Goal: Task Accomplishment & Management: Manage account settings

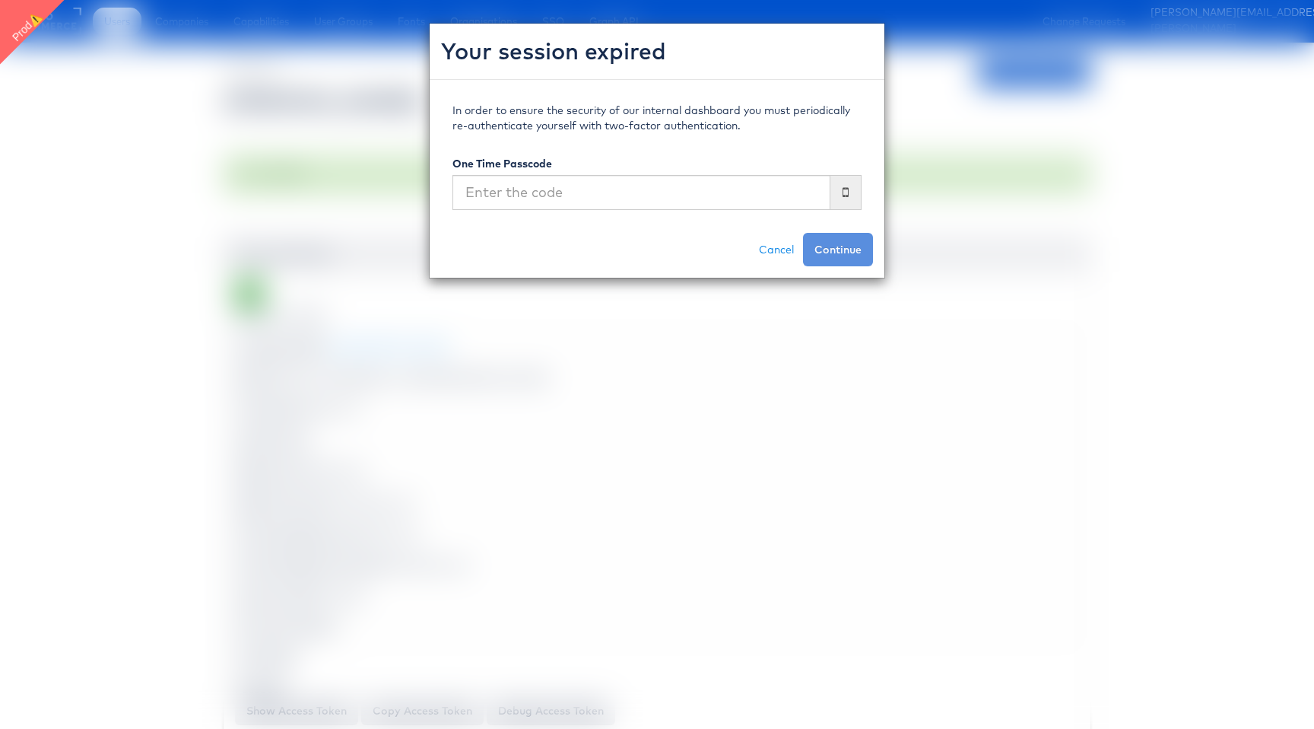
scroll to position [1203, 0]
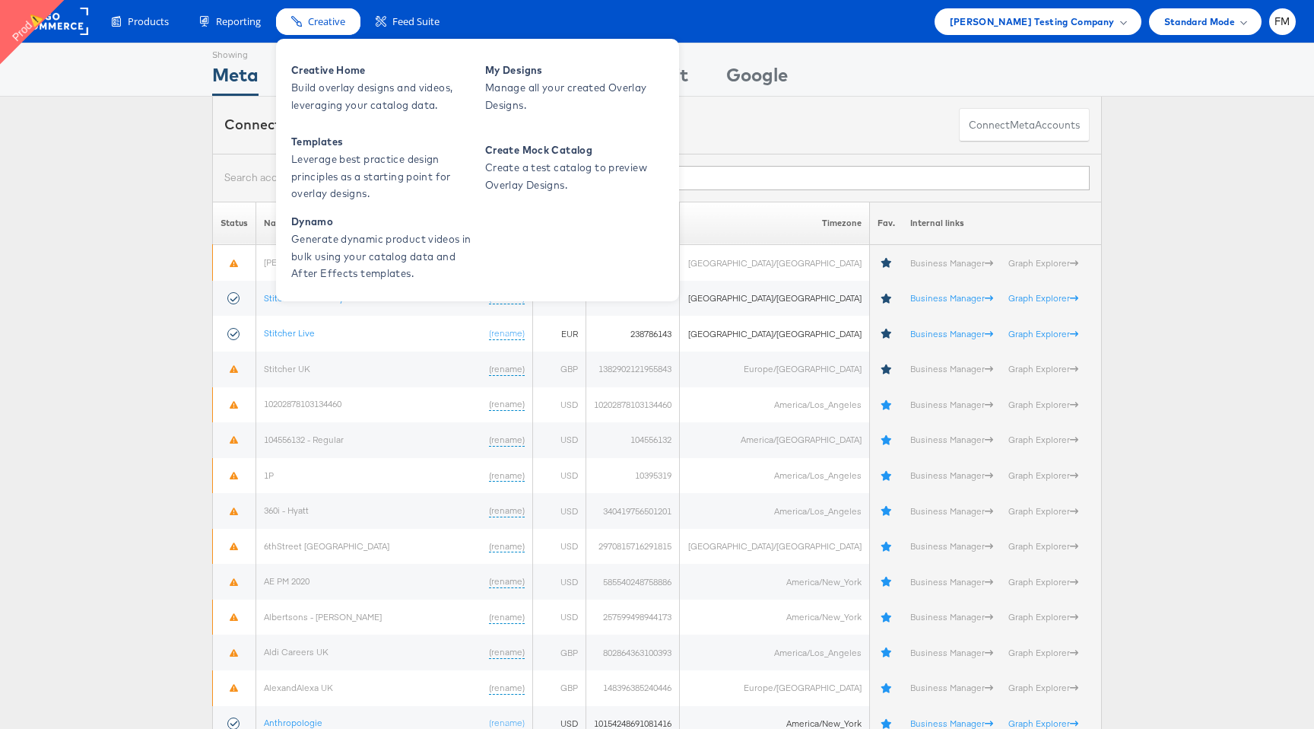
click at [331, 26] on span "Creative" at bounding box center [326, 21] width 37 height 14
click at [392, 88] on span "Build overlay designs and videos, leveraging your catalog data." at bounding box center [382, 96] width 183 height 35
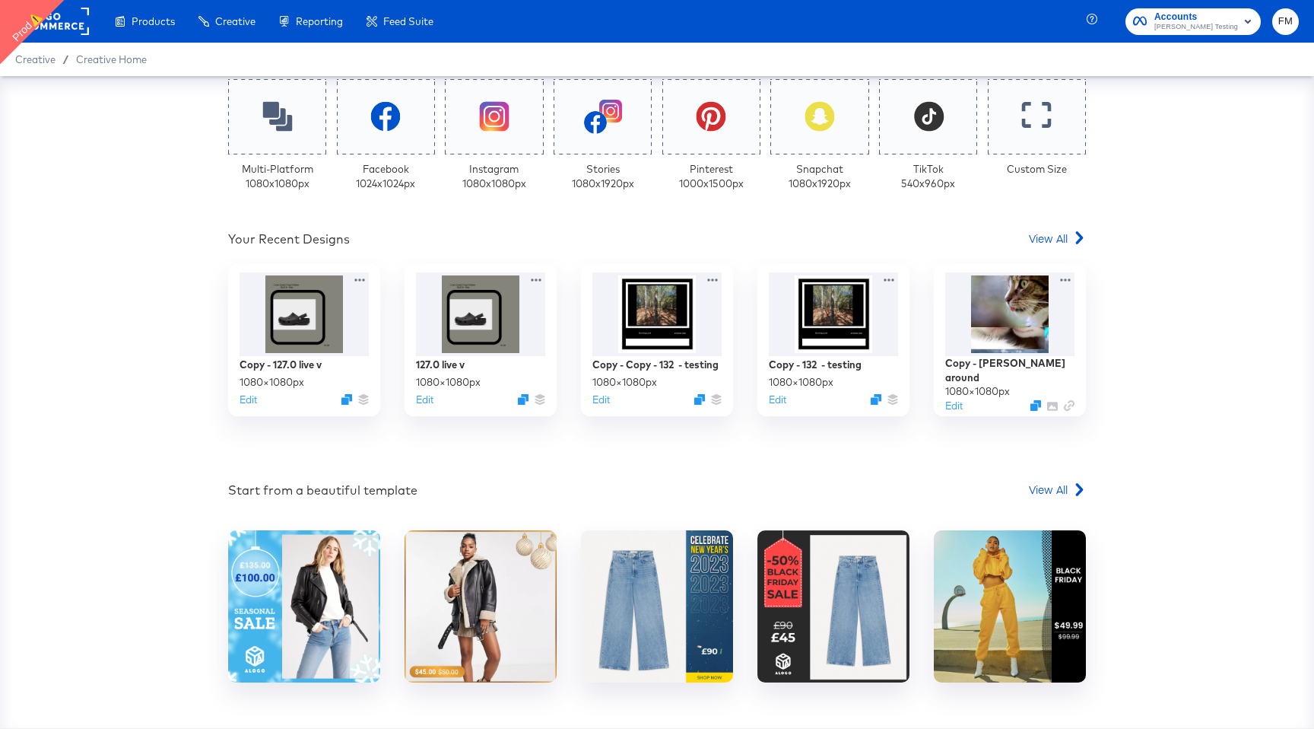
scroll to position [407, 0]
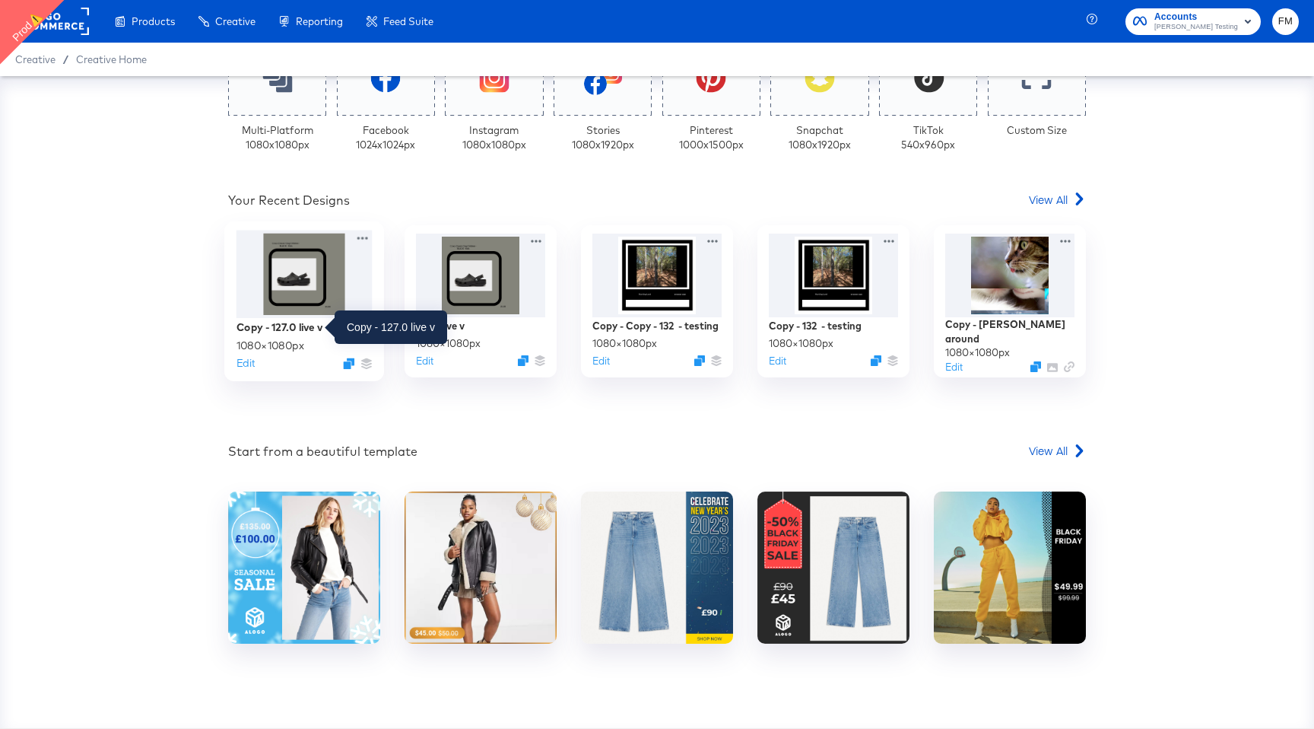
click at [309, 326] on div "Copy - 127.0 live v" at bounding box center [280, 326] width 86 height 14
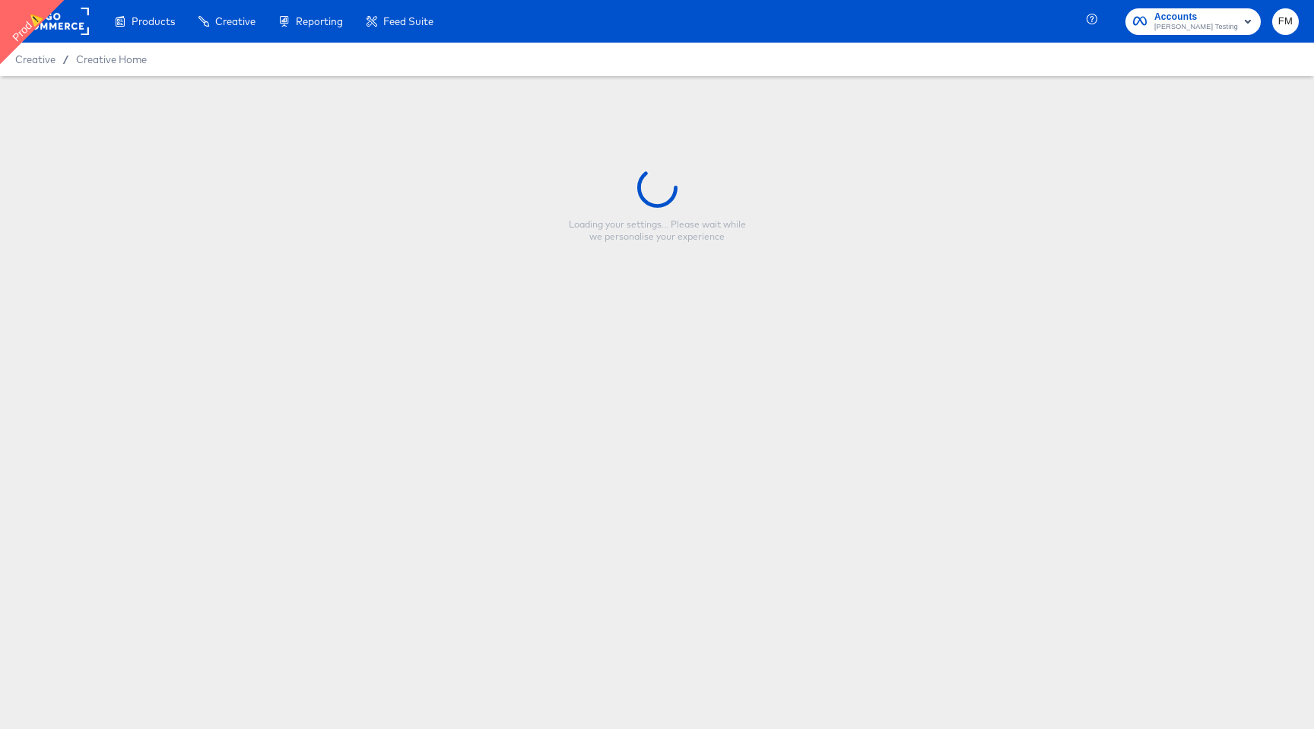
type input "Copy - 127.0 live v"
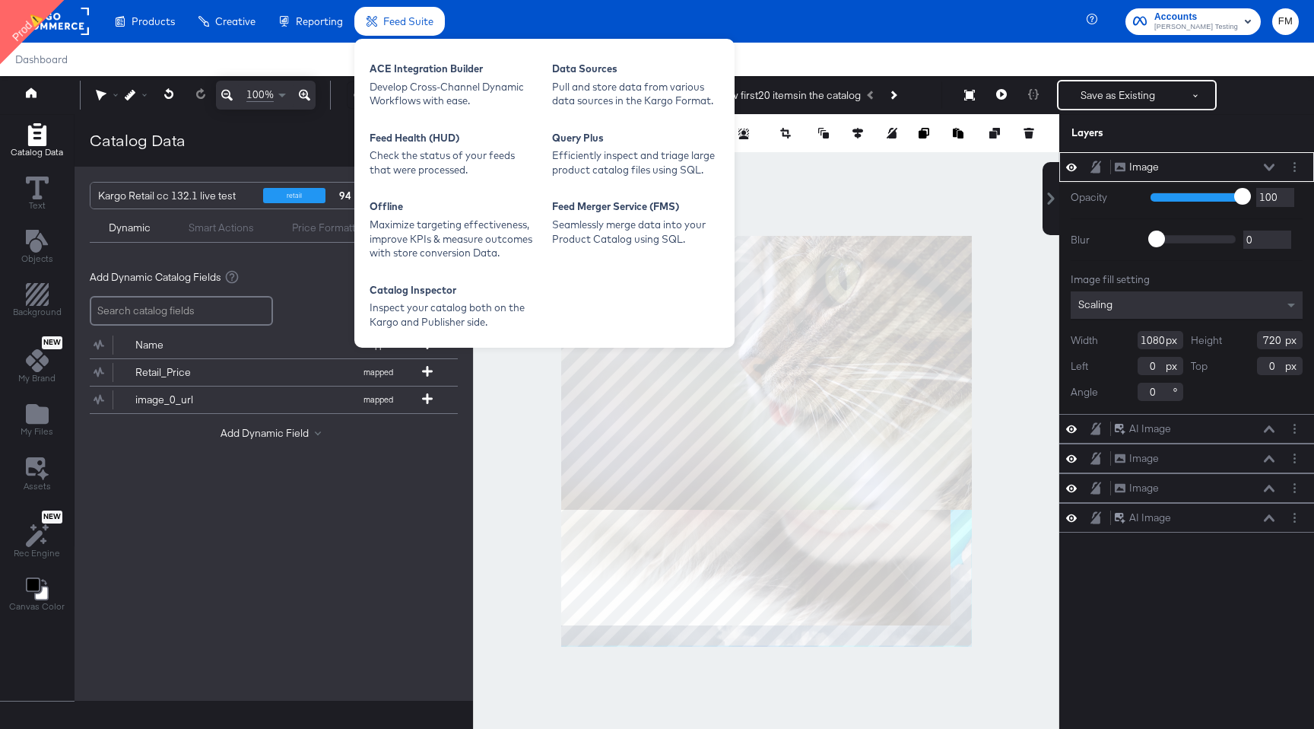
type input "-28"
type input "290"
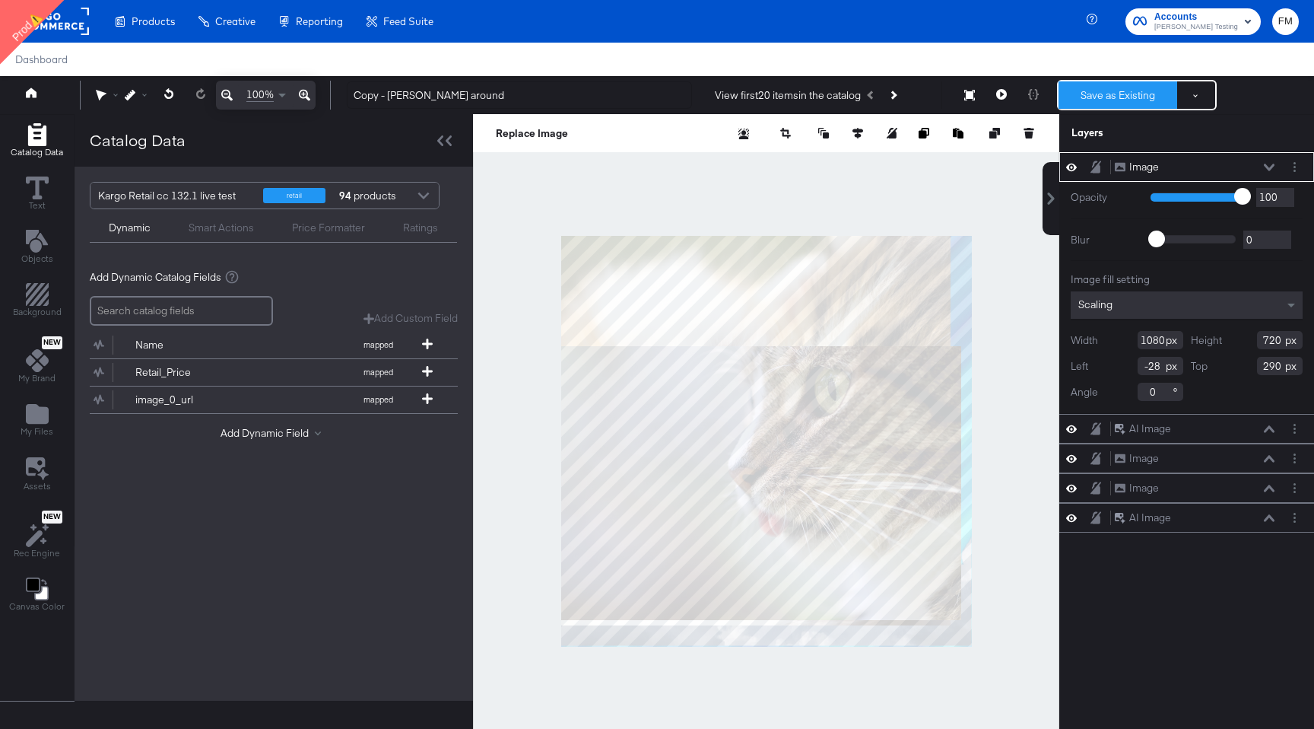
click at [1105, 94] on button "Save as Existing" at bounding box center [1118, 94] width 119 height 27
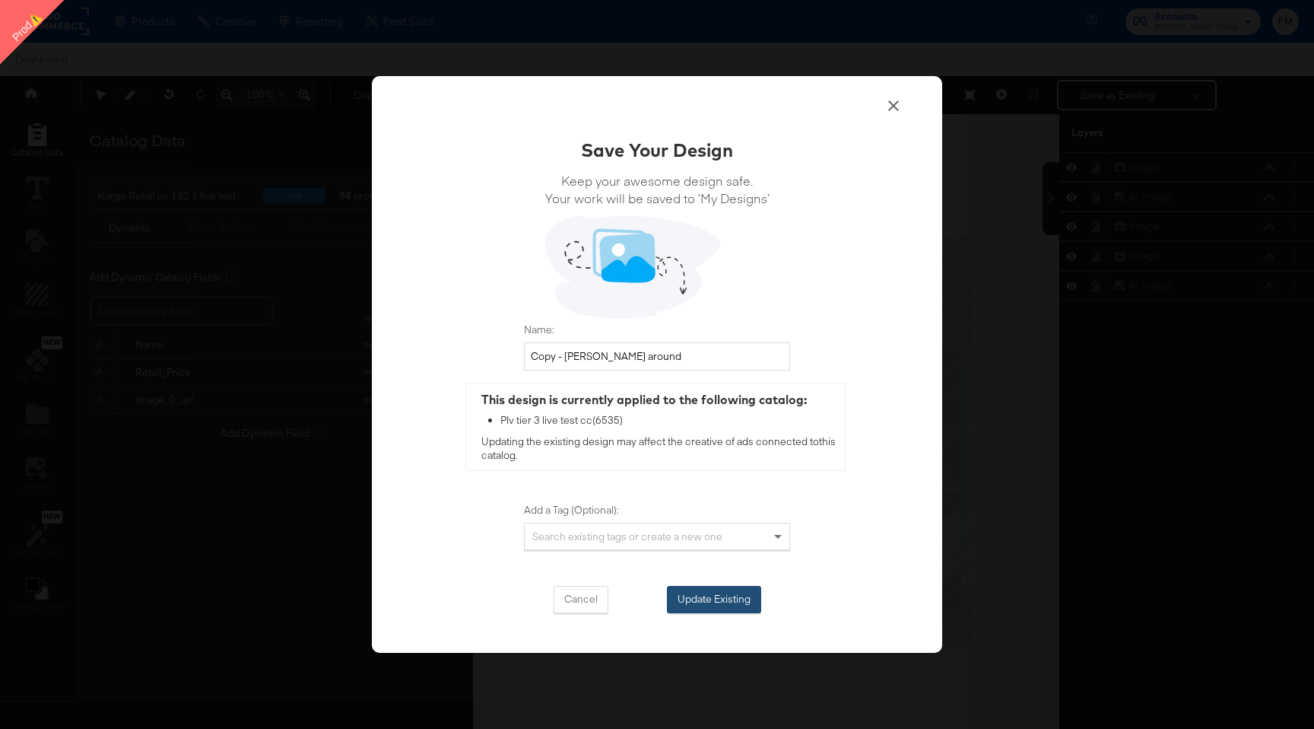
click at [736, 612] on button "Update Existing" at bounding box center [714, 599] width 94 height 27
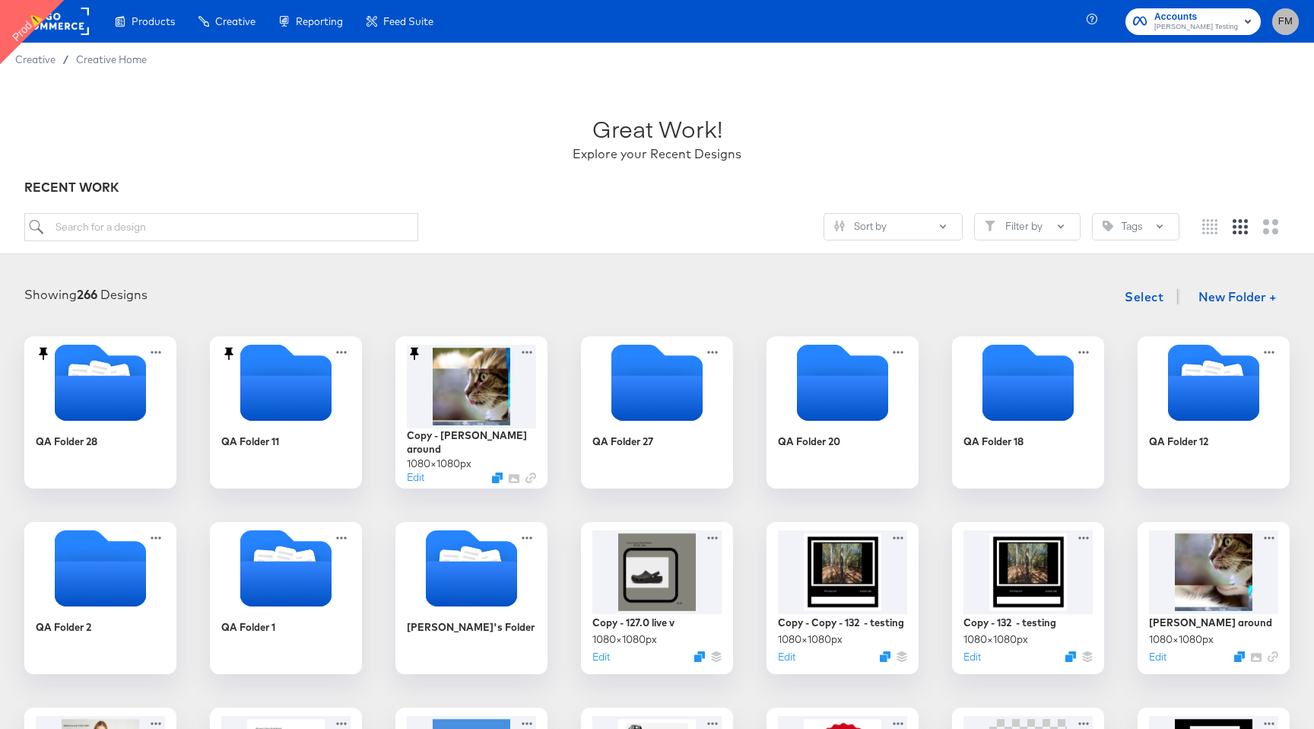
click at [1288, 17] on span "FM" at bounding box center [1286, 21] width 14 height 17
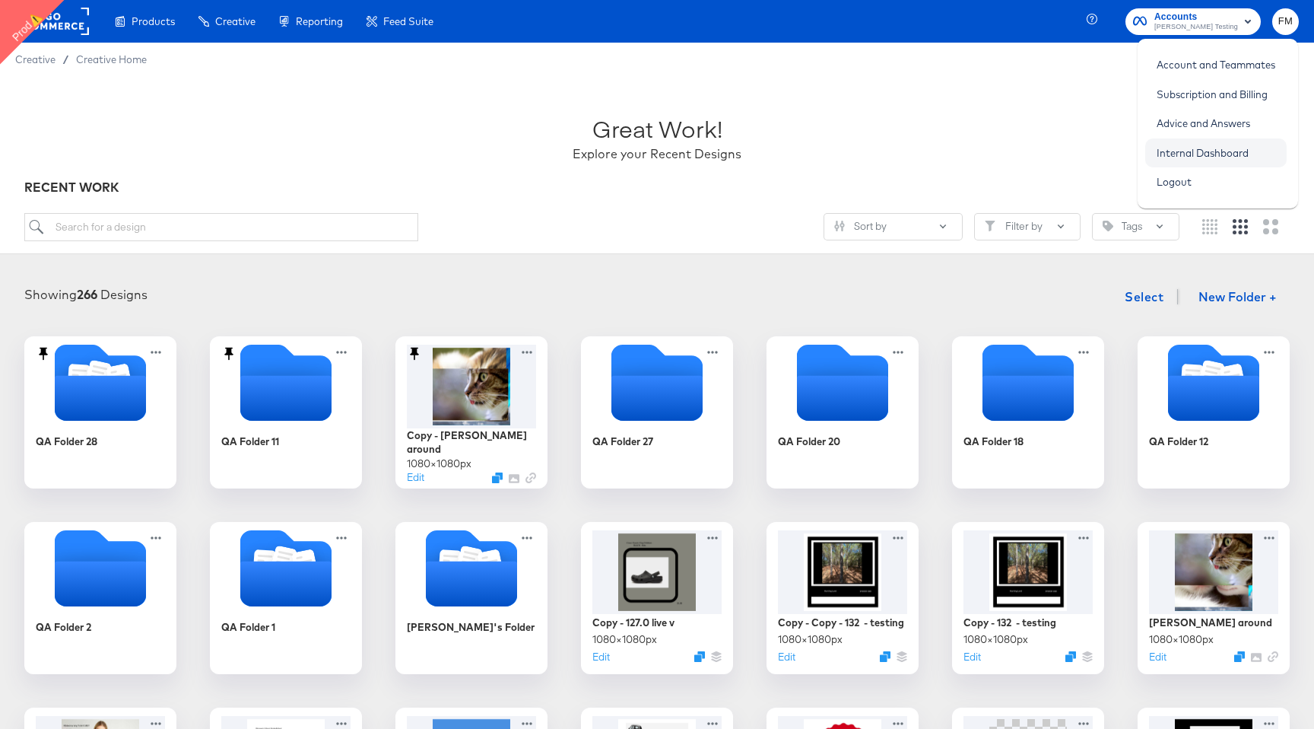
click at [1196, 156] on link "Internal Dashboard" at bounding box center [1203, 152] width 115 height 27
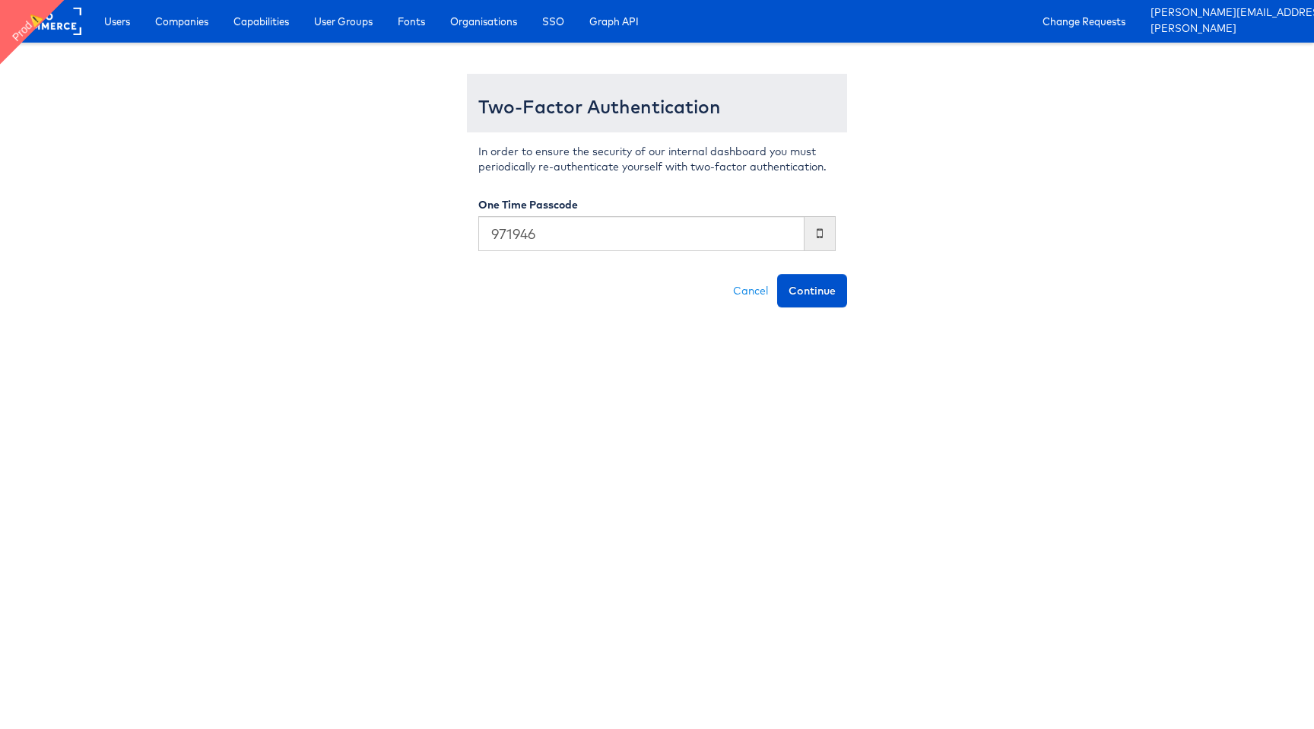
type input "971946"
click at [777, 274] on button "Continue" at bounding box center [812, 290] width 70 height 33
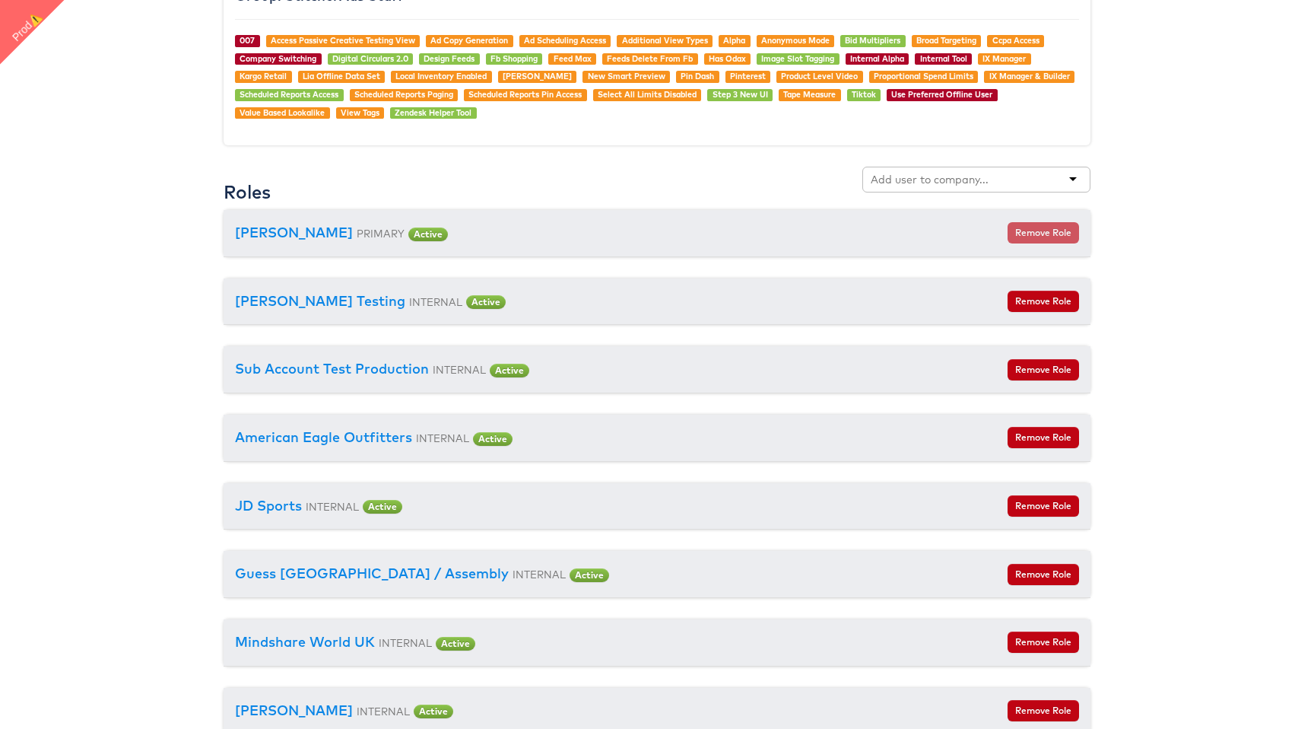
scroll to position [1720, 0]
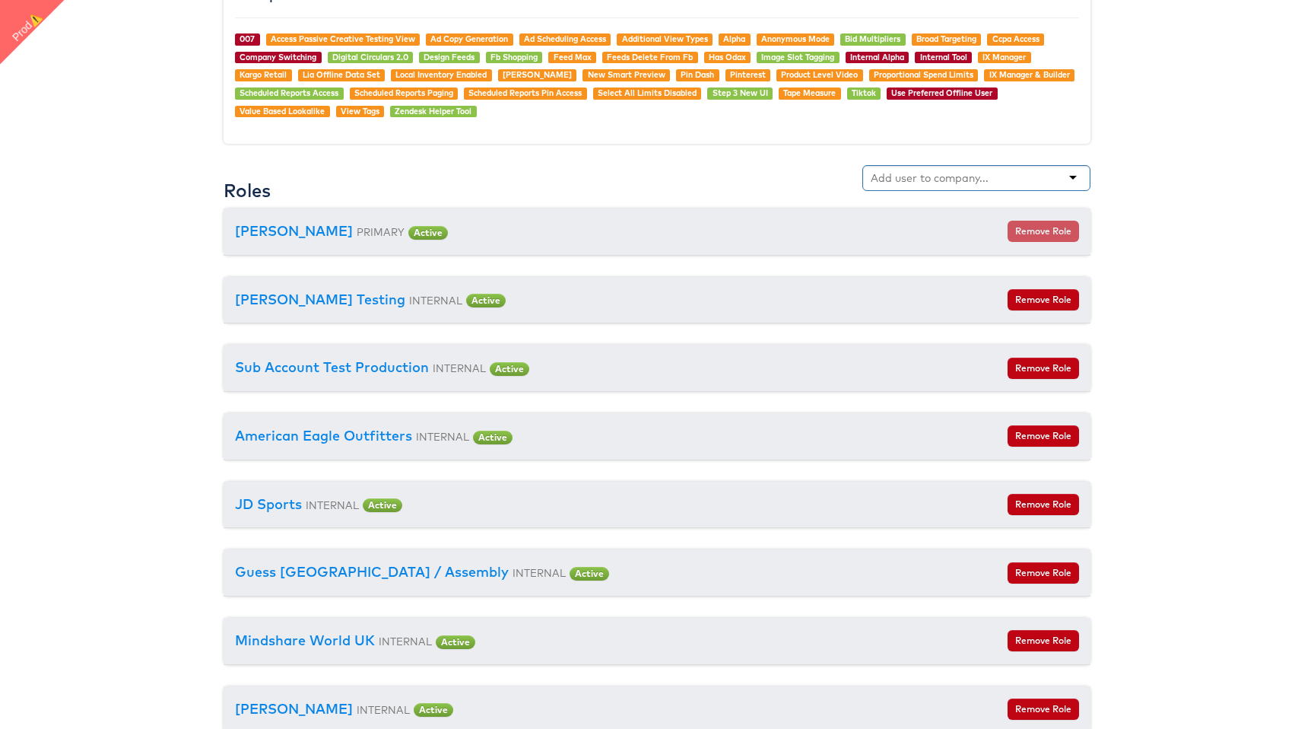
click at [982, 183] on input "text" at bounding box center [931, 177] width 120 height 15
click at [1076, 176] on div at bounding box center [977, 178] width 228 height 26
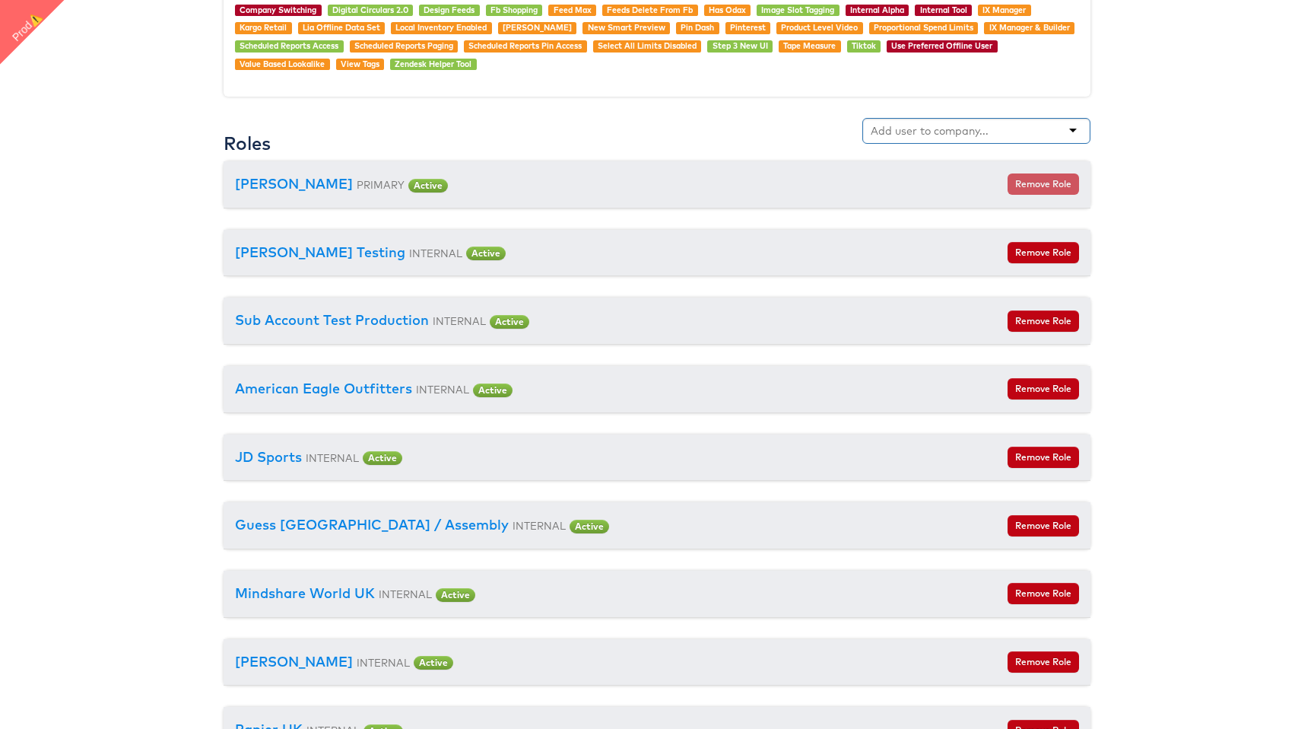
scroll to position [1745, 0]
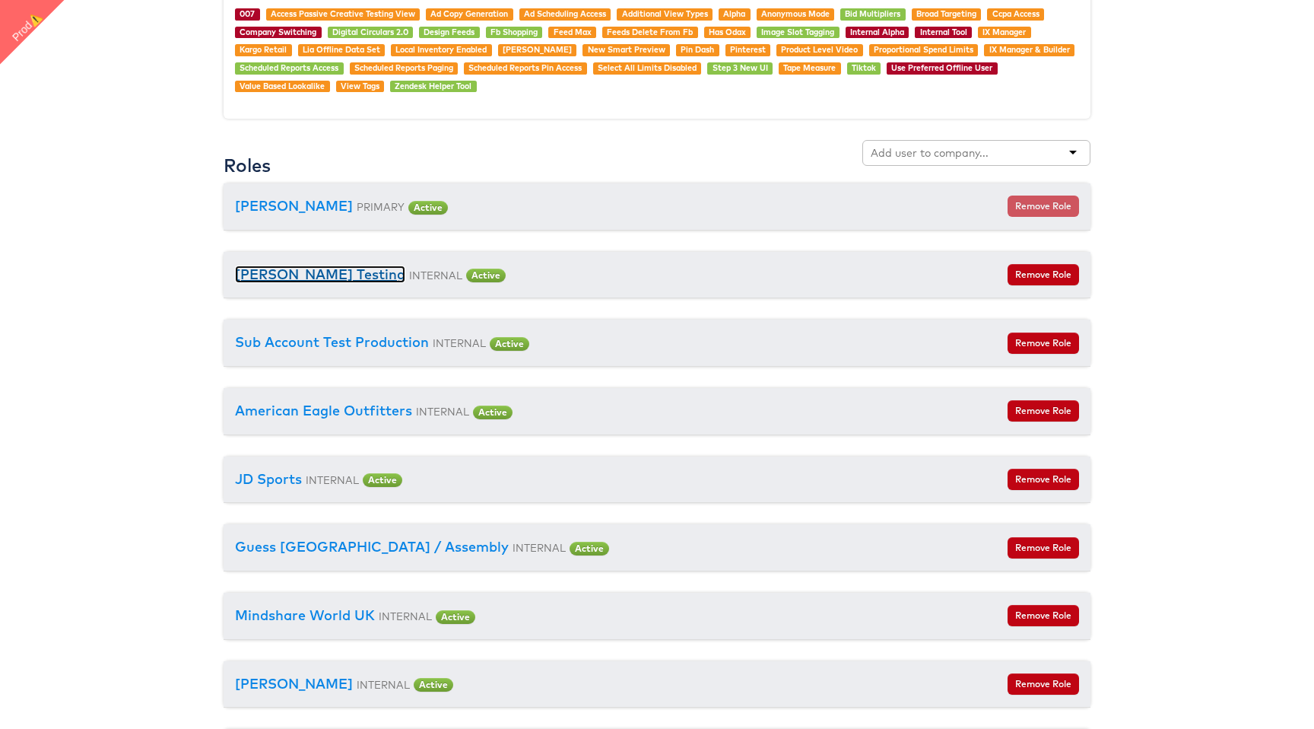
click at [336, 272] on link "Colin Clarke Testing" at bounding box center [320, 273] width 170 height 17
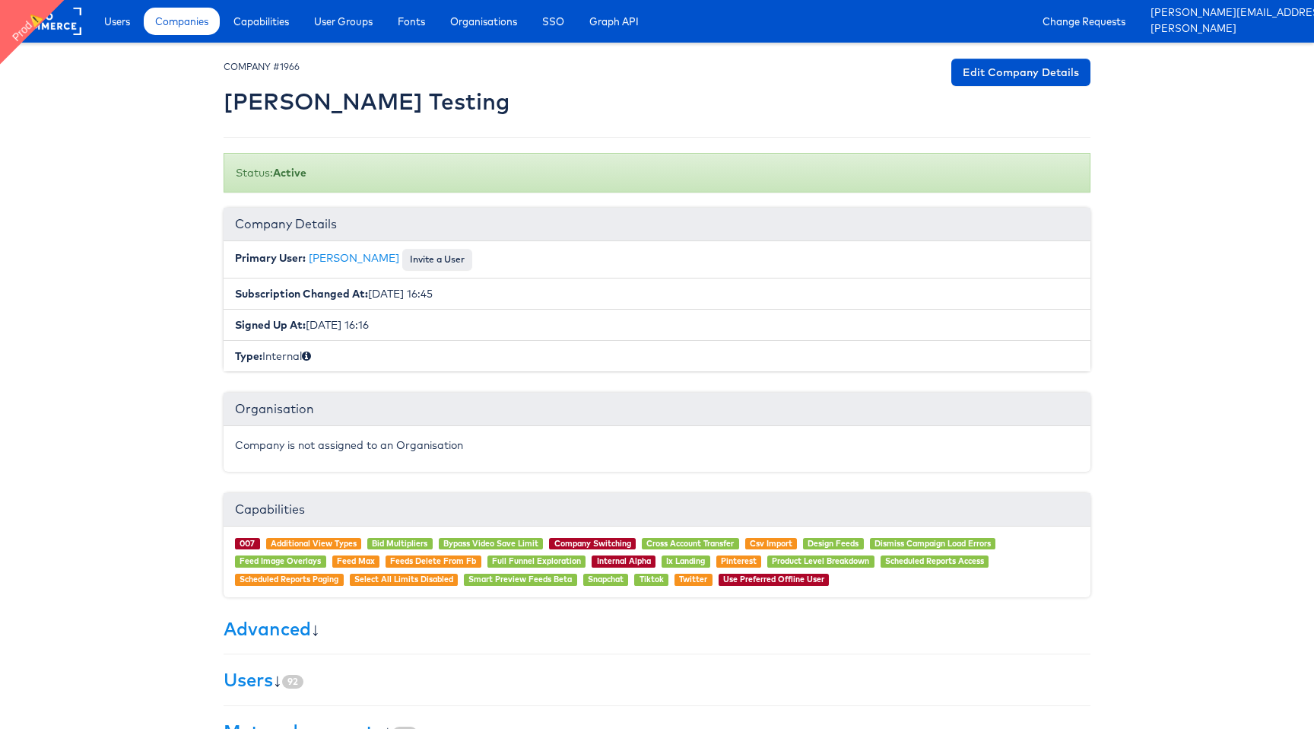
scroll to position [197, 0]
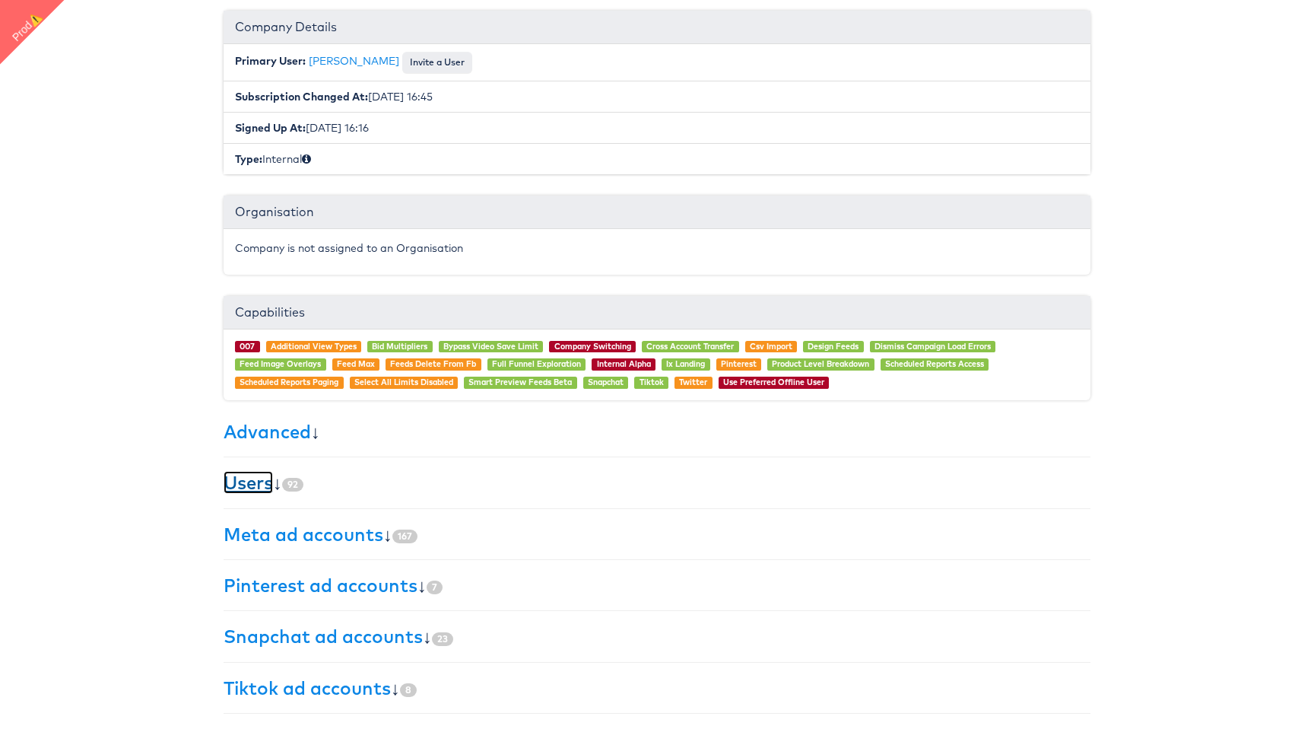
click at [267, 488] on link "Users" at bounding box center [248, 482] width 49 height 23
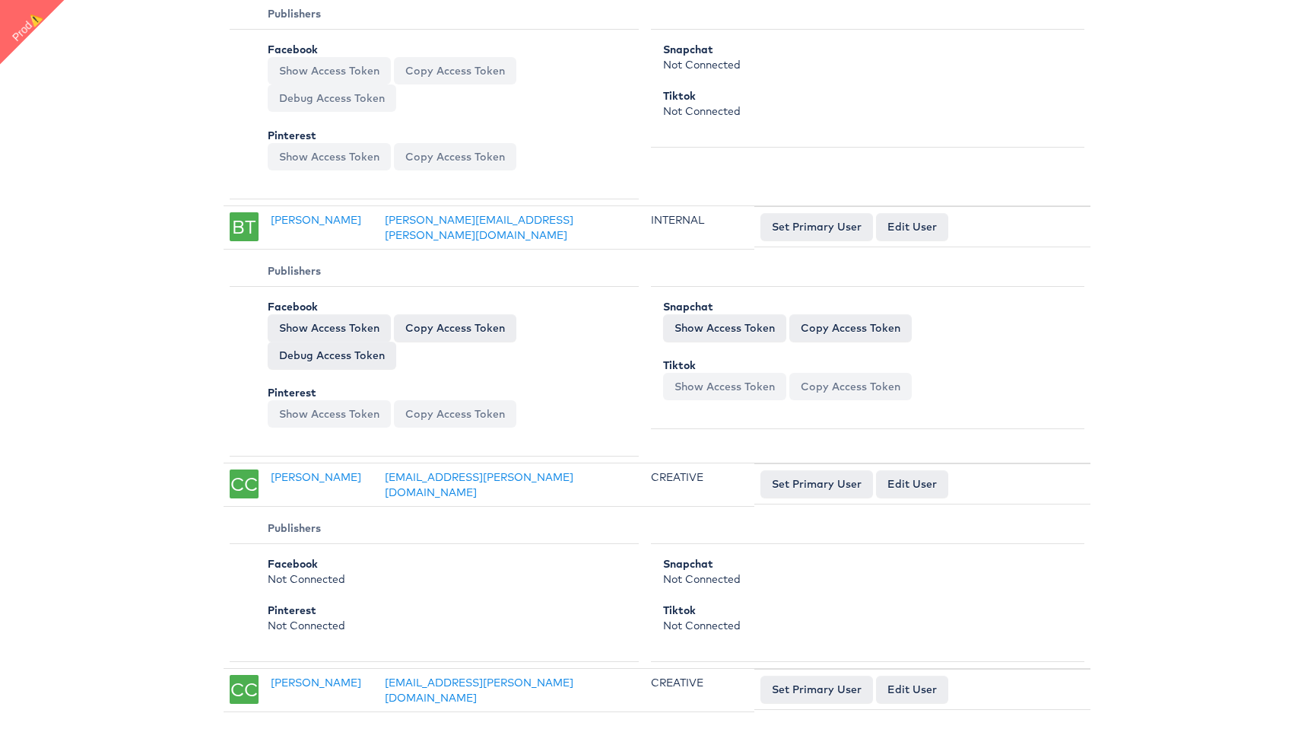
scroll to position [0, 0]
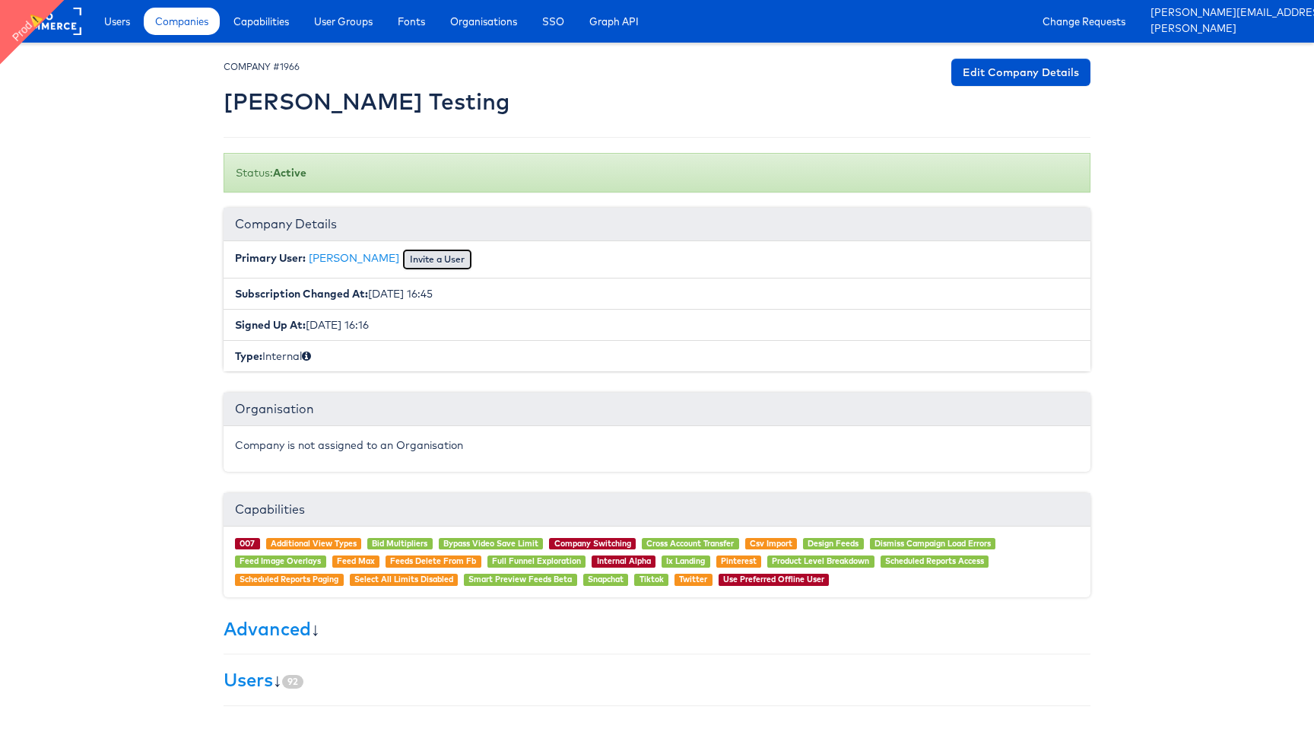
click at [418, 258] on button "Invite a User" at bounding box center [437, 259] width 70 height 21
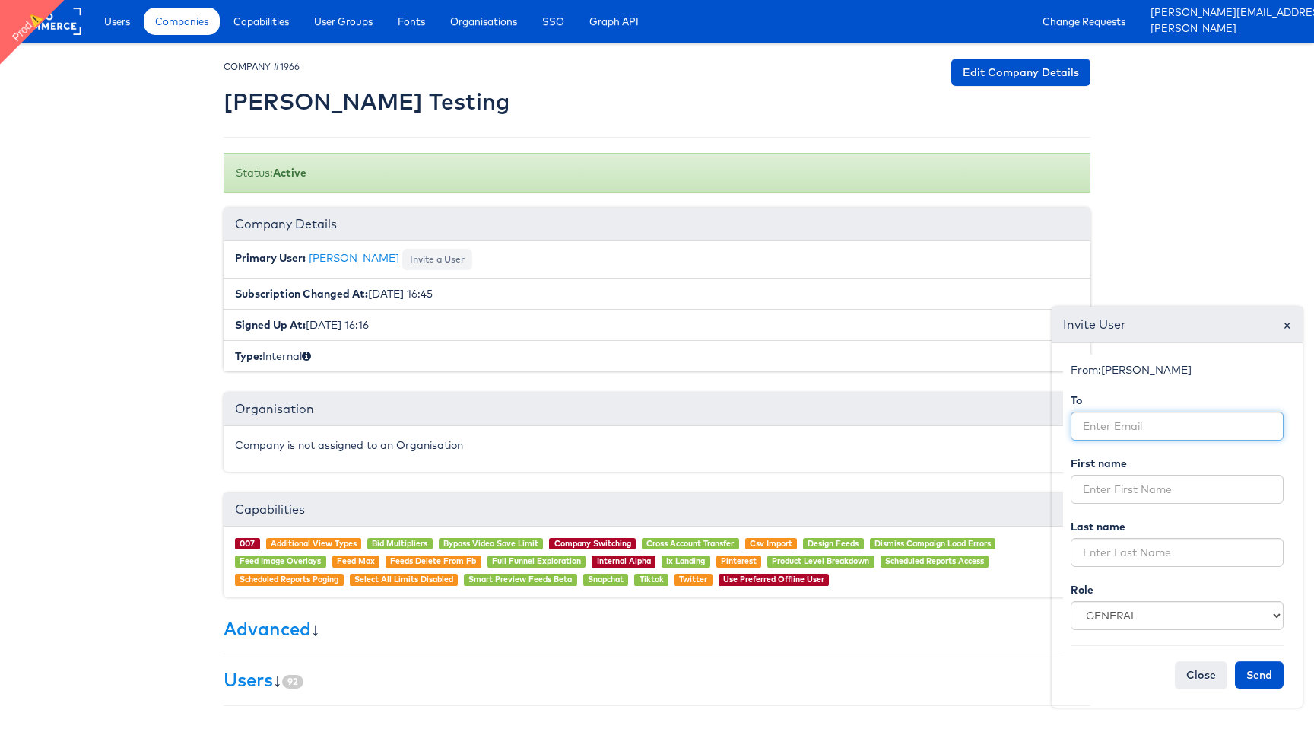
click at [1151, 417] on input "email" at bounding box center [1177, 426] width 213 height 29
click at [1181, 415] on input "email" at bounding box center [1177, 426] width 213 height 29
click at [1199, 432] on input "liam.flynn" at bounding box center [1177, 426] width 213 height 29
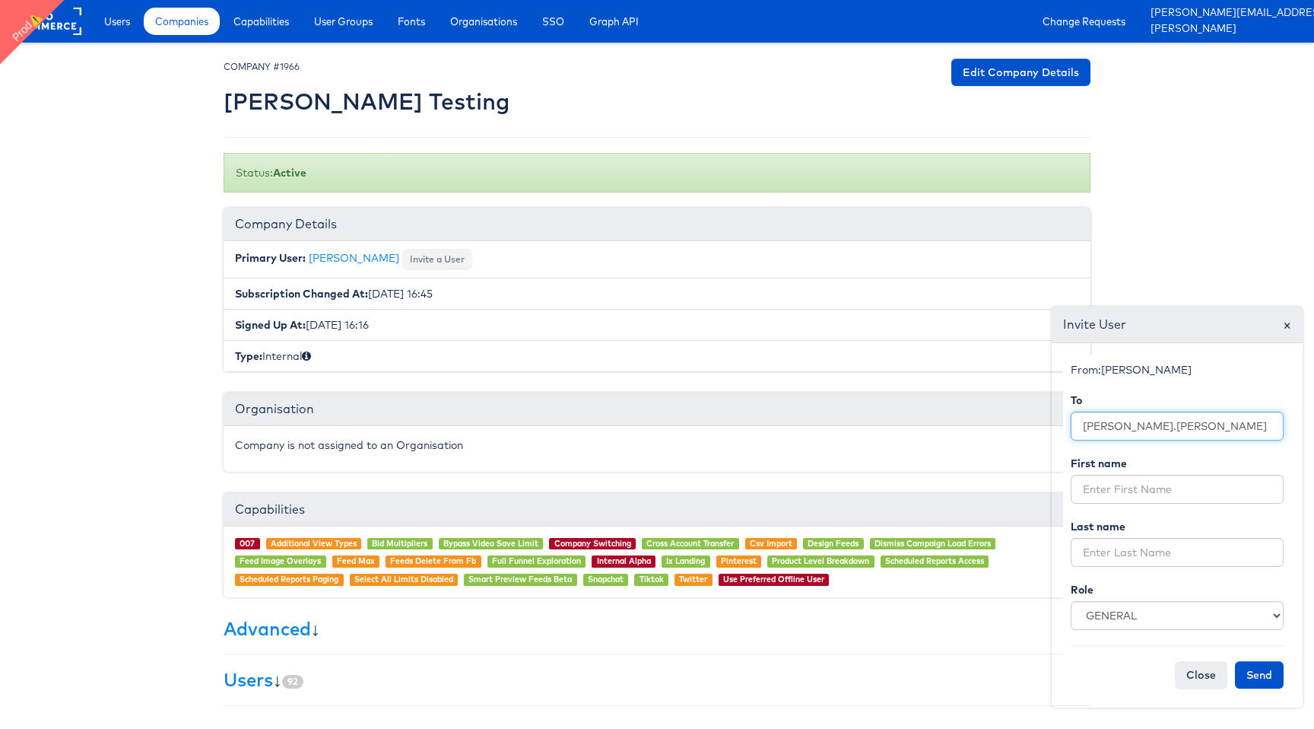
click at [1199, 432] on input "liam.flynn" at bounding box center [1177, 426] width 213 height 29
paste input "@kargo.com"
type input "liam.flynn@kargo.com"
click at [1156, 492] on input "text" at bounding box center [1177, 489] width 213 height 29
type input "Liam"
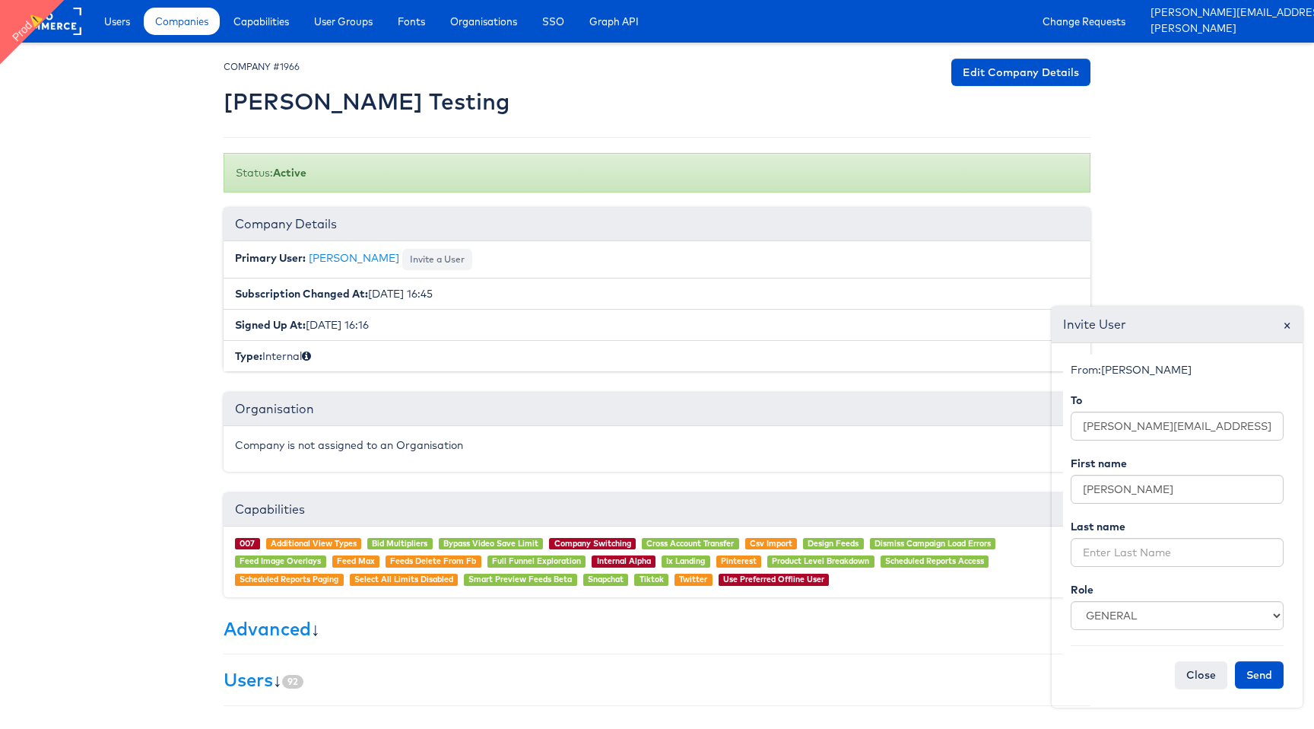
click at [1162, 536] on form "From: Colin Clarke To liam.flynn@kargo.com First name Liam Last name Role GENER…" at bounding box center [1177, 525] width 228 height 342
click at [1154, 547] on input "text" at bounding box center [1177, 552] width 213 height 29
type input "Flynn"
click at [1152, 612] on select "GENERAL INTERNAL CREATIVE" at bounding box center [1177, 615] width 213 height 29
select select "internal"
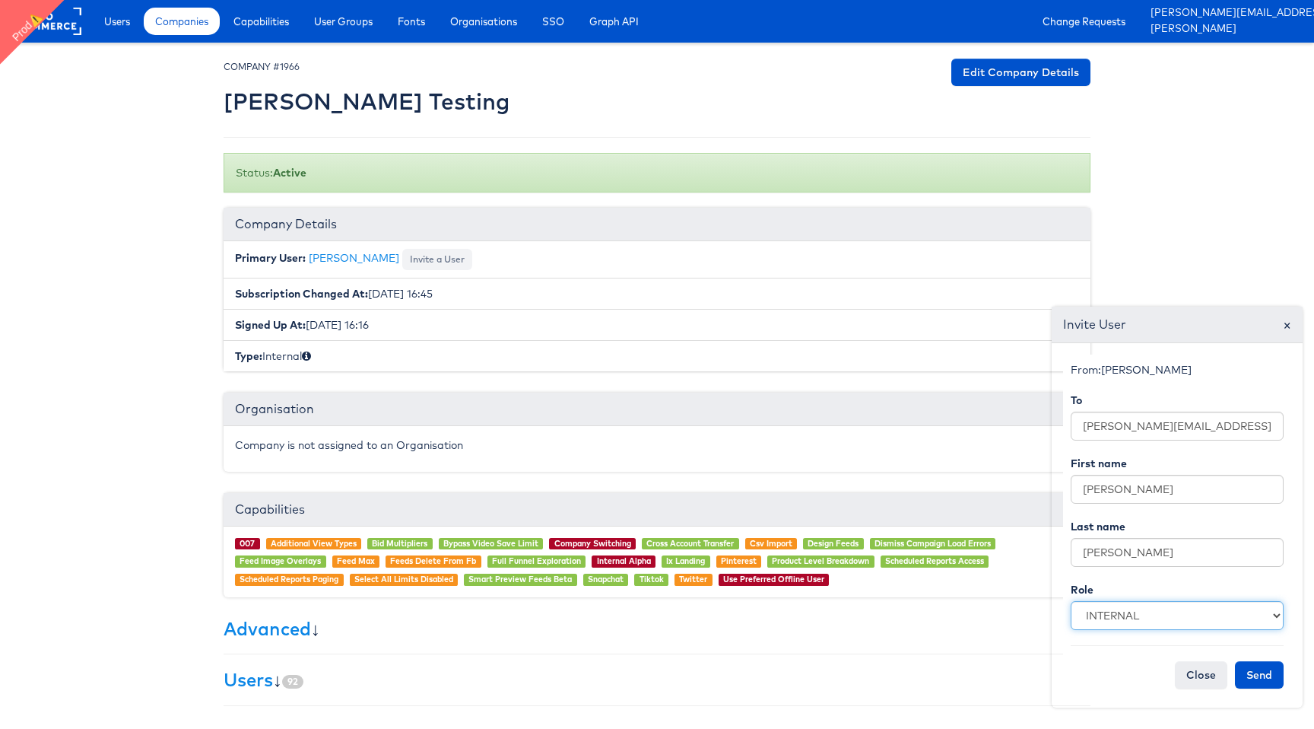
click at [1071, 601] on select "GENERAL INTERNAL CREATIVE" at bounding box center [1177, 615] width 213 height 29
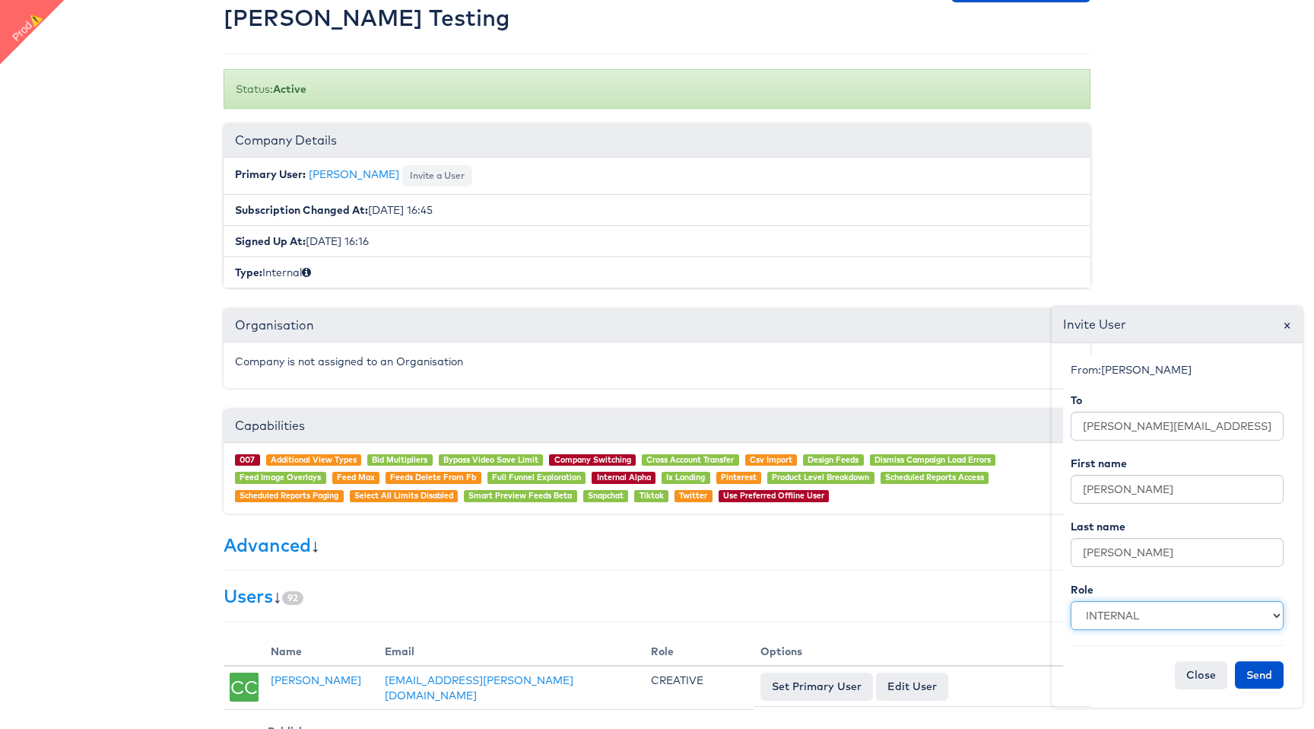
scroll to position [85, 0]
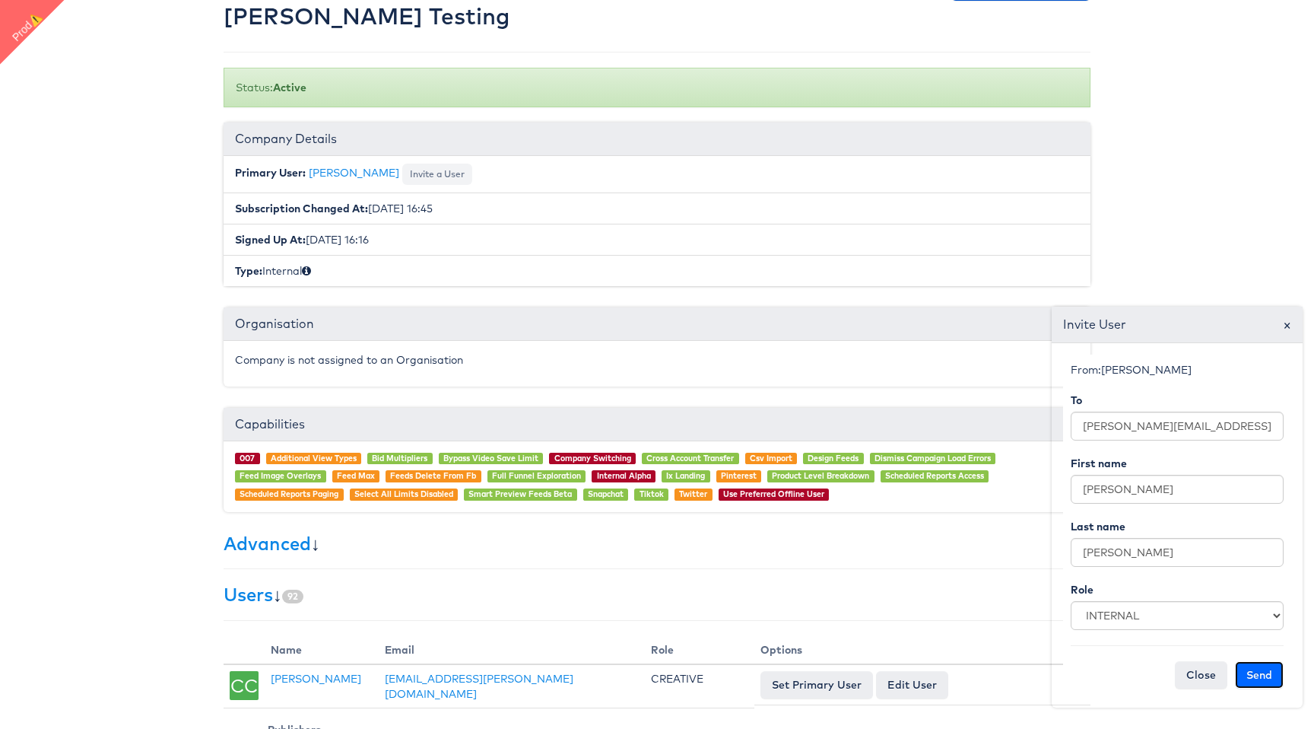
click at [1258, 667] on button "Send" at bounding box center [1259, 674] width 49 height 27
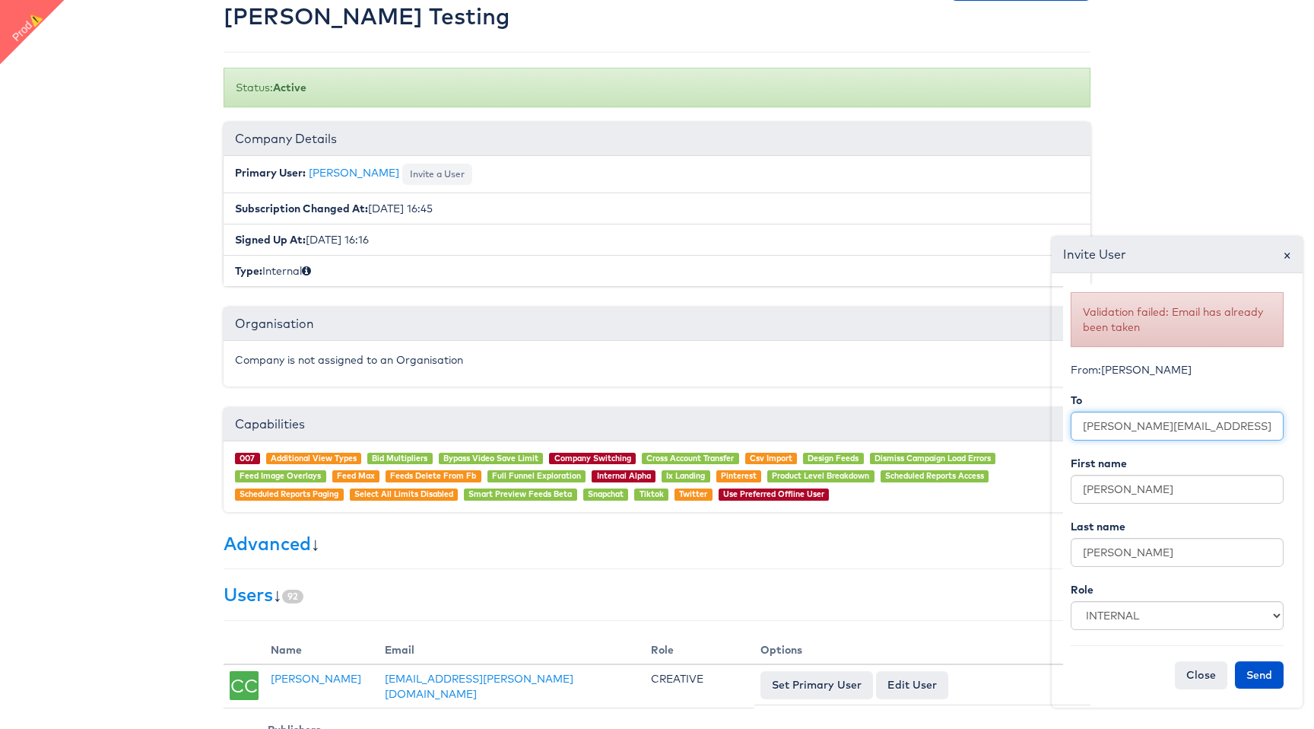
click at [1233, 432] on input "[PERSON_NAME][EMAIL_ADDRESS][DOMAIN_NAME]" at bounding box center [1177, 426] width 213 height 29
click at [988, 361] on p "Company is not assigned to an Organisation" at bounding box center [657, 359] width 844 height 15
click at [1288, 259] on span "×" at bounding box center [1287, 254] width 8 height 21
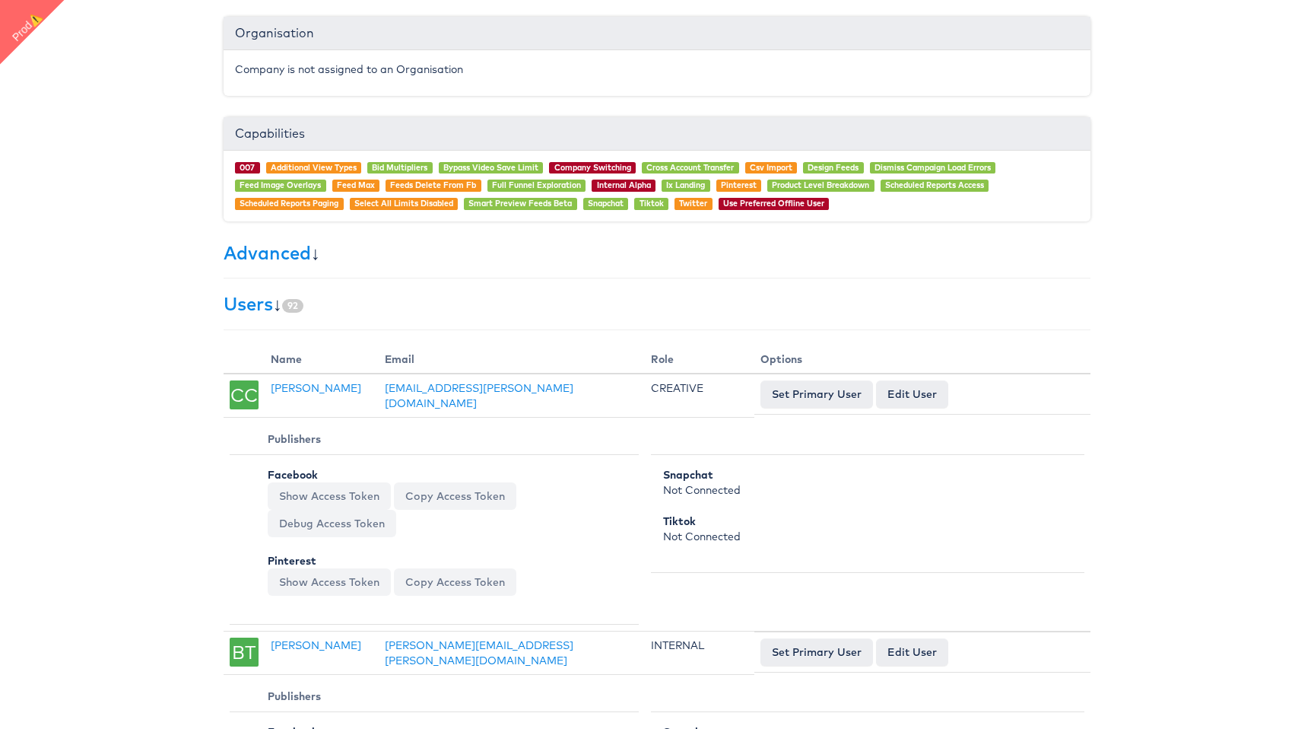
scroll to position [0, 0]
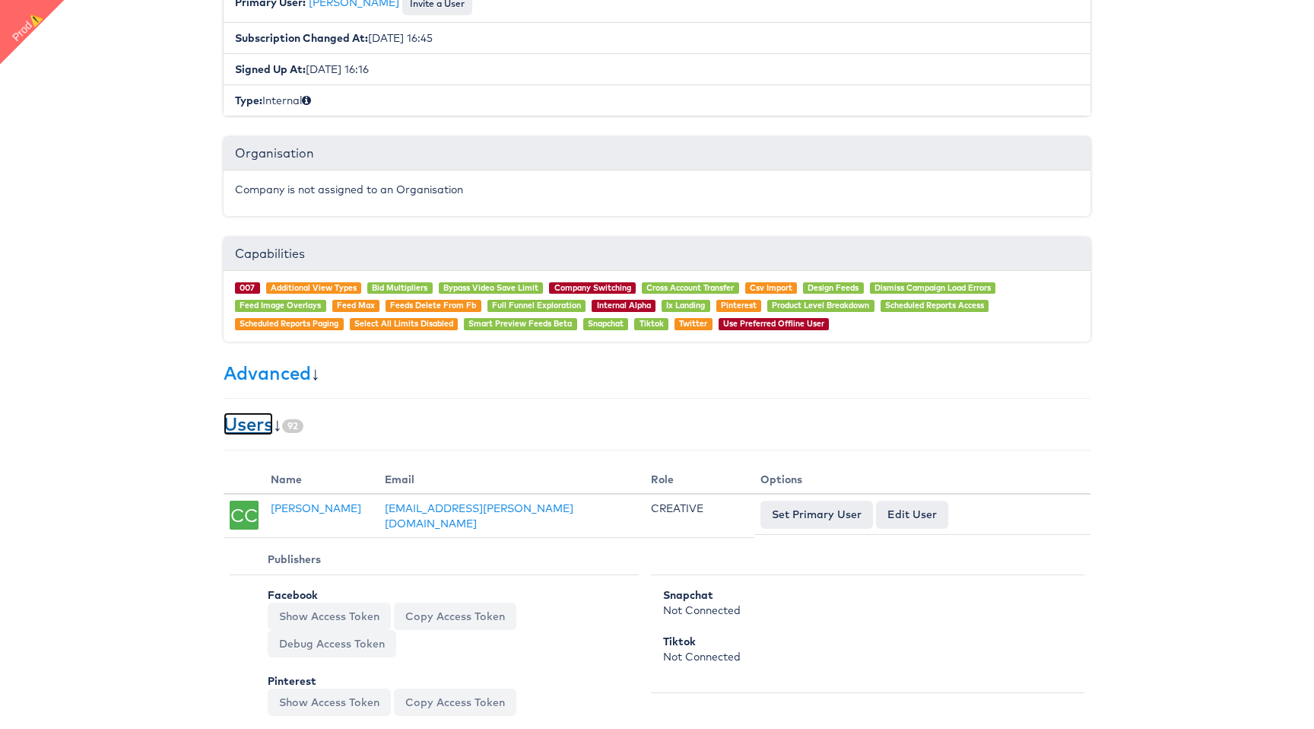
click at [259, 434] on link "Users" at bounding box center [248, 423] width 49 height 23
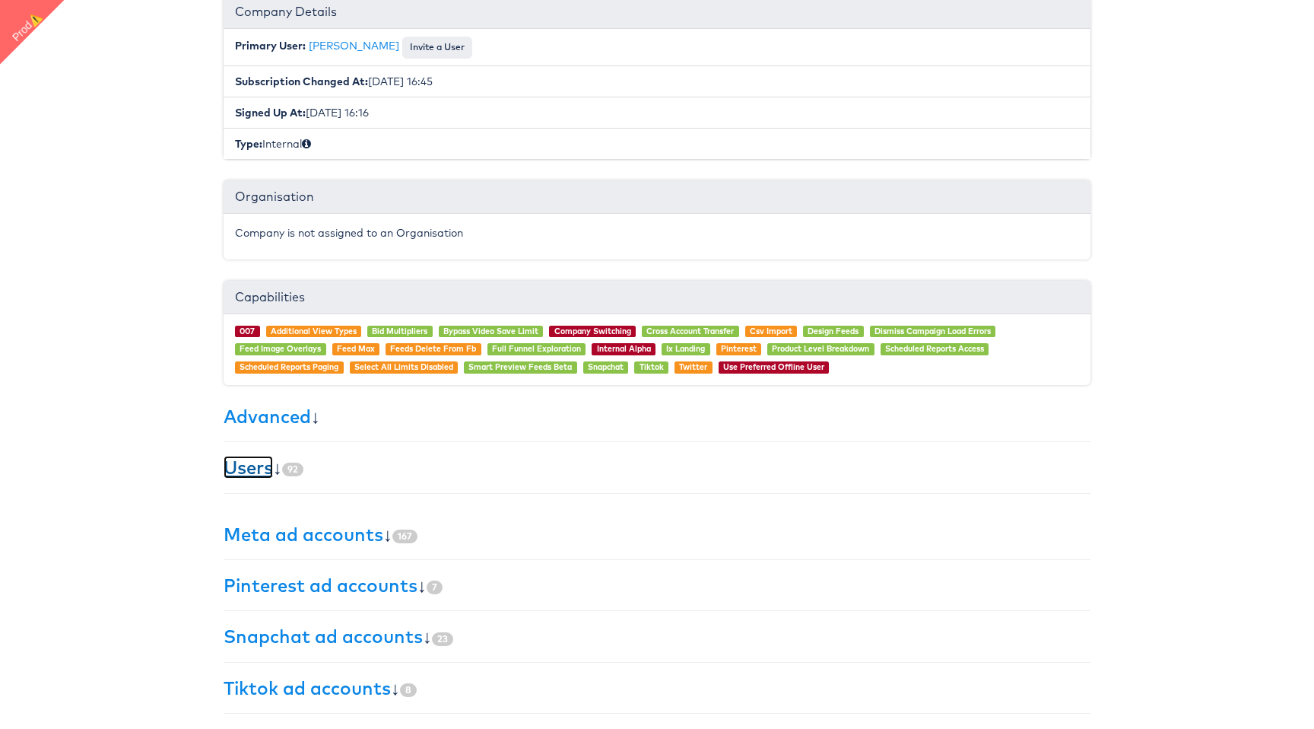
scroll to position [197, 0]
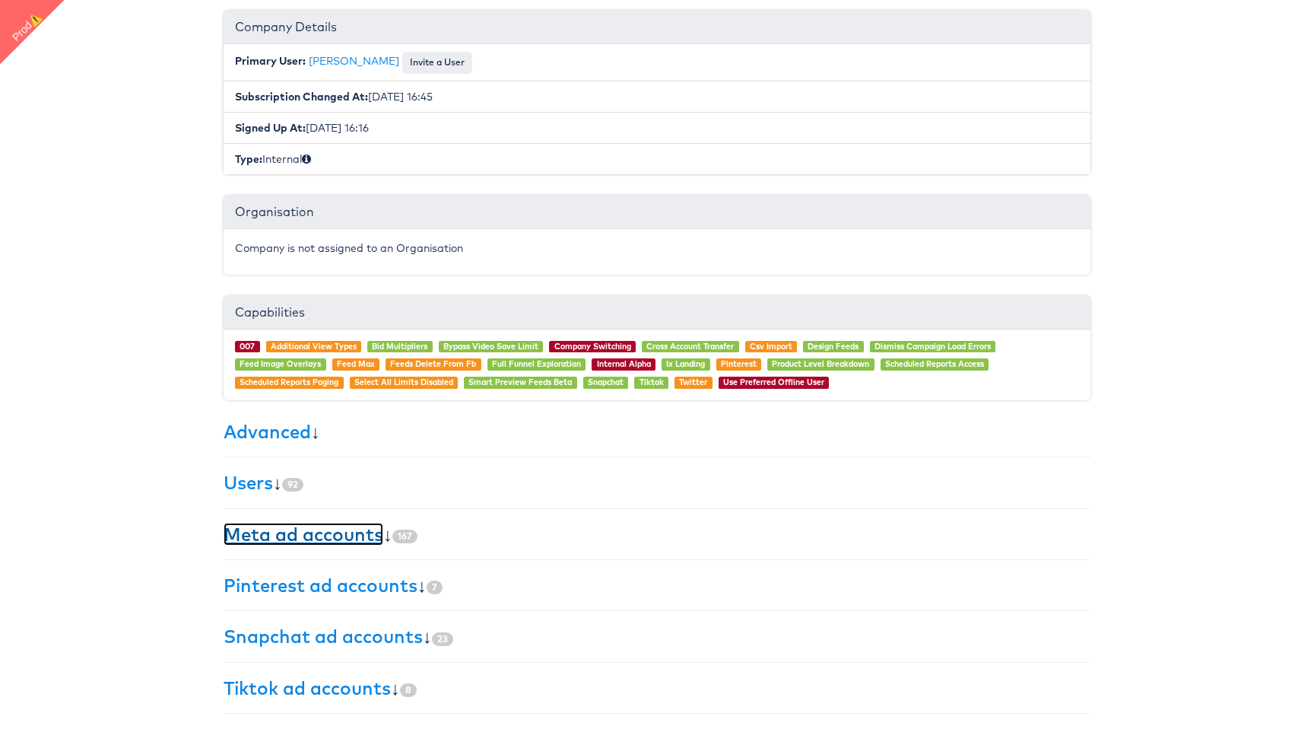
click at [351, 542] on link "Meta ad accounts" at bounding box center [304, 534] width 160 height 23
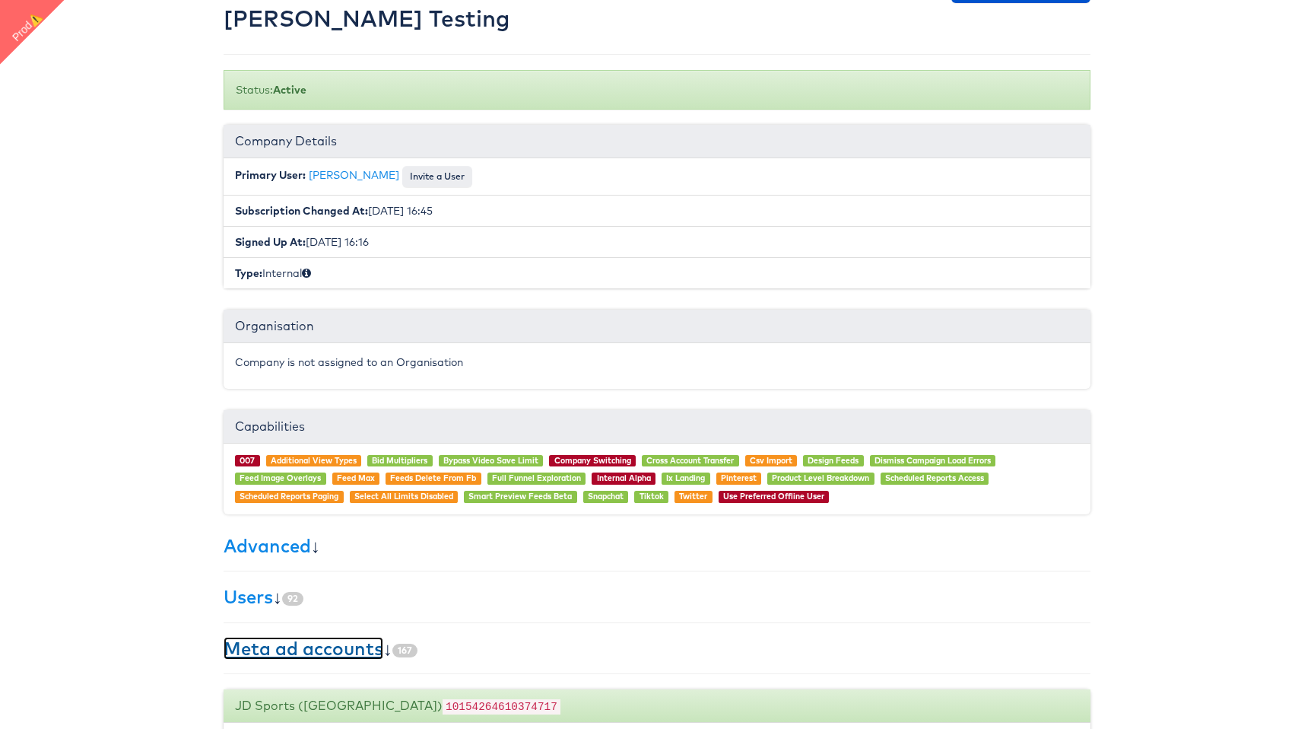
scroll to position [81, 0]
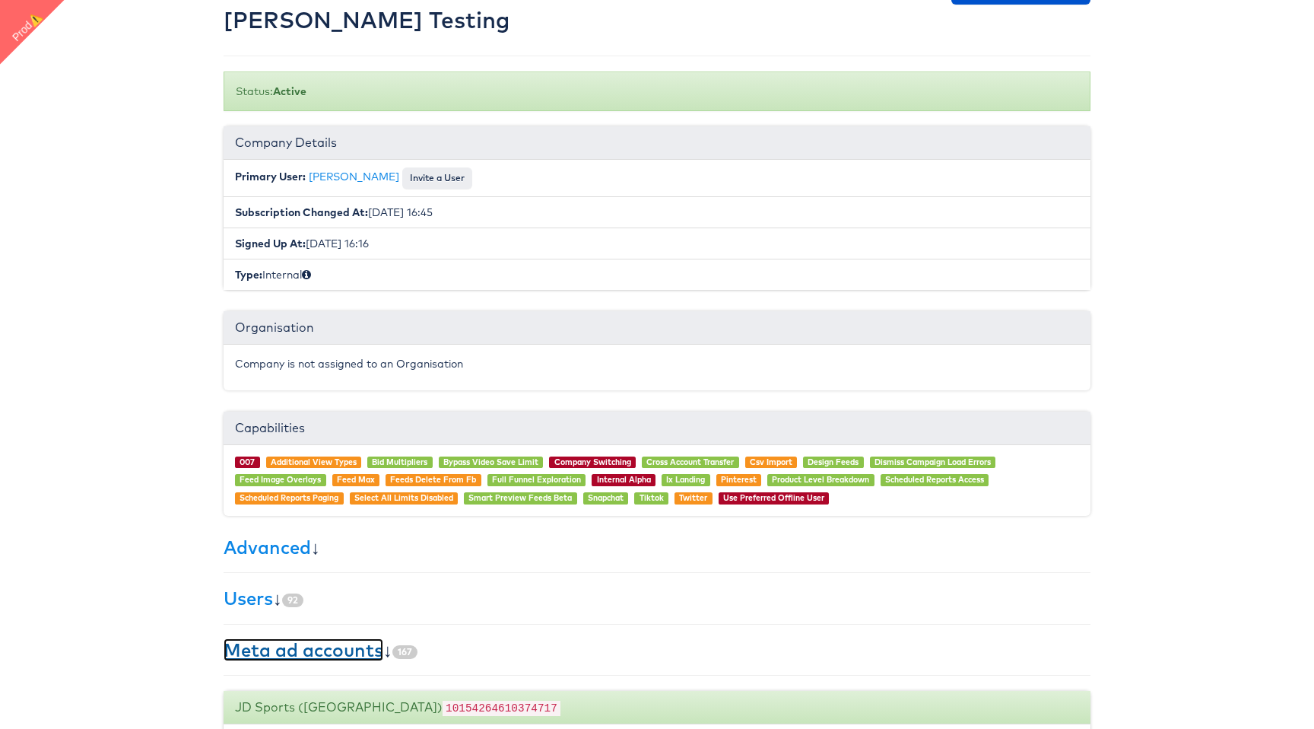
click at [321, 651] on link "Meta ad accounts" at bounding box center [304, 649] width 160 height 23
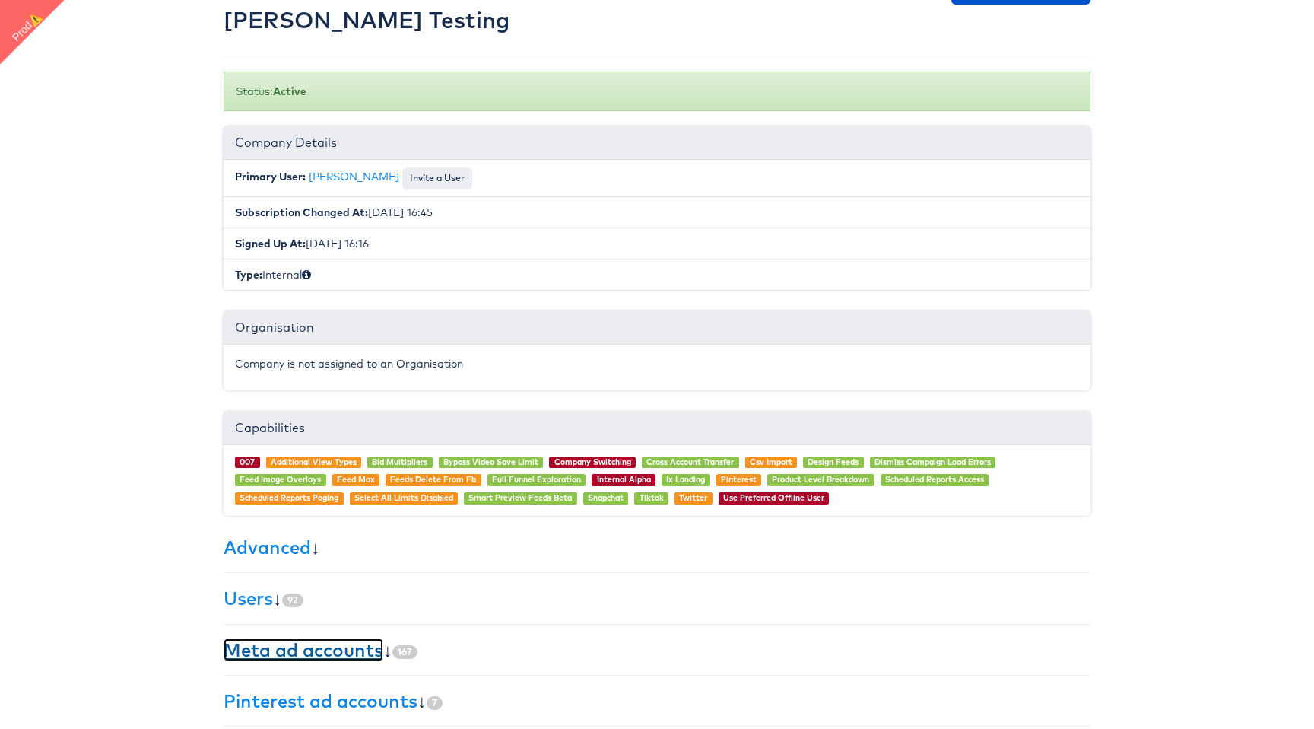
scroll to position [0, 0]
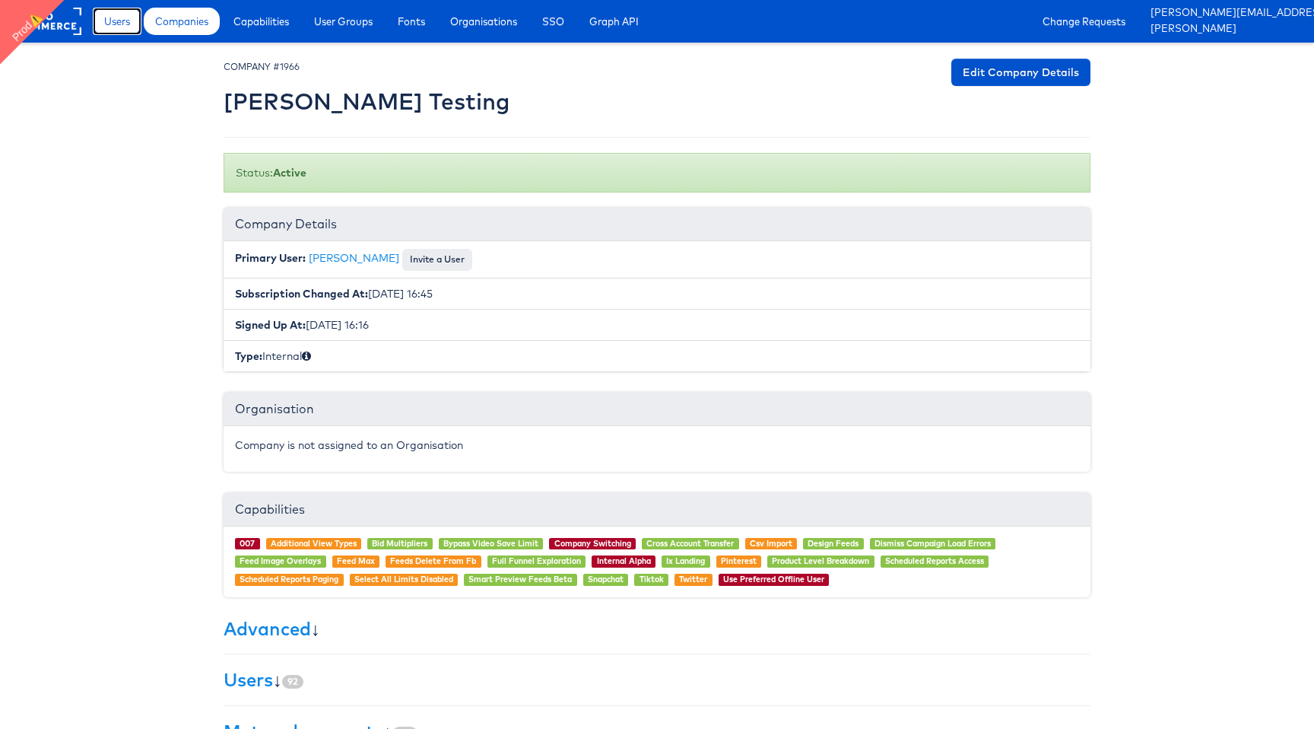
click at [121, 21] on span "Users" at bounding box center [117, 21] width 26 height 15
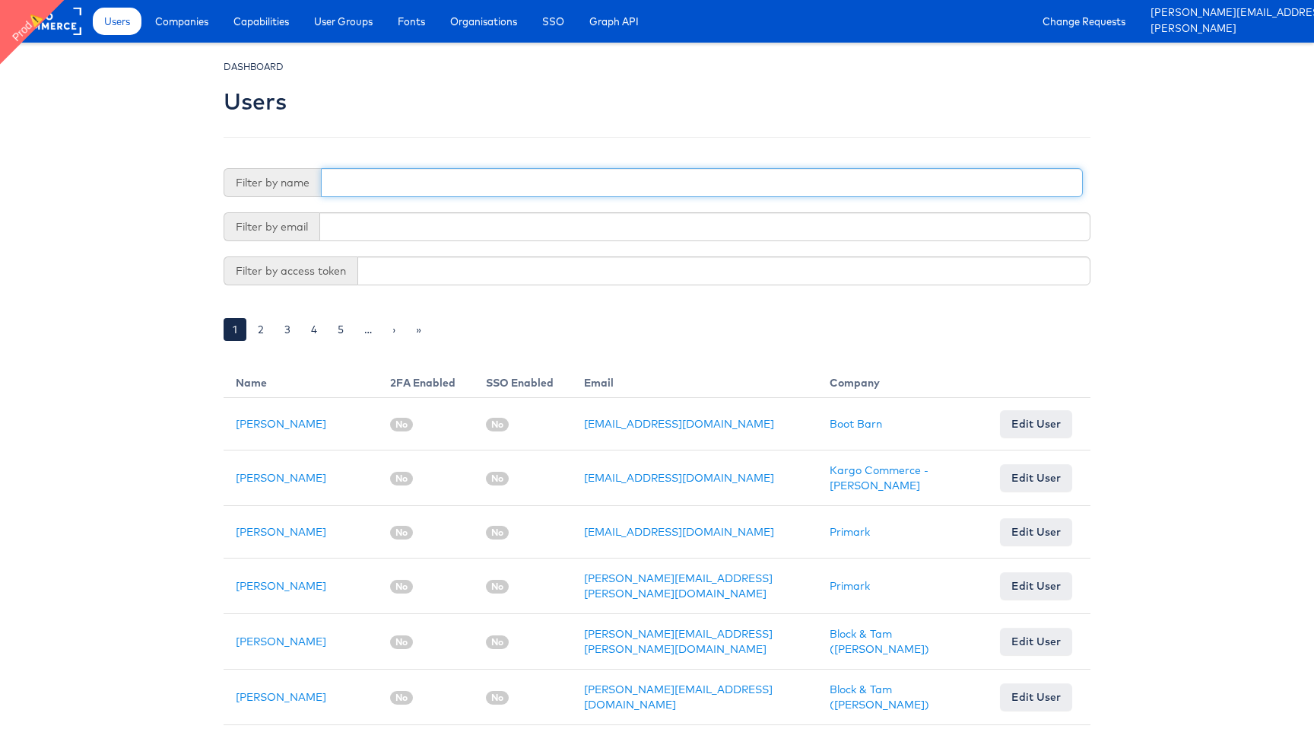
click at [489, 173] on input "text" at bounding box center [702, 182] width 762 height 29
type input "[PERSON_NAME]"
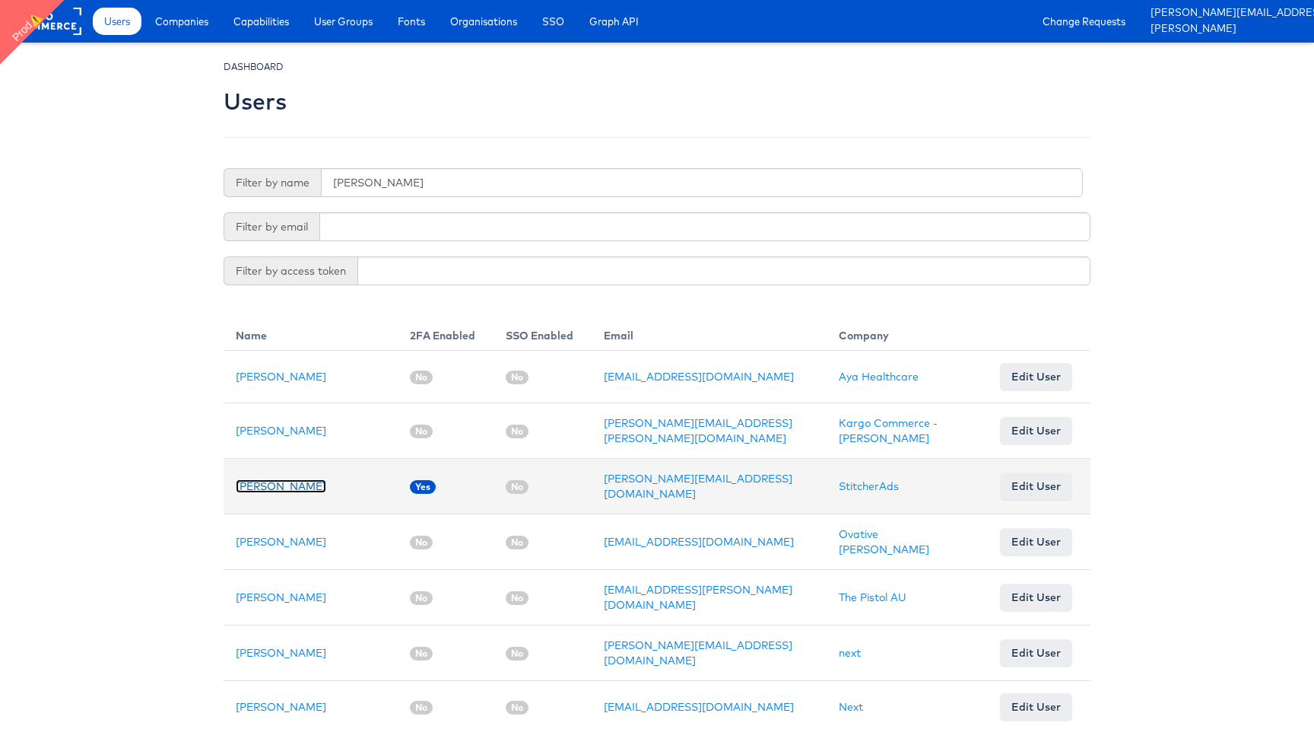
click at [282, 487] on link "[PERSON_NAME]" at bounding box center [281, 486] width 91 height 14
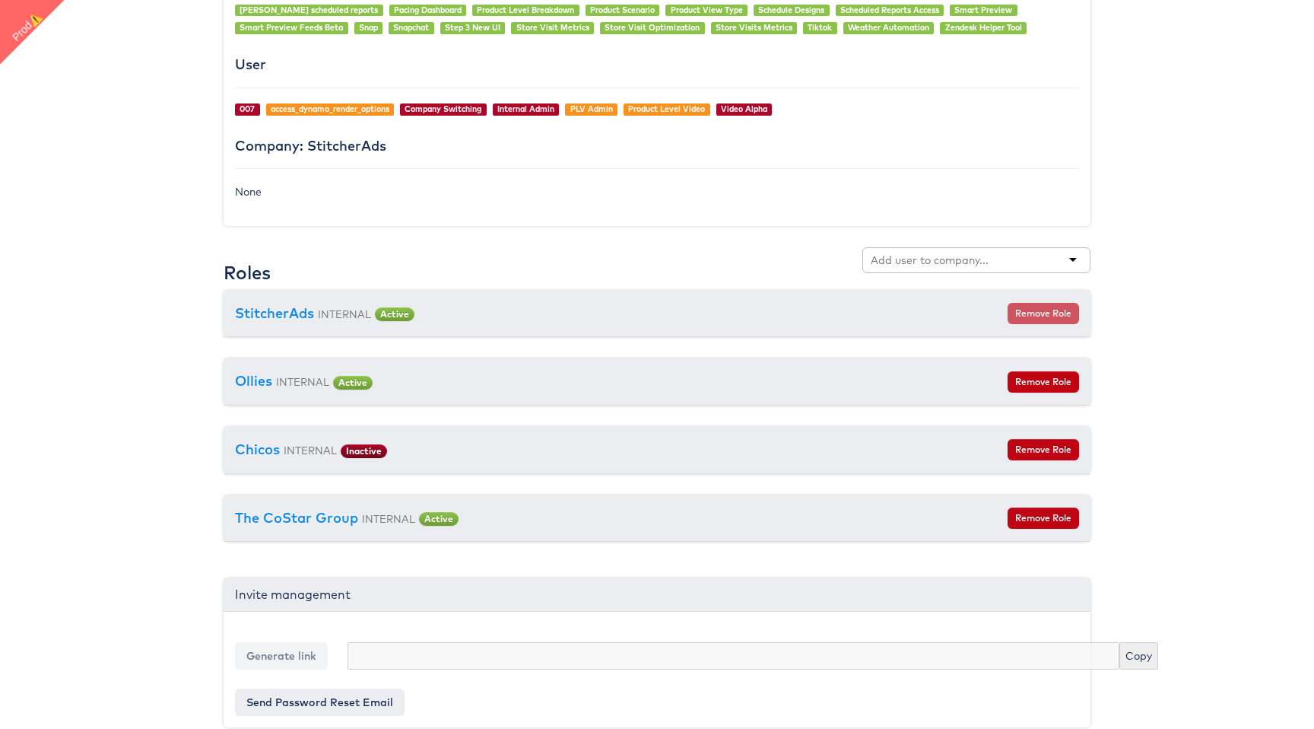
scroll to position [1271, 0]
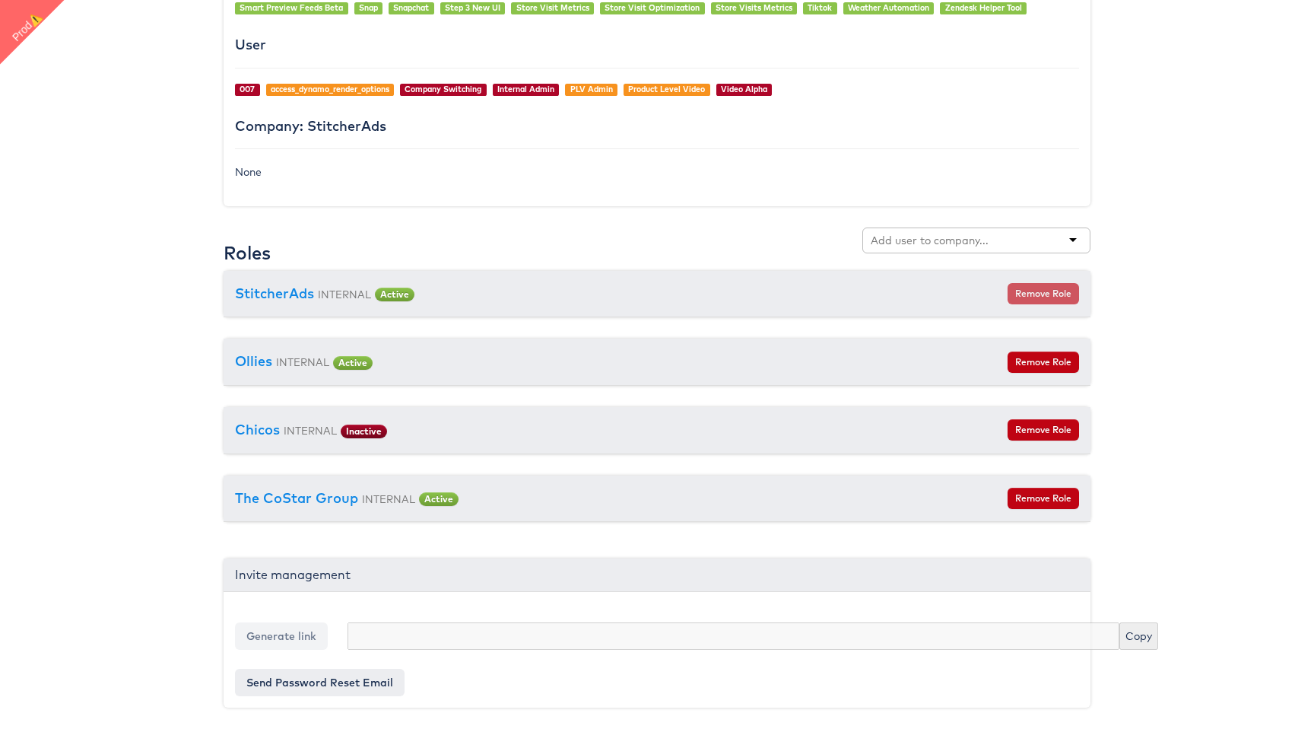
click at [988, 246] on div at bounding box center [977, 240] width 228 height 26
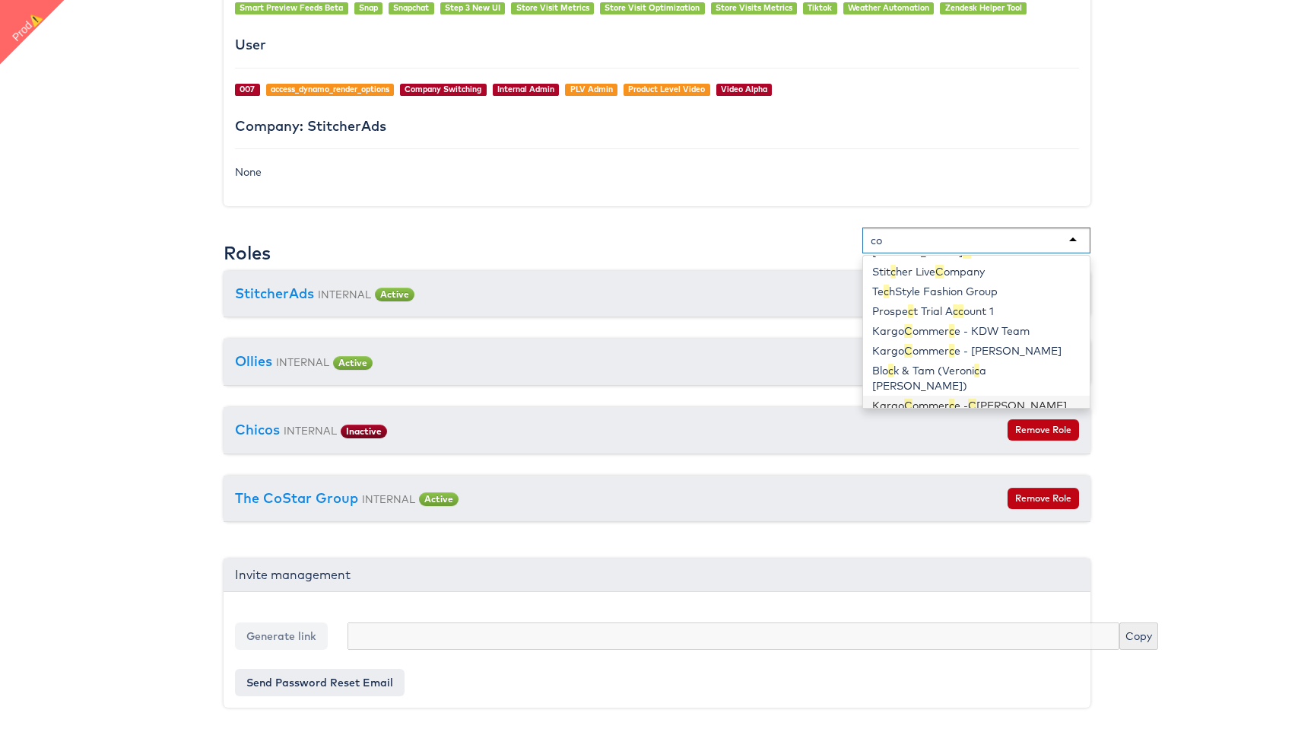
scroll to position [122, 0]
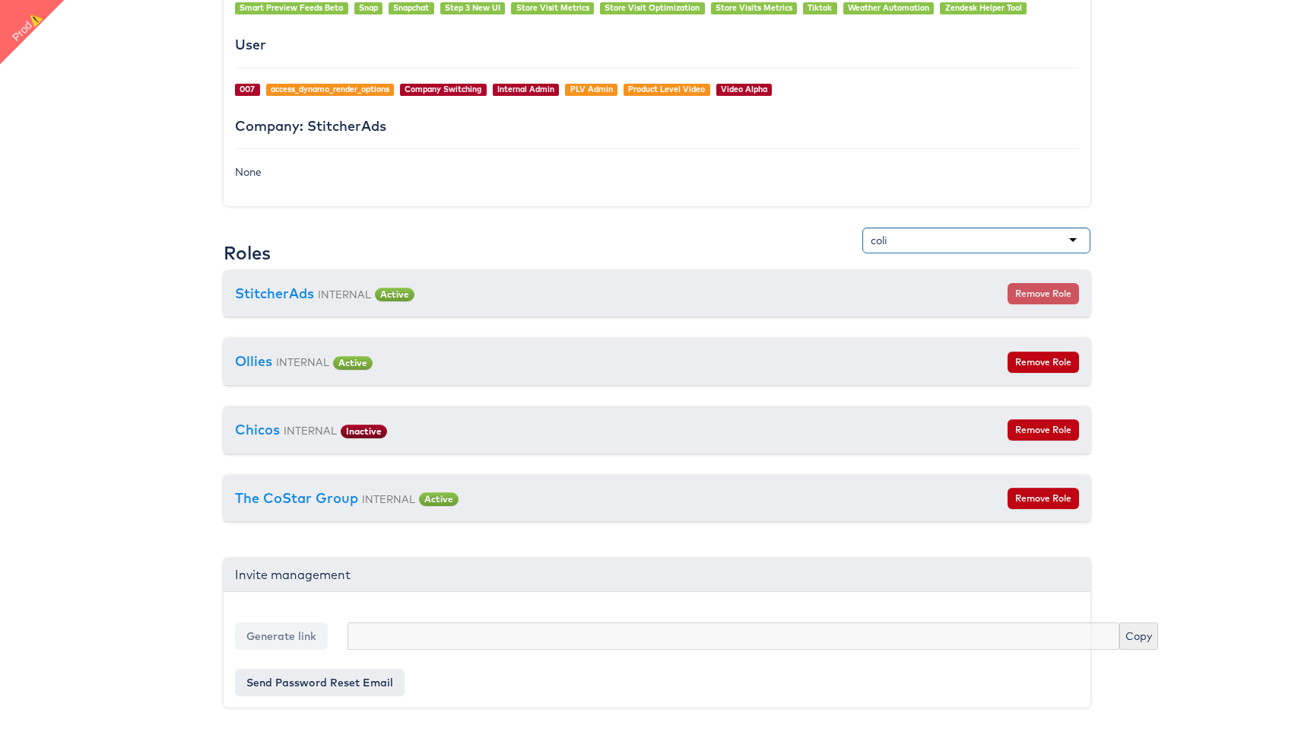
type input "[PERSON_NAME]"
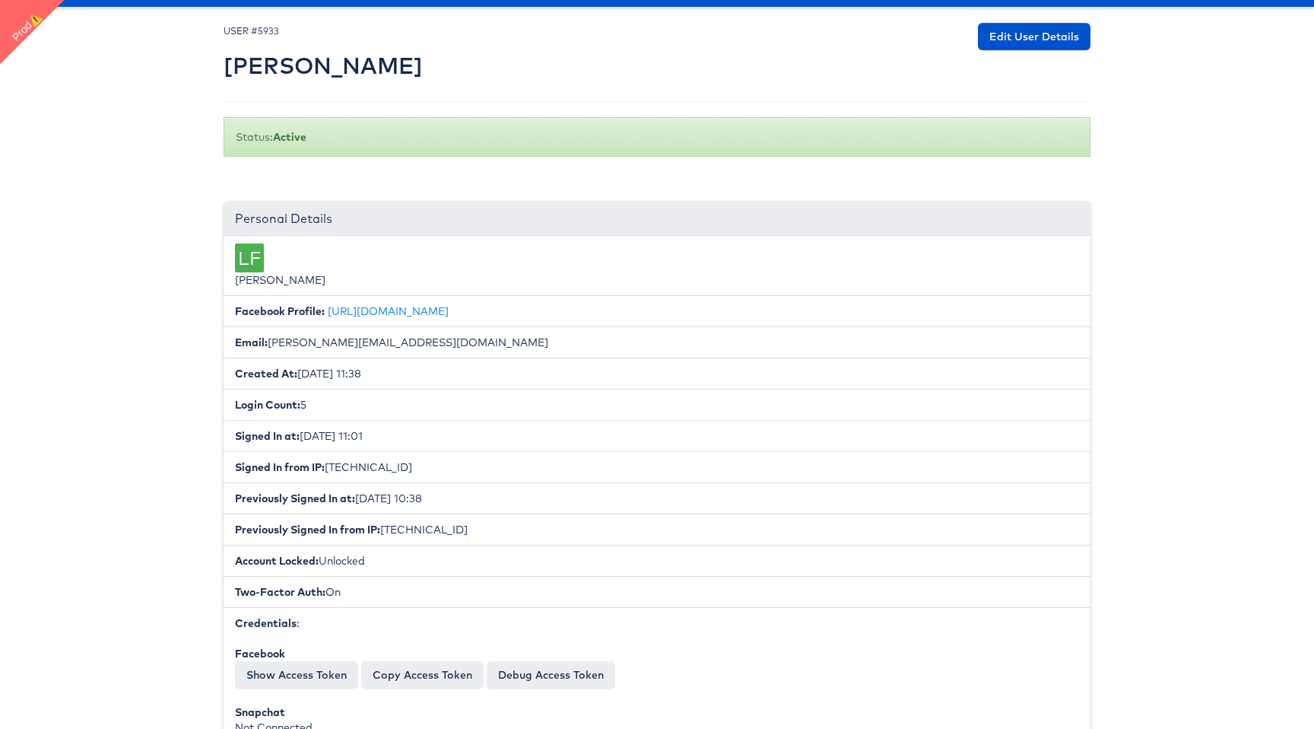
scroll to position [0, 0]
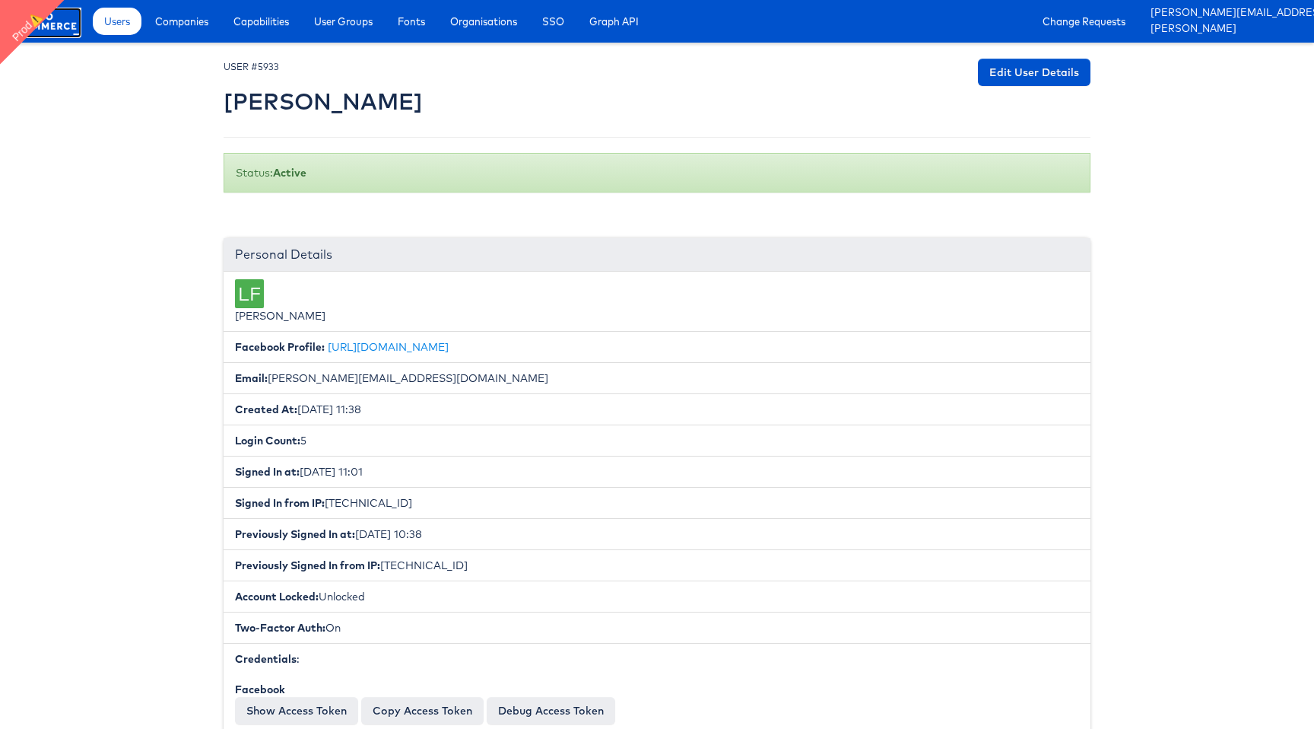
click at [67, 23] on rect at bounding box center [46, 21] width 70 height 27
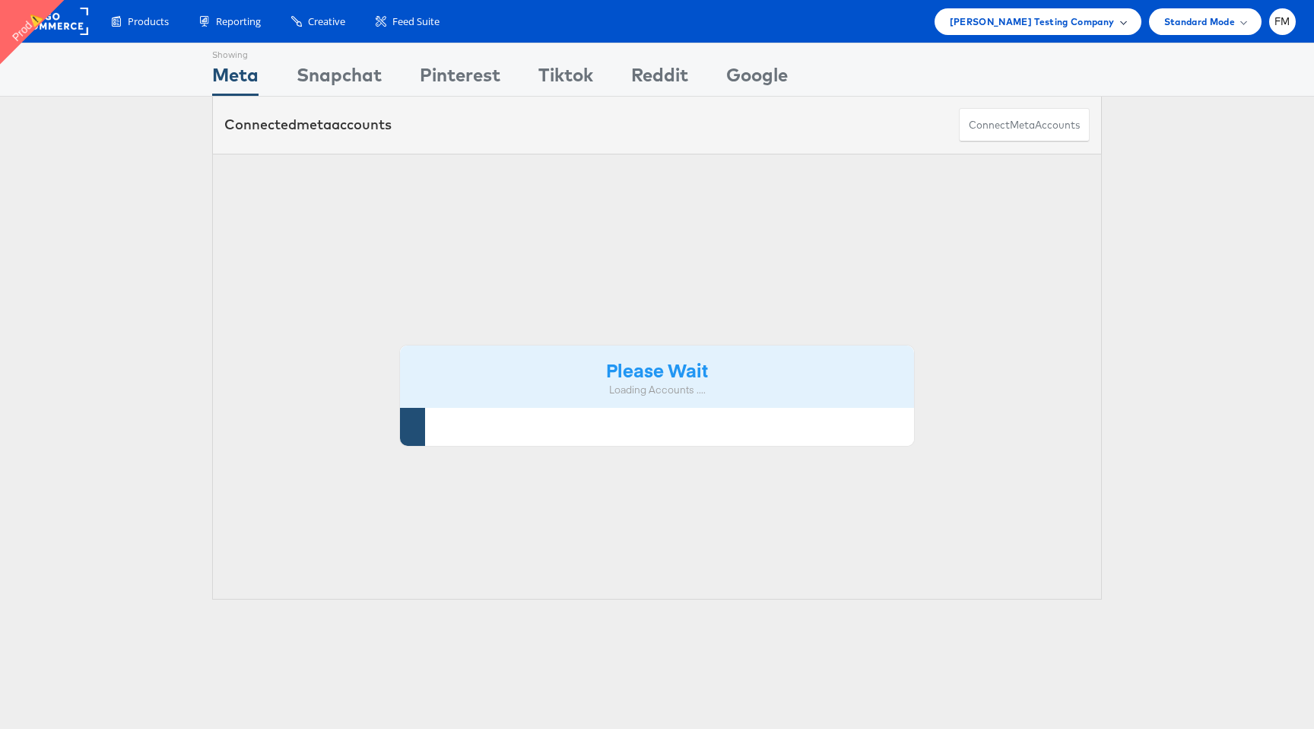
click at [1095, 11] on div "[PERSON_NAME] Testing Company" at bounding box center [1038, 21] width 207 height 27
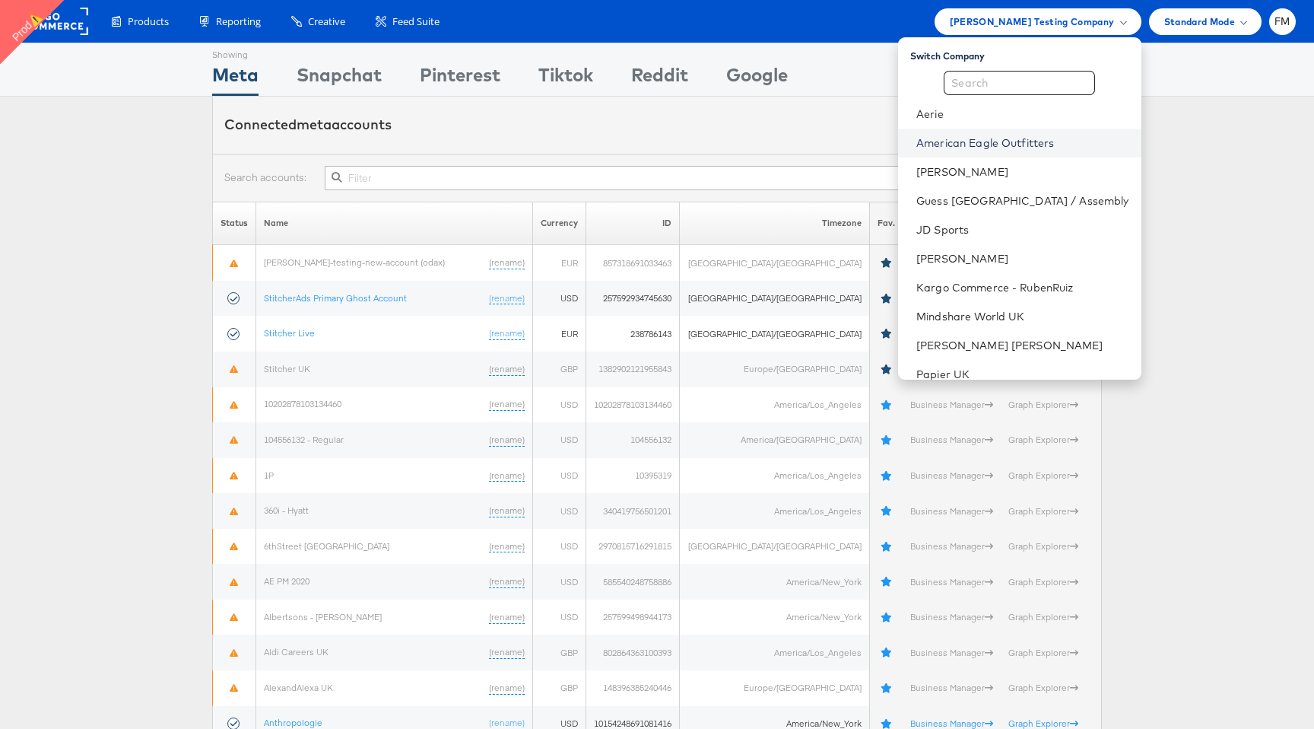
click at [1084, 137] on link "American Eagle Outfitters" at bounding box center [1023, 142] width 212 height 15
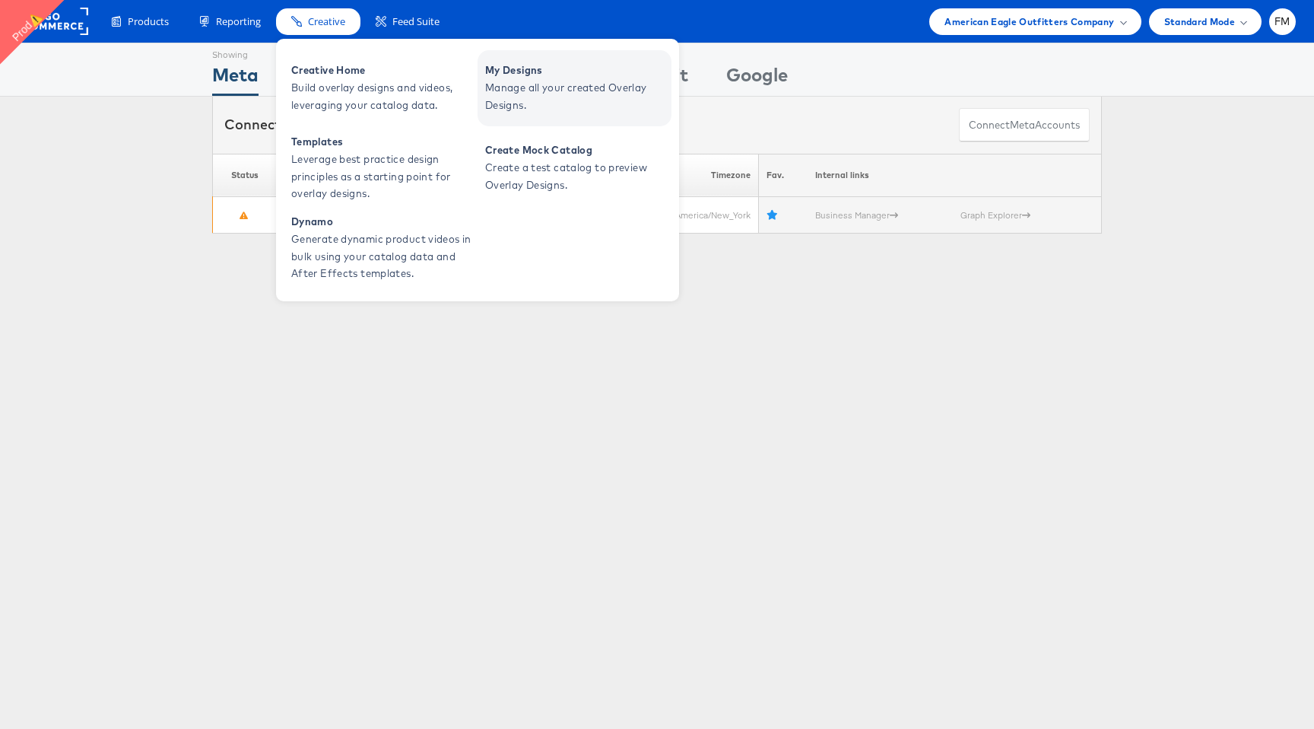
click at [501, 74] on span "My Designs" at bounding box center [576, 70] width 183 height 17
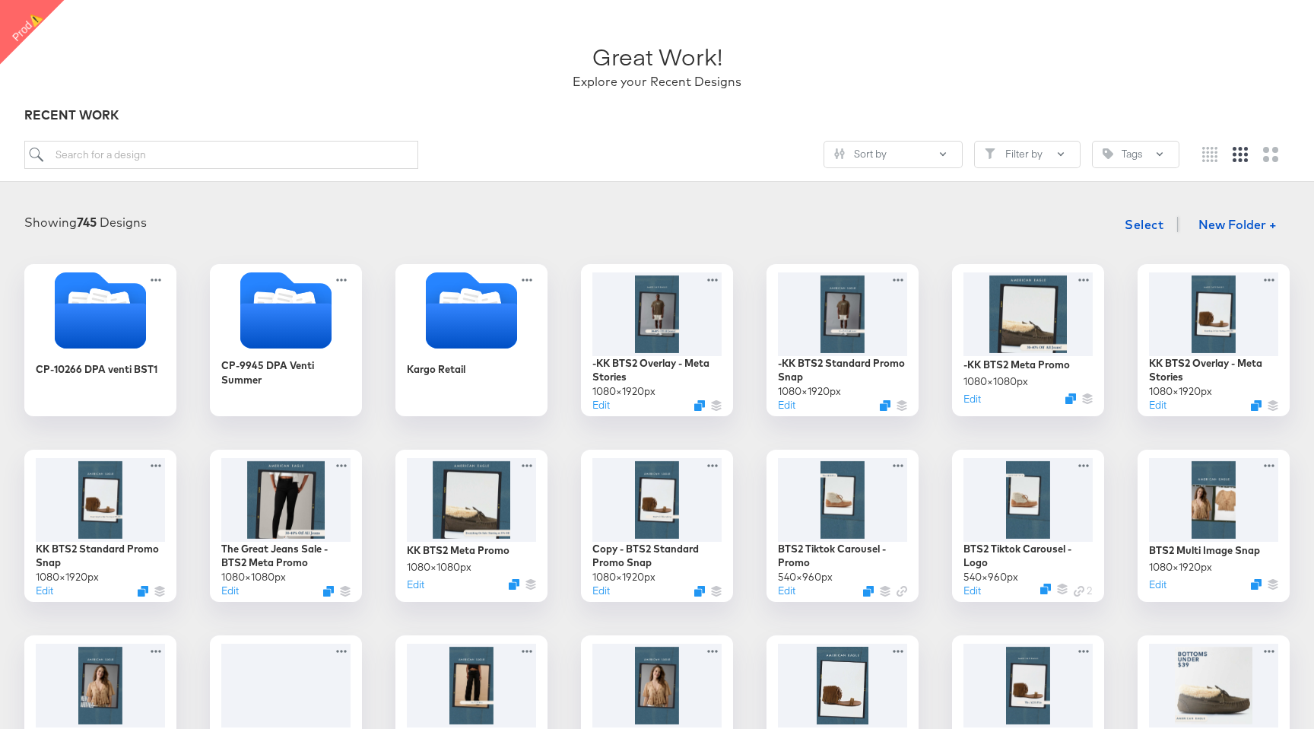
scroll to position [75, 0]
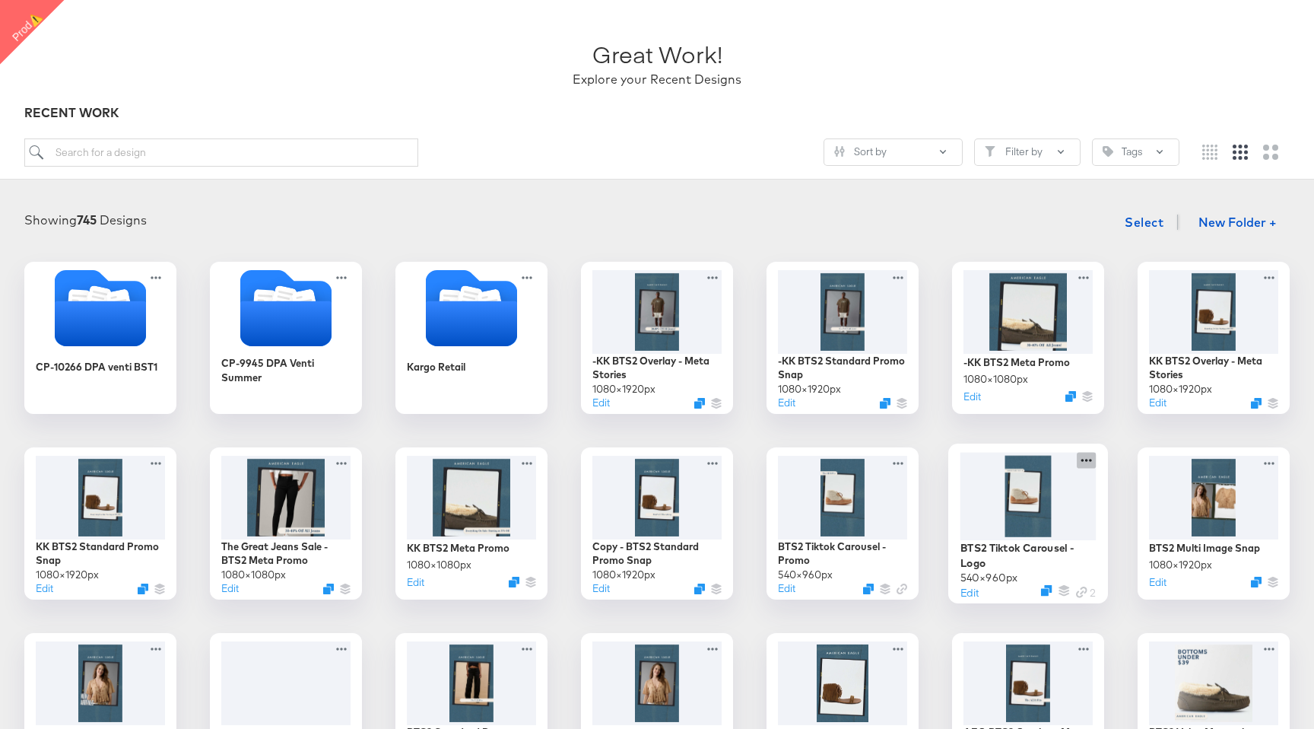
click at [1090, 462] on icon at bounding box center [1086, 460] width 19 height 16
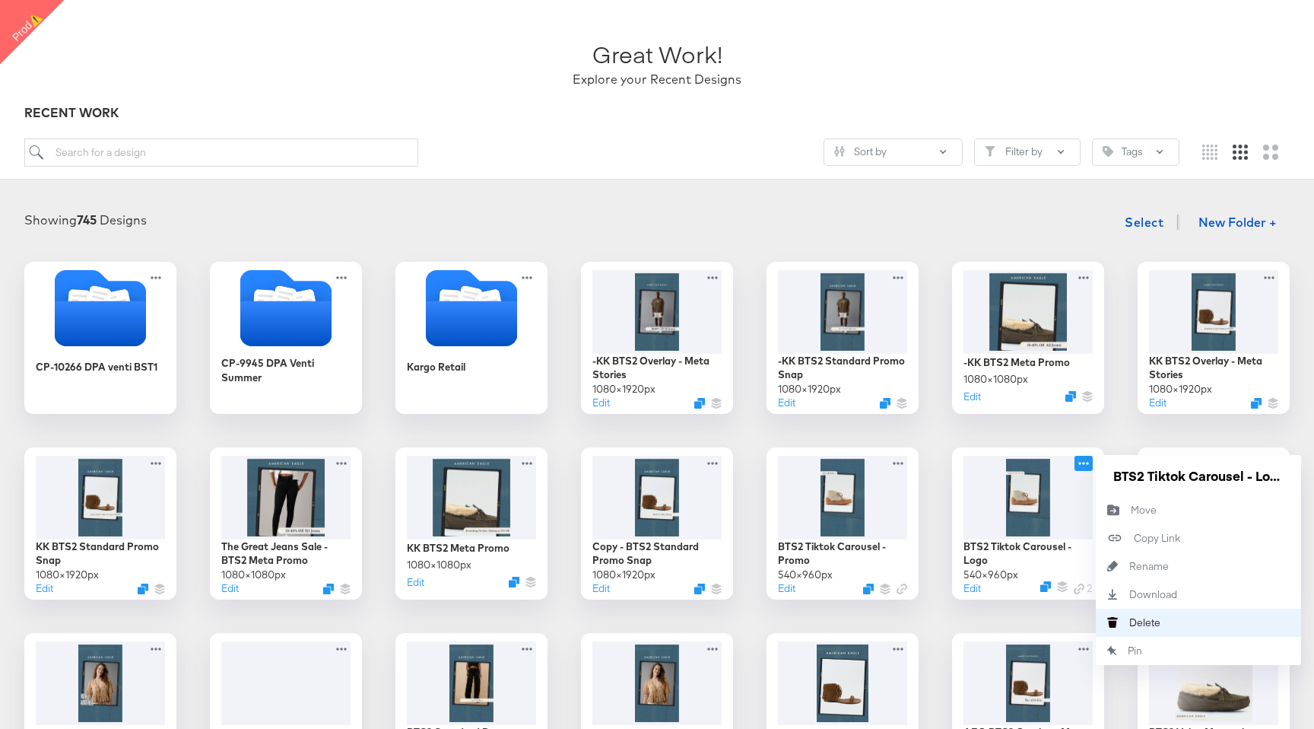
click at [1171, 614] on button "Delete Delete" at bounding box center [1198, 623] width 205 height 28
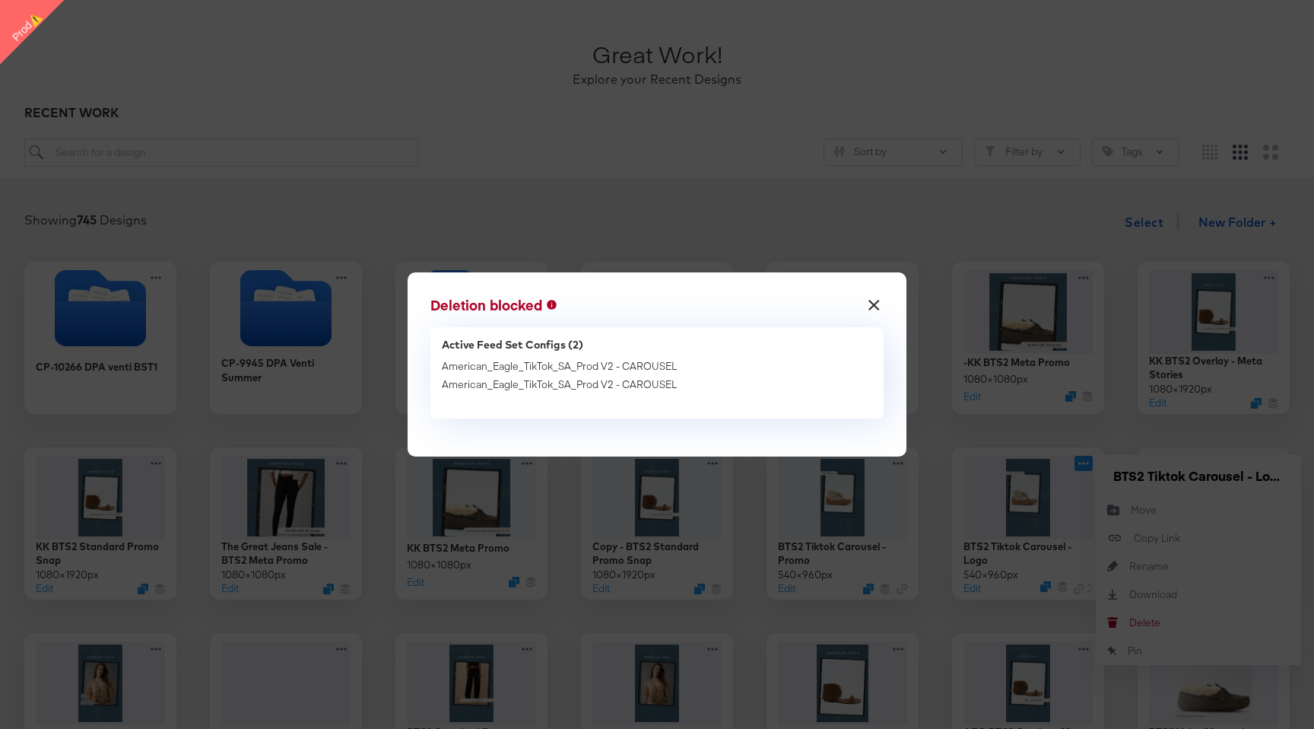
click at [875, 302] on button "×" at bounding box center [873, 301] width 27 height 27
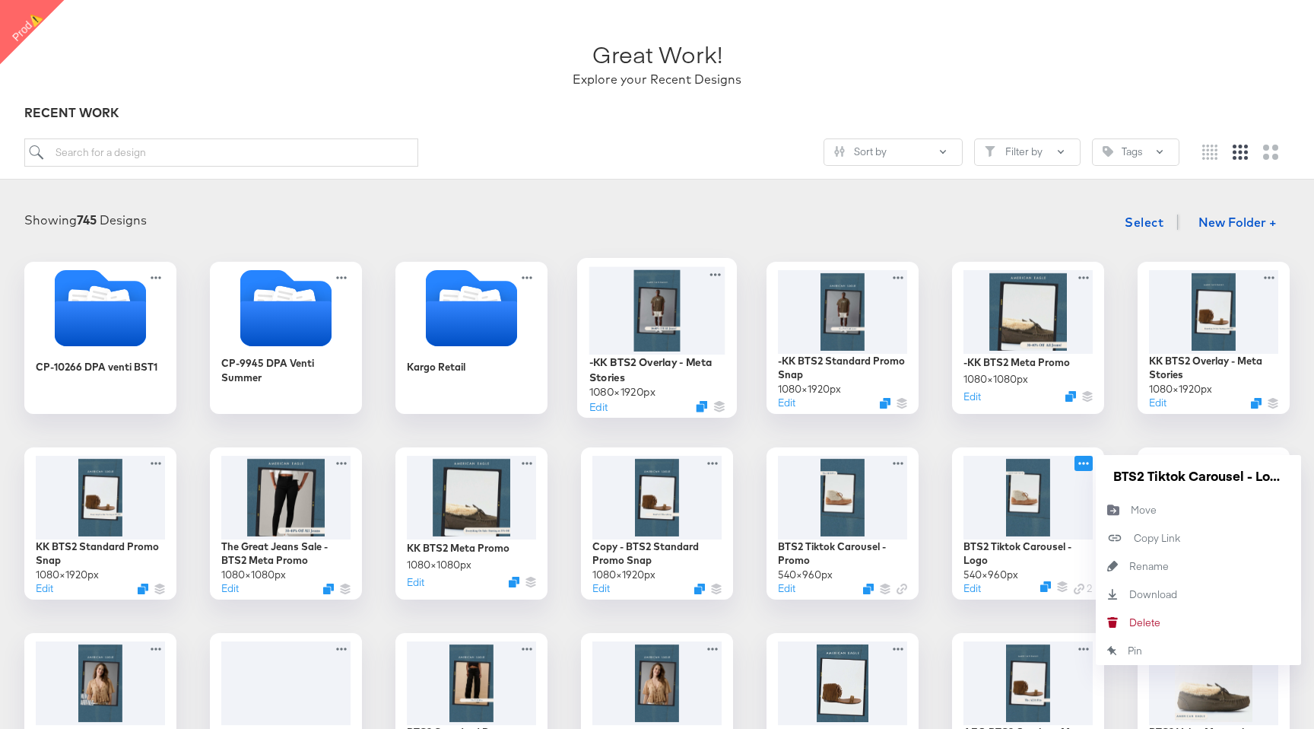
scroll to position [0, 0]
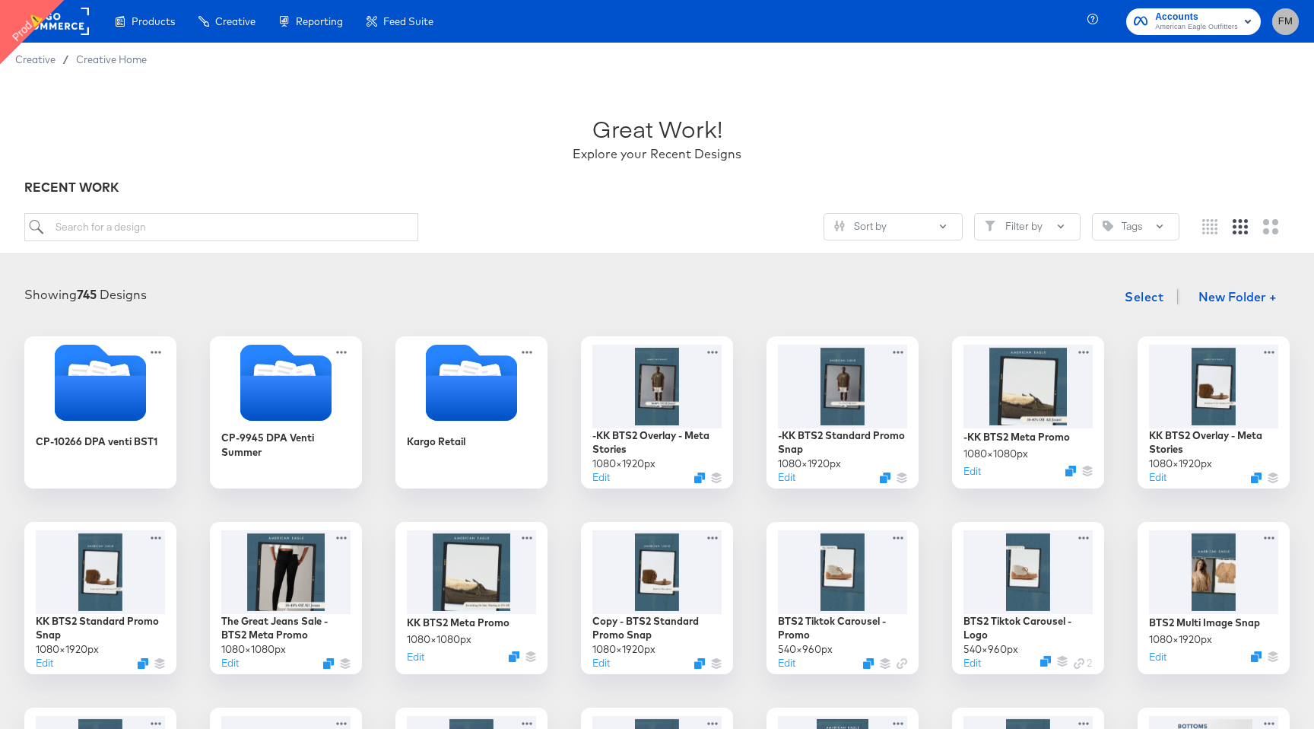
click at [1285, 27] on span "FM" at bounding box center [1286, 21] width 14 height 17
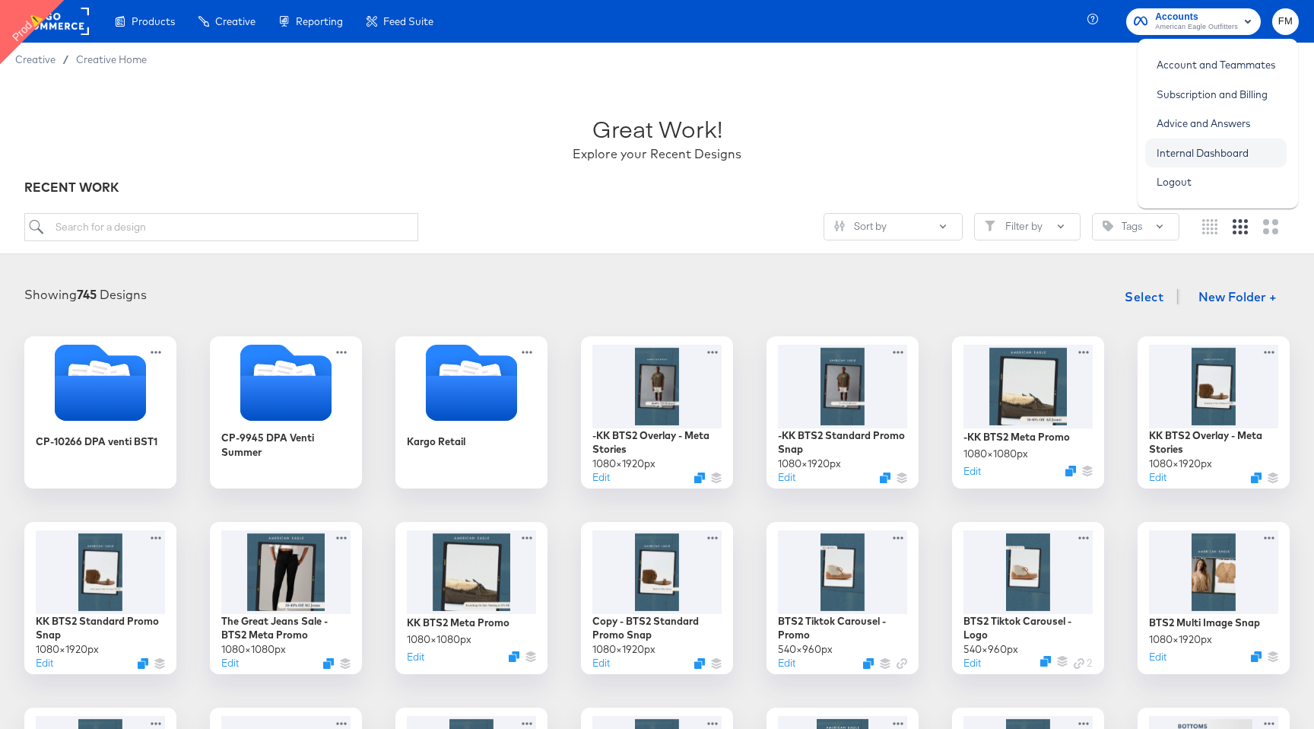
click at [1234, 148] on link "Internal Dashboard" at bounding box center [1203, 152] width 115 height 27
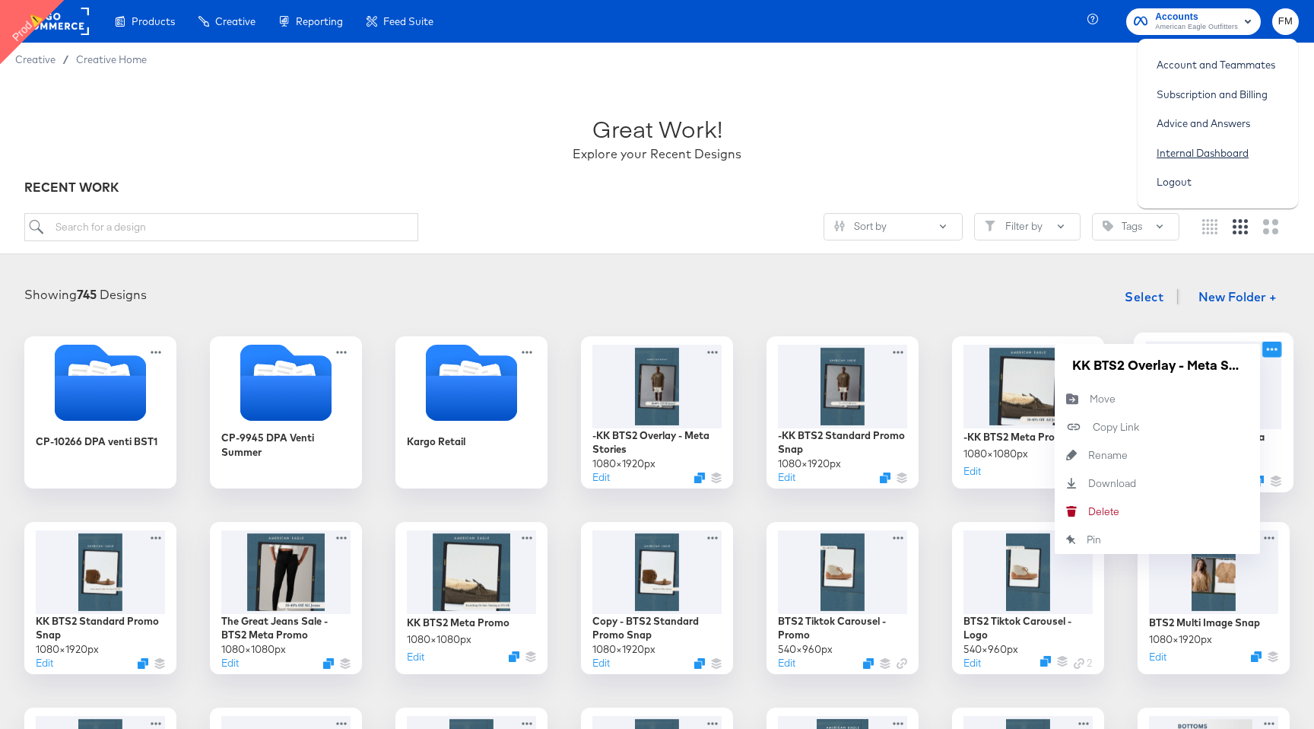
click at [1276, 345] on icon at bounding box center [1272, 349] width 19 height 16
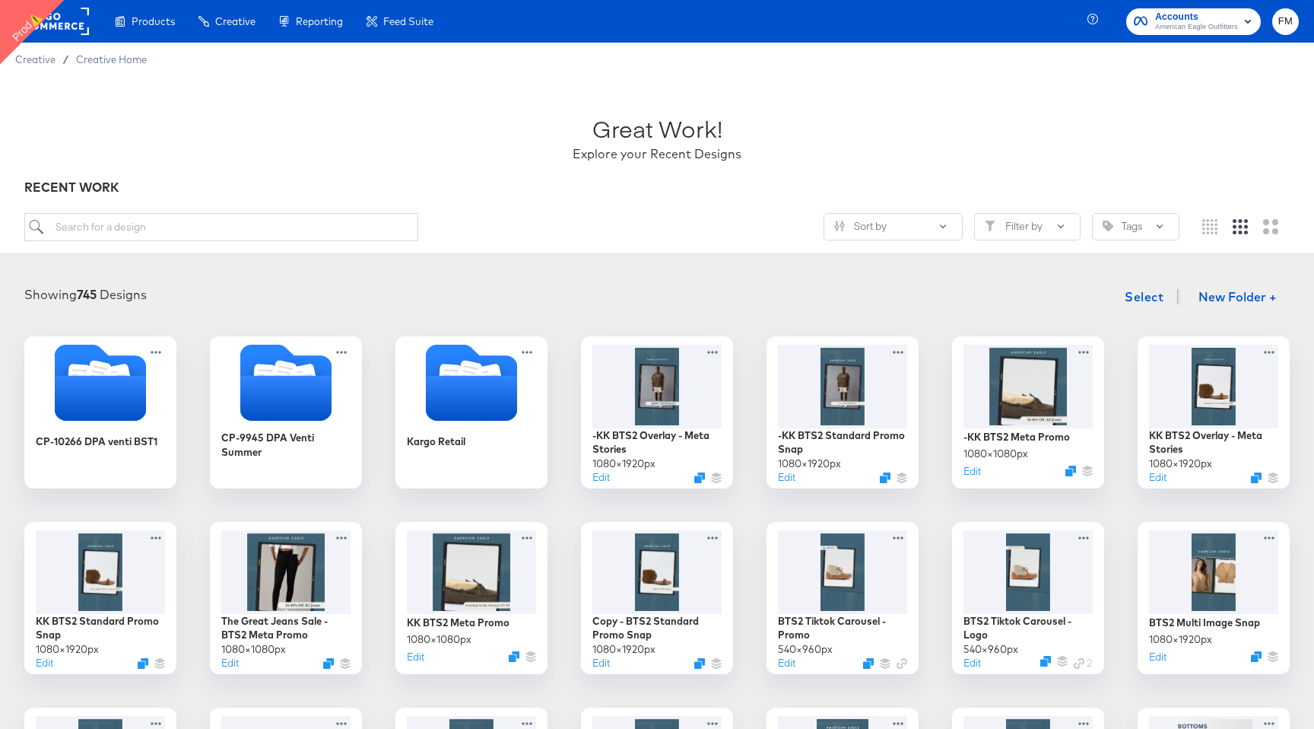
click at [1025, 282] on div "Showing 745 Designs Select New Folder +" at bounding box center [657, 296] width 1284 height 31
click at [79, 15] on rect at bounding box center [54, 21] width 70 height 27
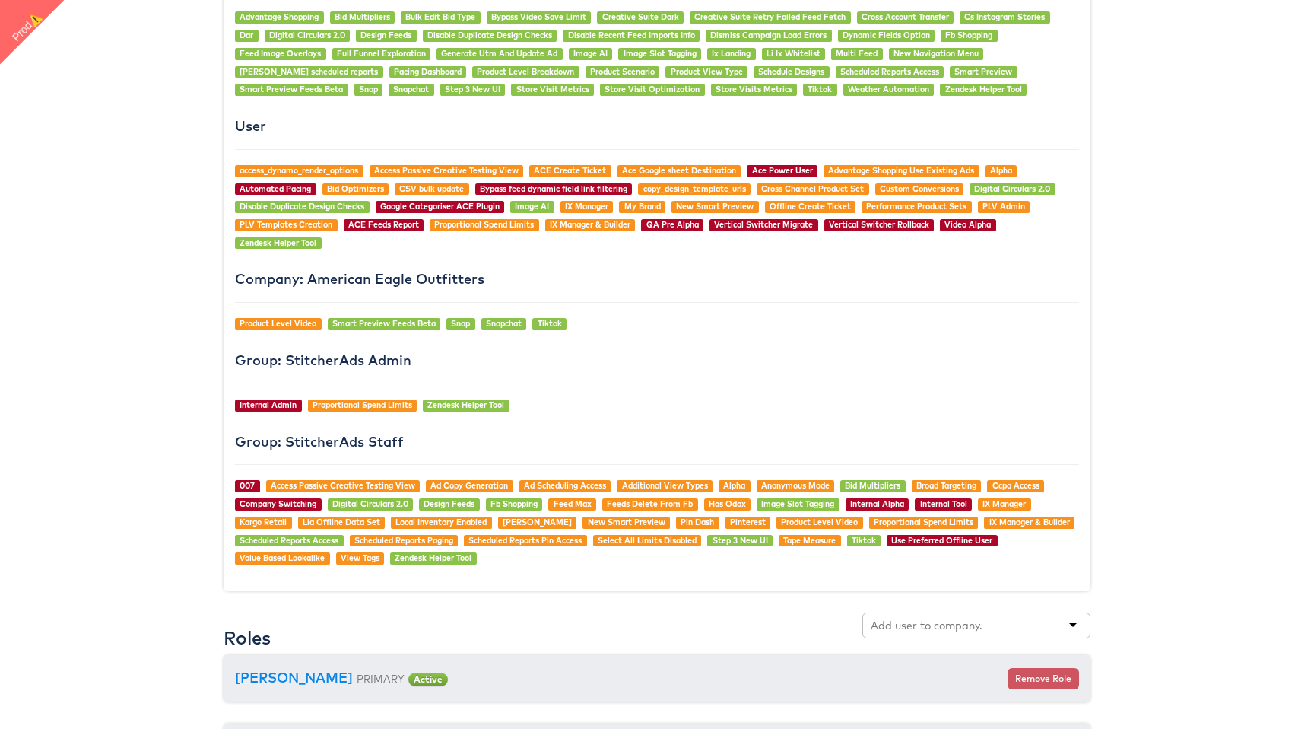
scroll to position [1265, 0]
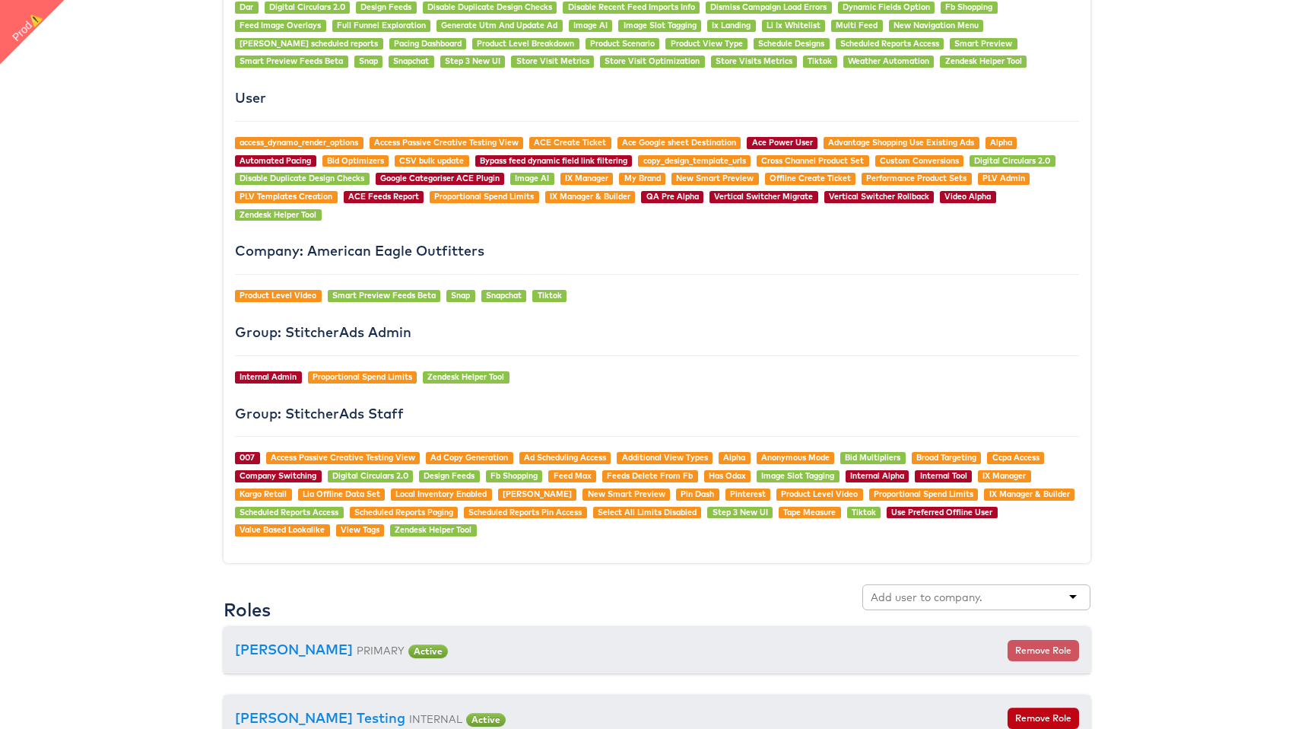
click at [614, 453] on div "007 Access Passive Creative Testing View Ad Copy Generation Ad Scheduling Acces…" at bounding box center [657, 494] width 844 height 84
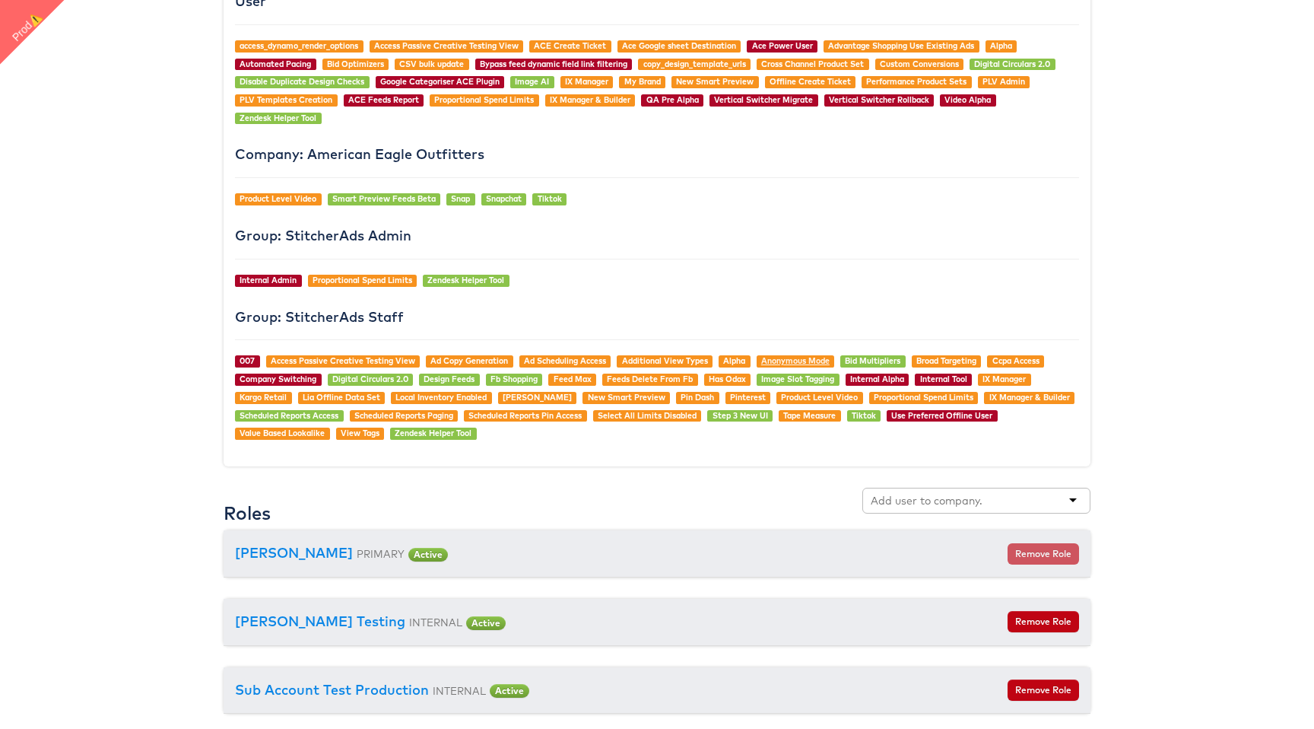
scroll to position [1367, 0]
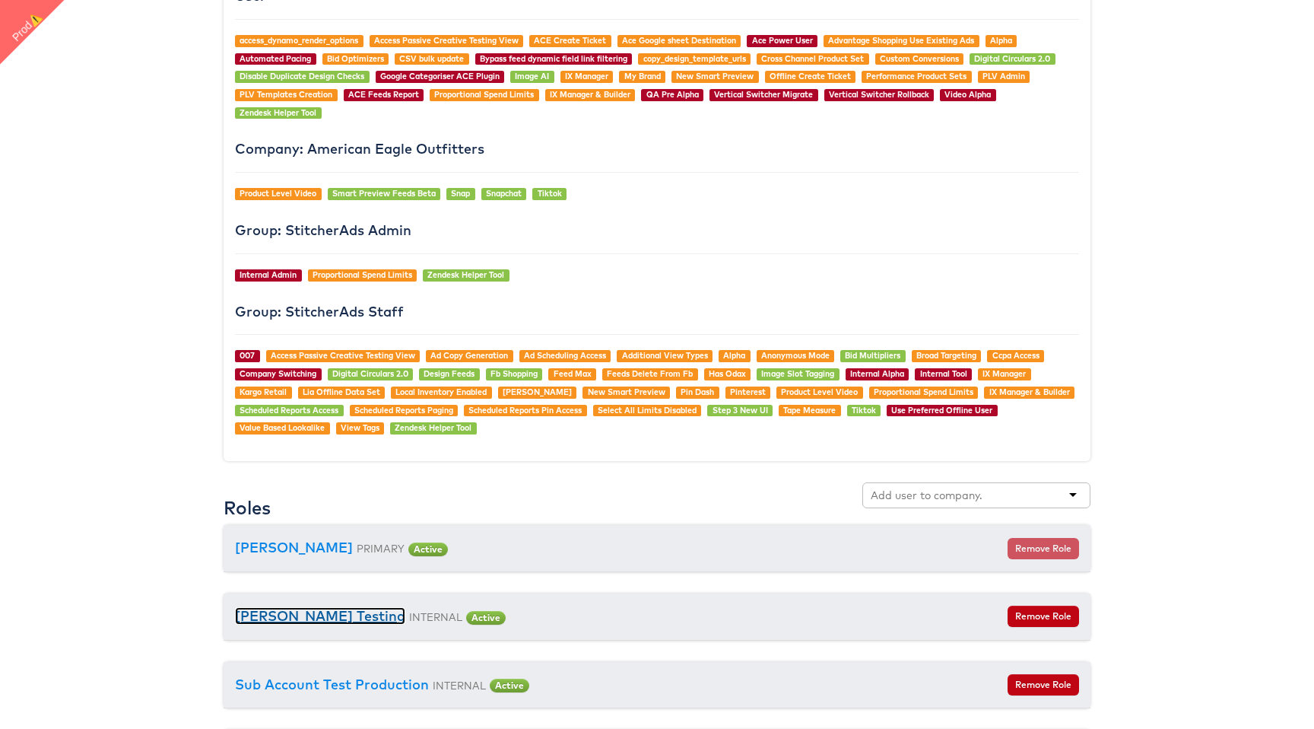
click at [334, 618] on link "[PERSON_NAME] Testing" at bounding box center [320, 615] width 170 height 17
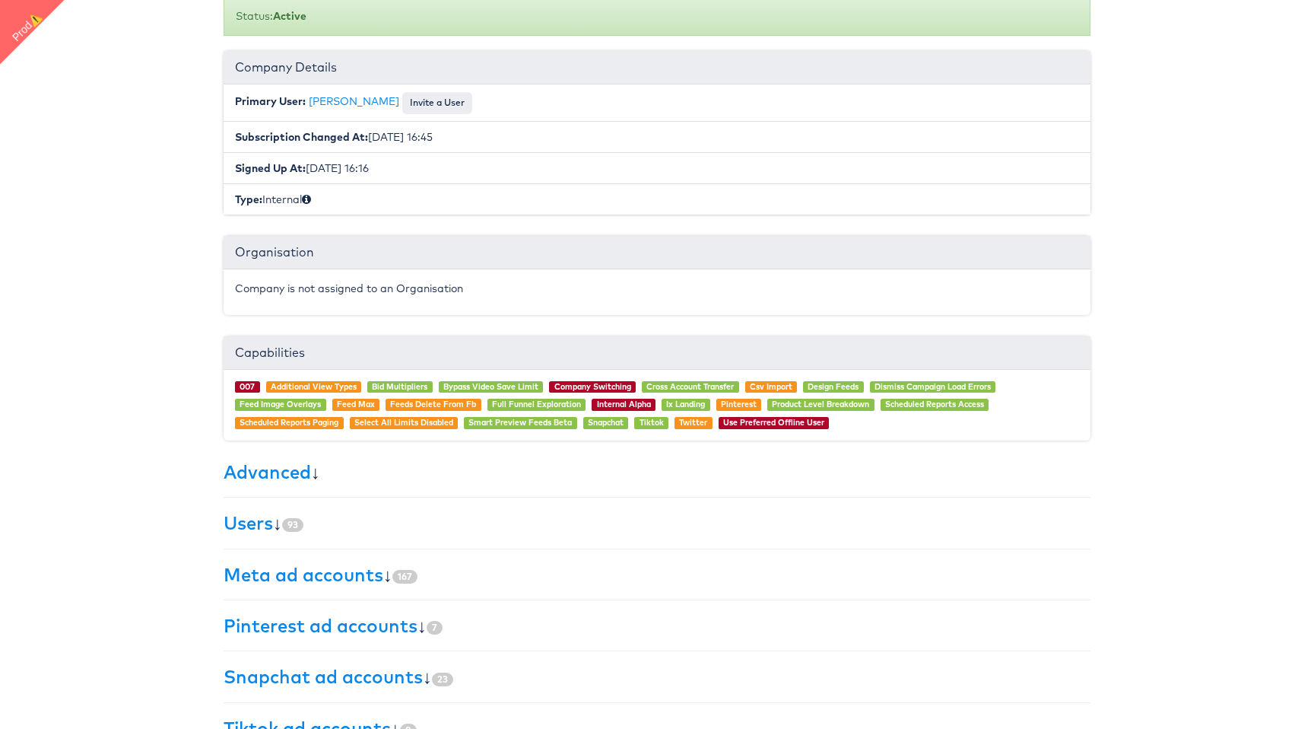
scroll to position [155, 0]
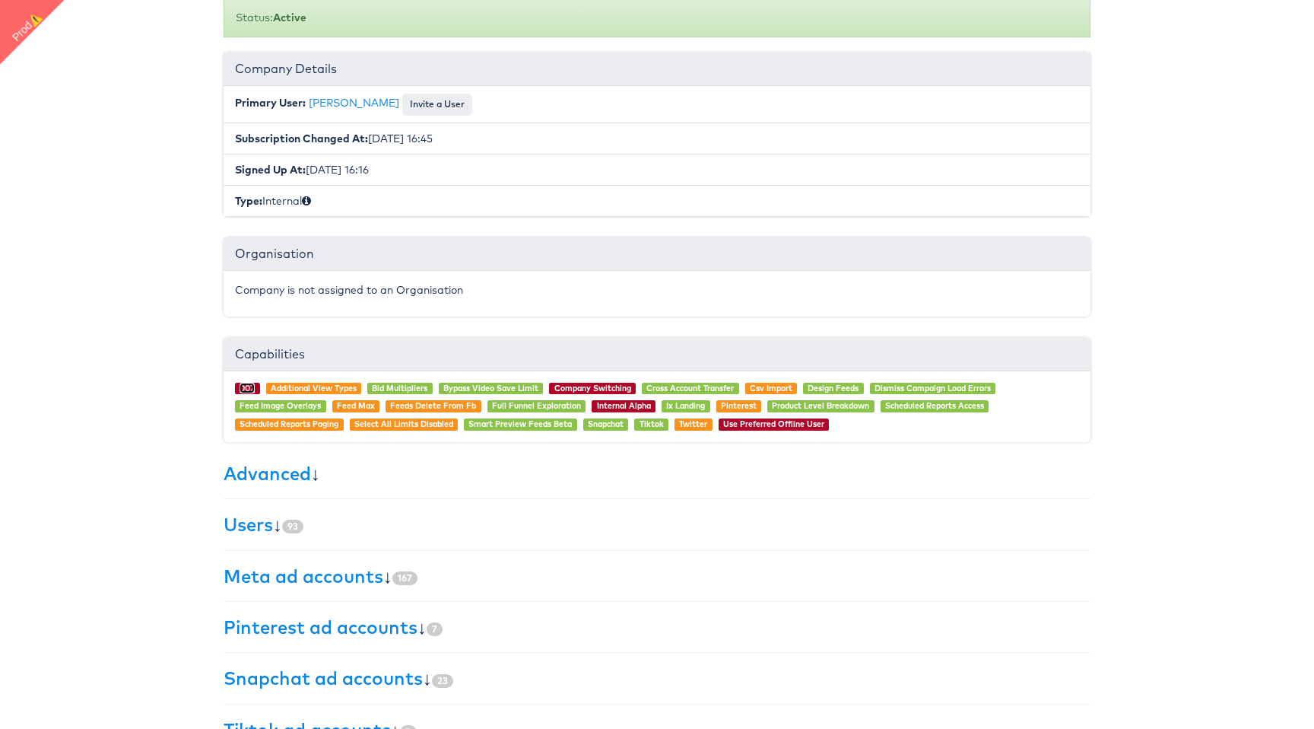
click at [247, 389] on link "007" at bounding box center [247, 388] width 15 height 11
click at [836, 383] on link "Design Feeds" at bounding box center [833, 388] width 51 height 11
click at [612, 408] on link "Internal Alpha" at bounding box center [624, 405] width 54 height 11
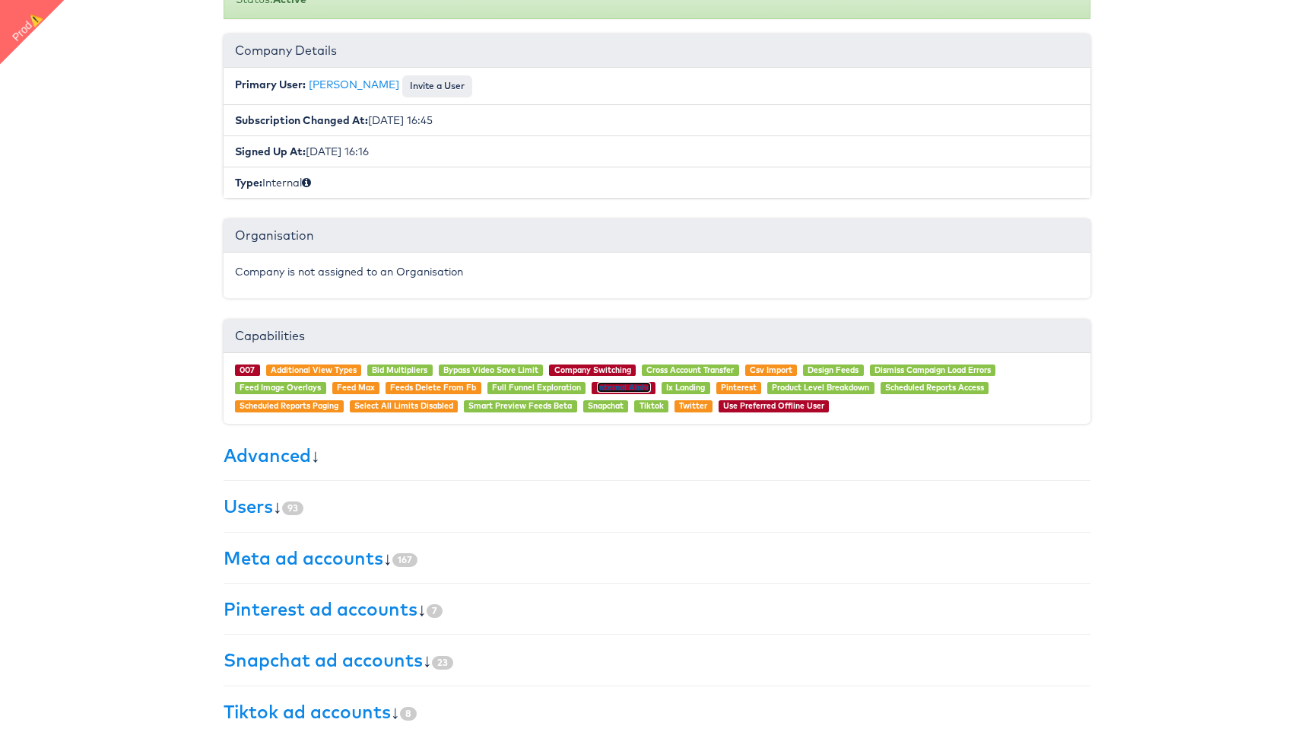
scroll to position [197, 0]
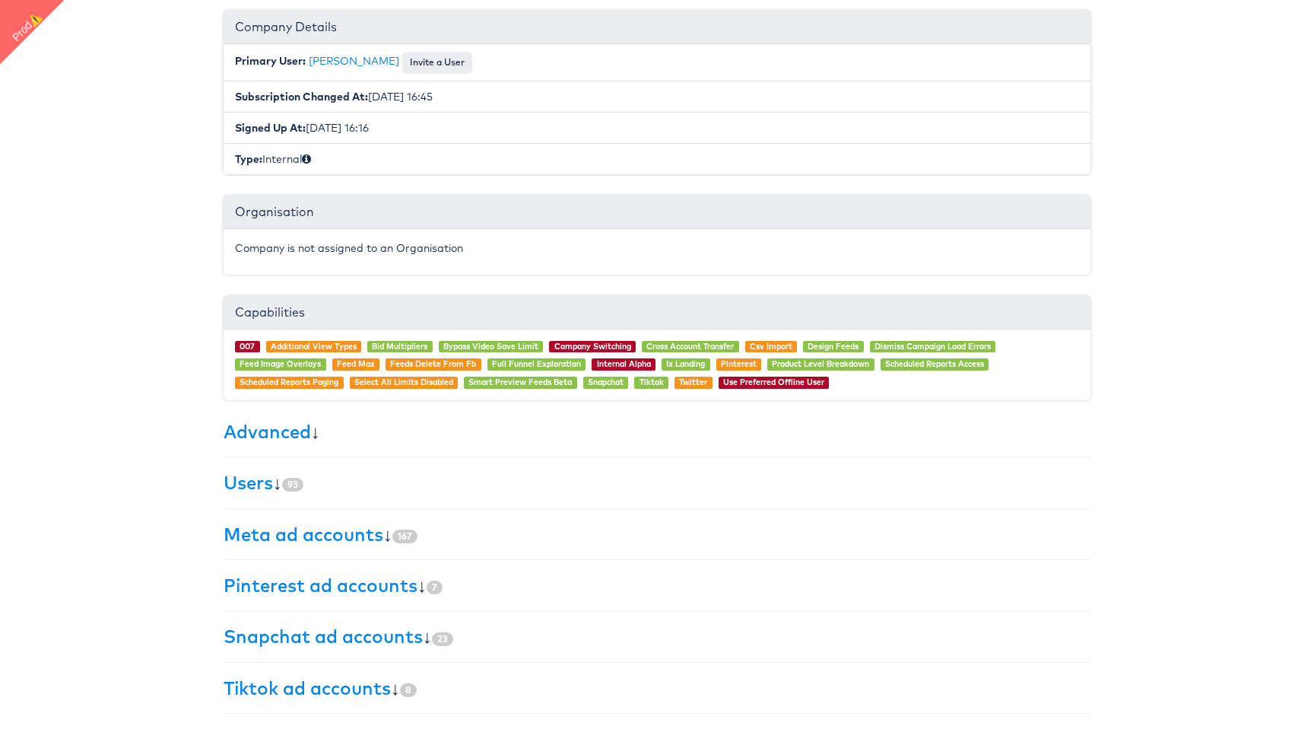
click at [466, 415] on div "× Set primary user The current primary user will be reverted back to their orig…" at bounding box center [657, 288] width 867 height 852
click at [292, 431] on link "Advanced" at bounding box center [267, 431] width 87 height 23
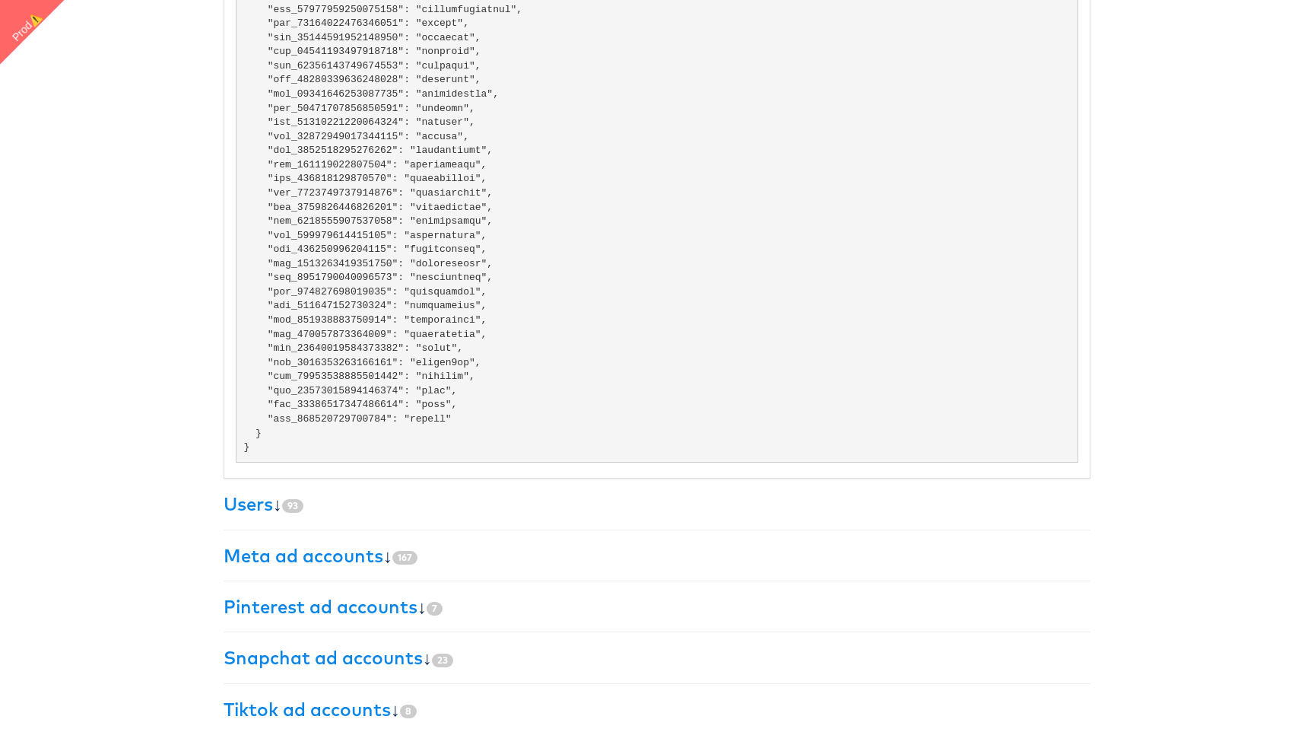
scroll to position [1351, 0]
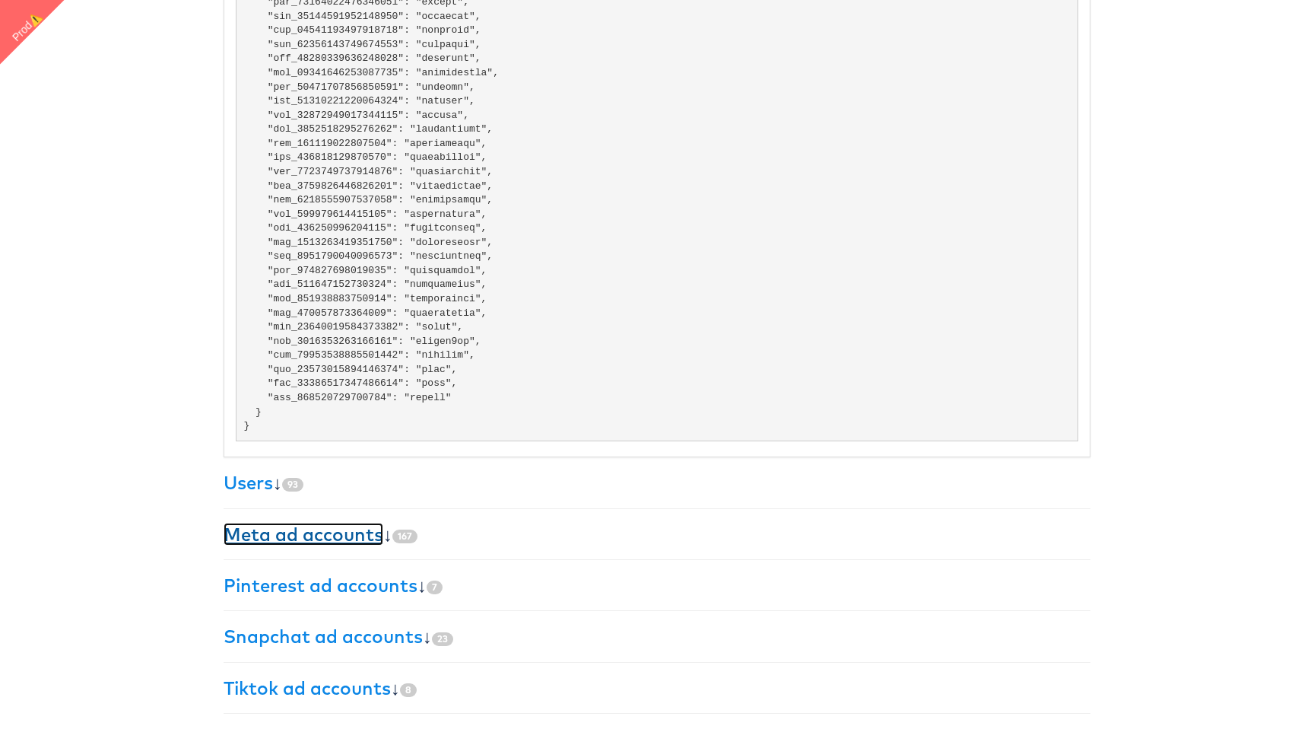
click at [288, 532] on link "Meta ad accounts" at bounding box center [304, 534] width 160 height 23
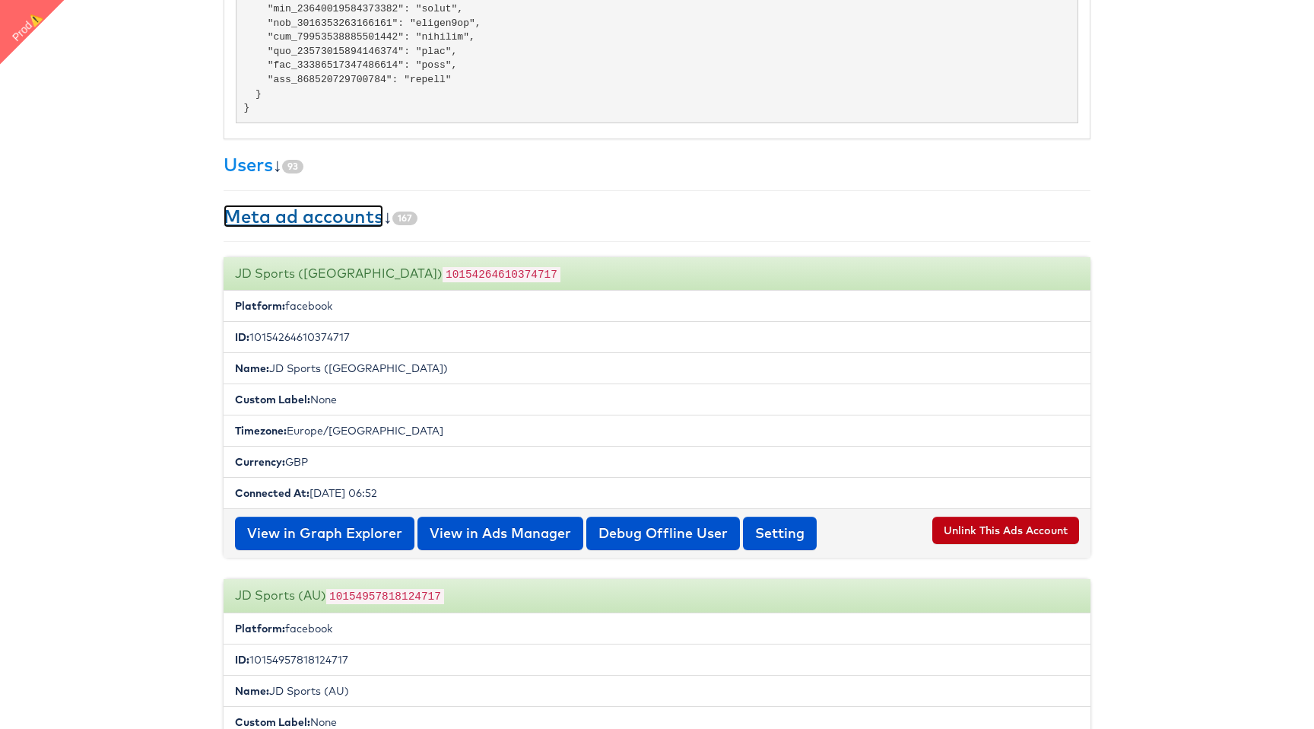
scroll to position [1678, 0]
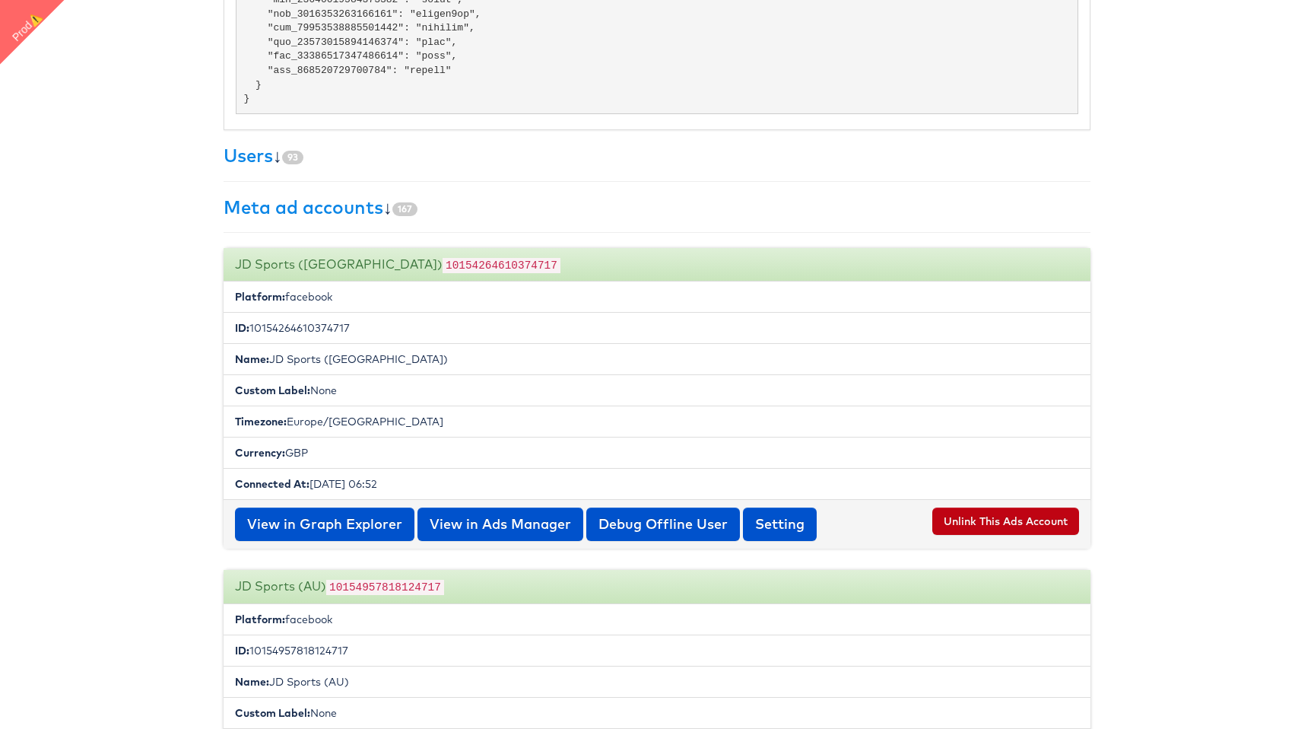
click at [310, 207] on link "Meta ad accounts" at bounding box center [304, 206] width 160 height 23
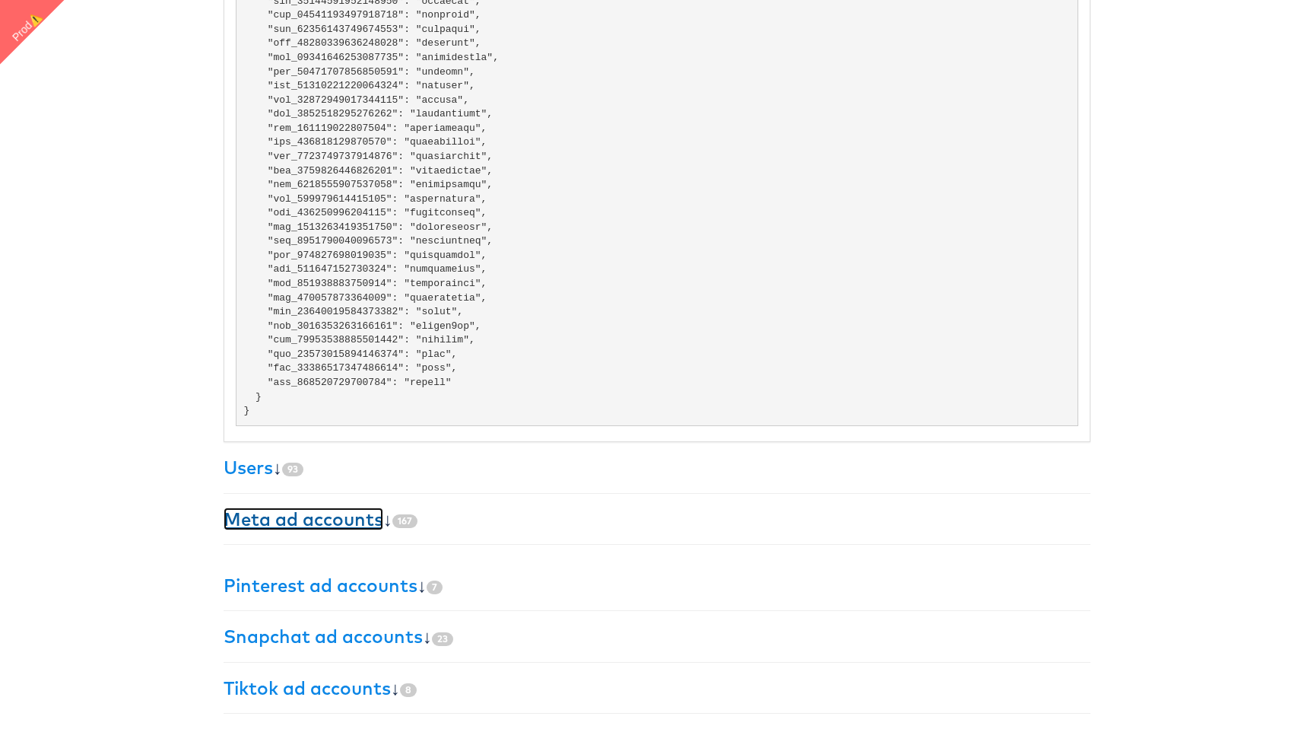
scroll to position [1351, 0]
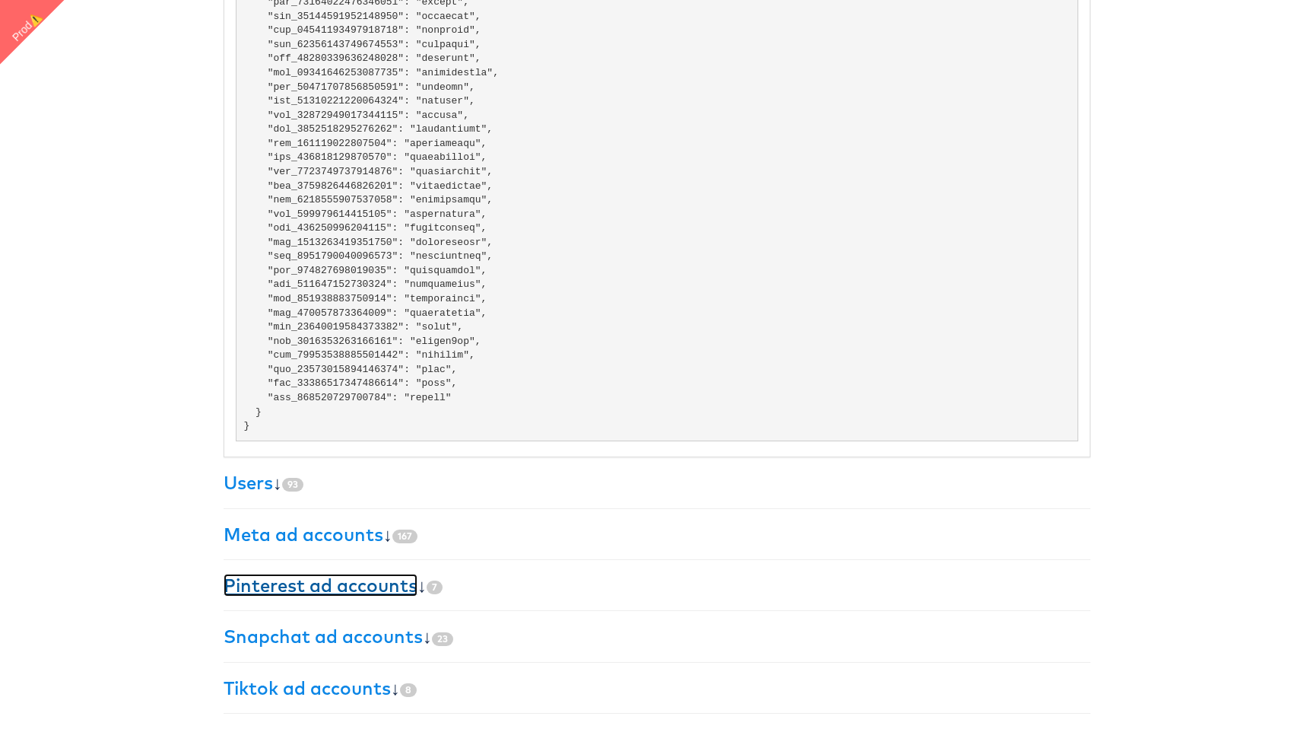
click at [359, 592] on link "Pinterest ad accounts" at bounding box center [321, 585] width 194 height 23
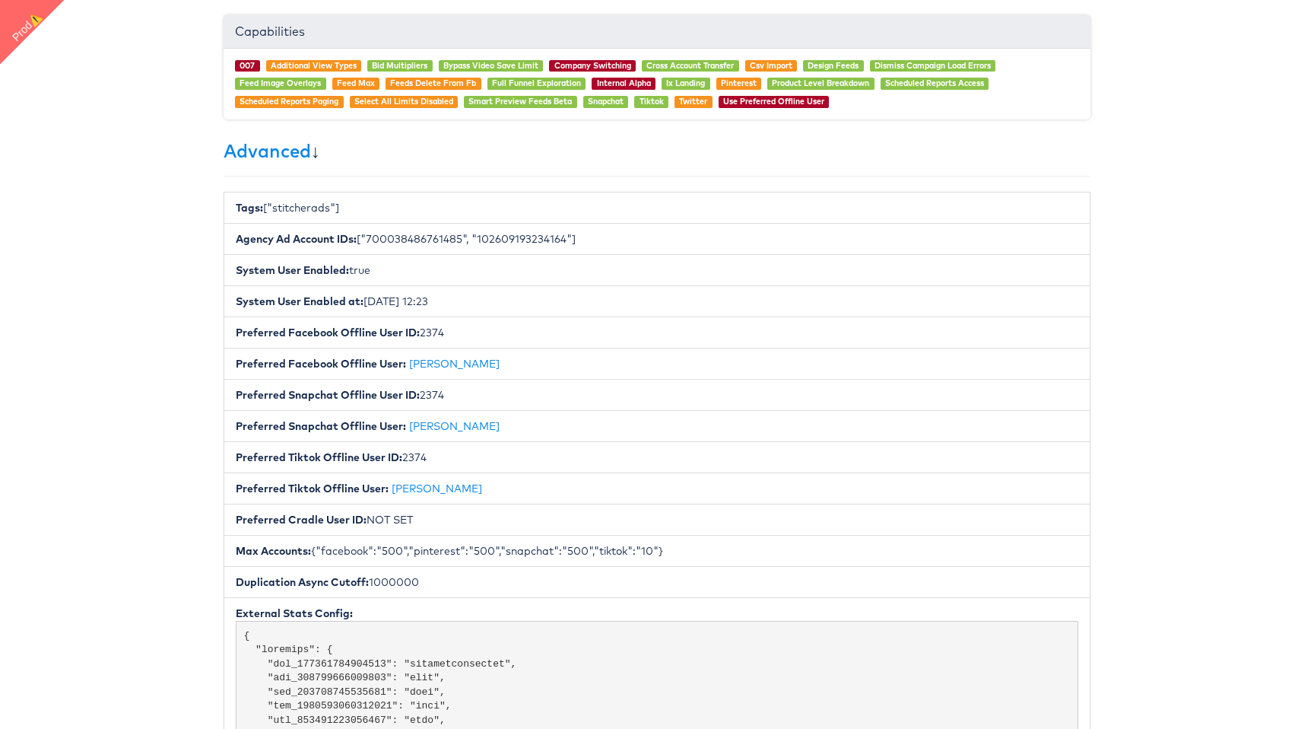
scroll to position [471, 0]
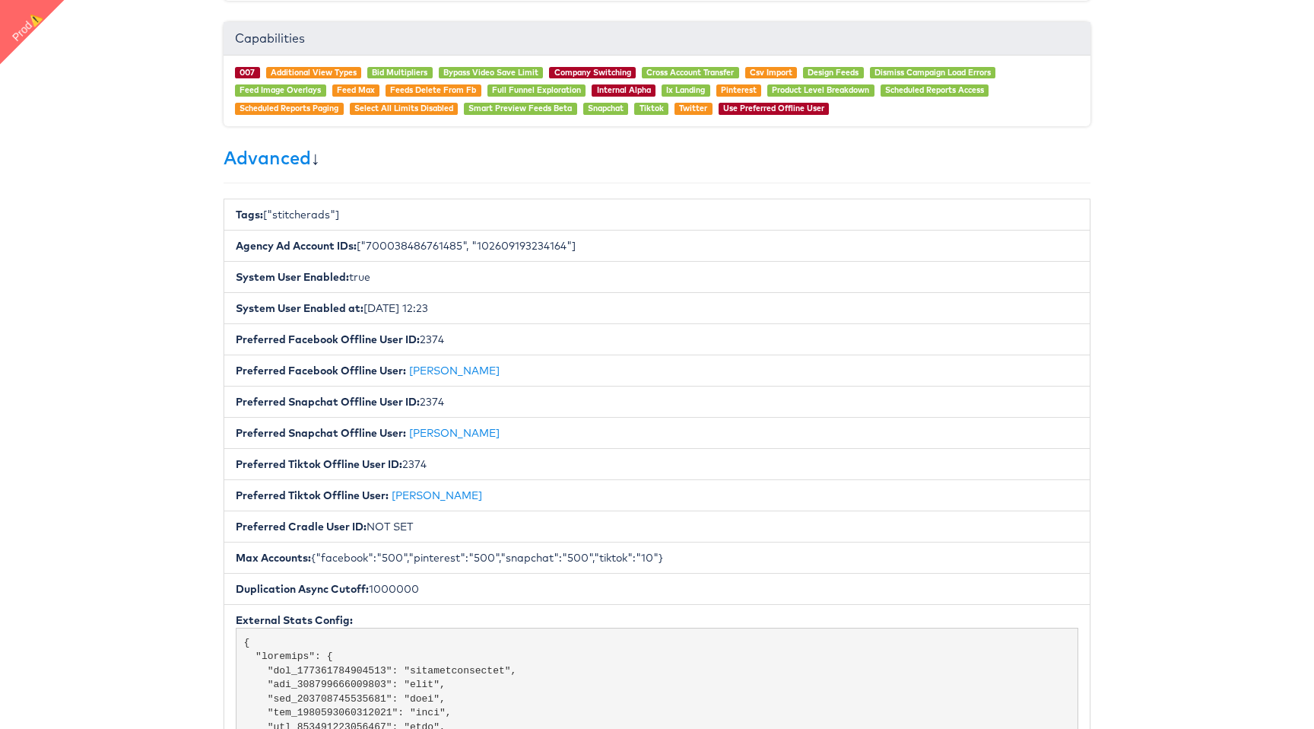
click at [318, 160] on h3 "Advanced ↓" at bounding box center [657, 158] width 867 height 20
click at [323, 166] on h3 "Advanced ↓" at bounding box center [657, 158] width 867 height 20
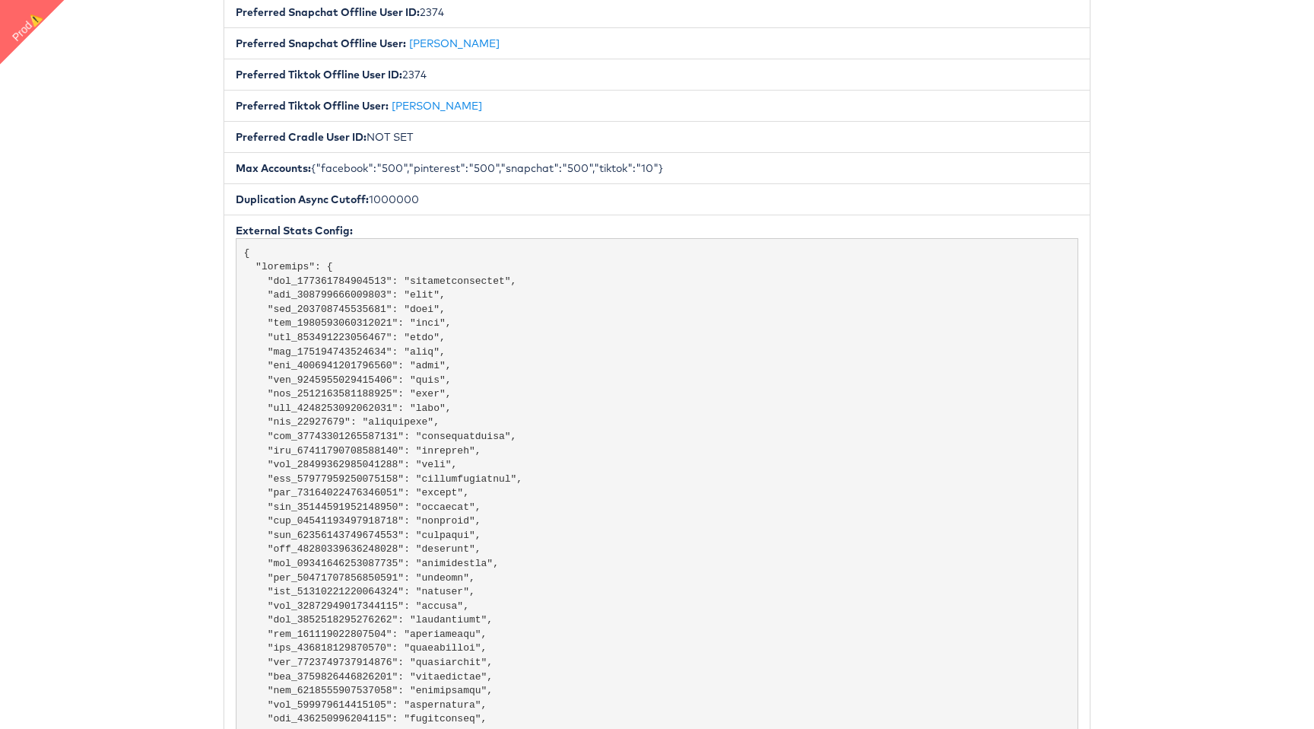
scroll to position [0, 0]
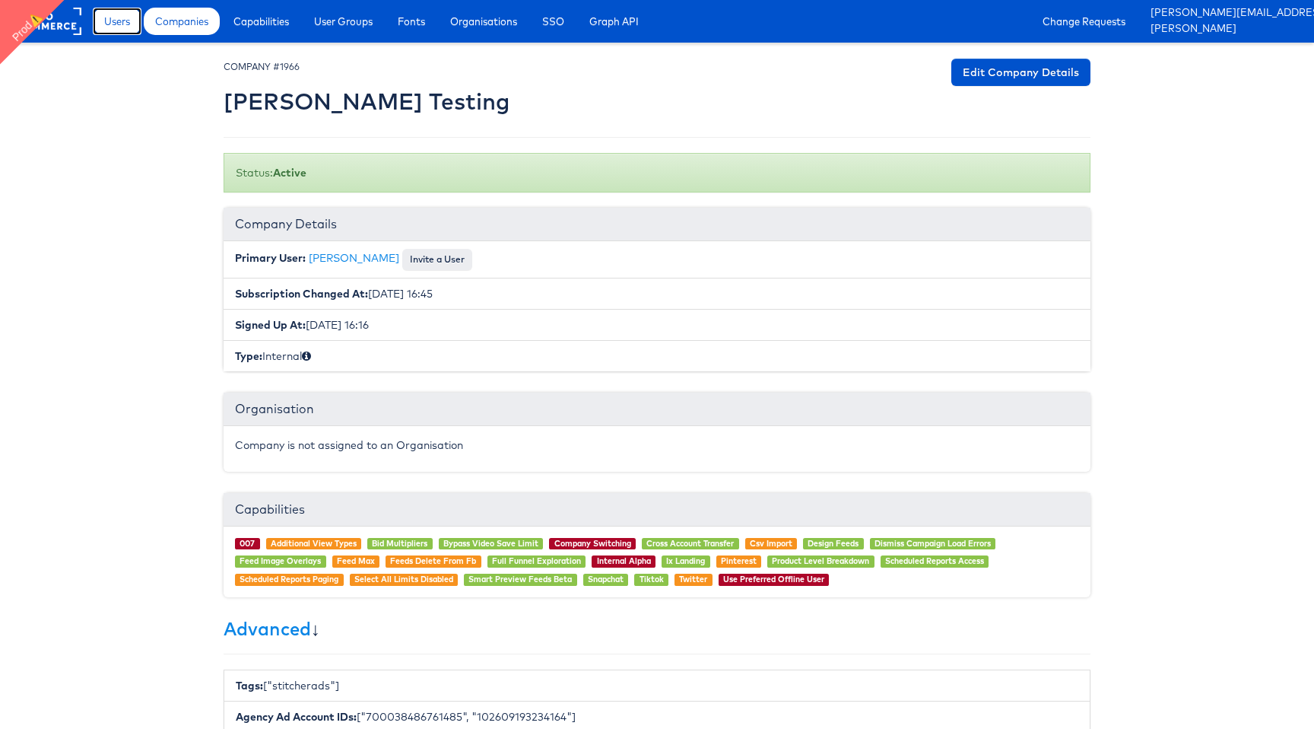
click at [117, 19] on span "Users" at bounding box center [117, 21] width 26 height 15
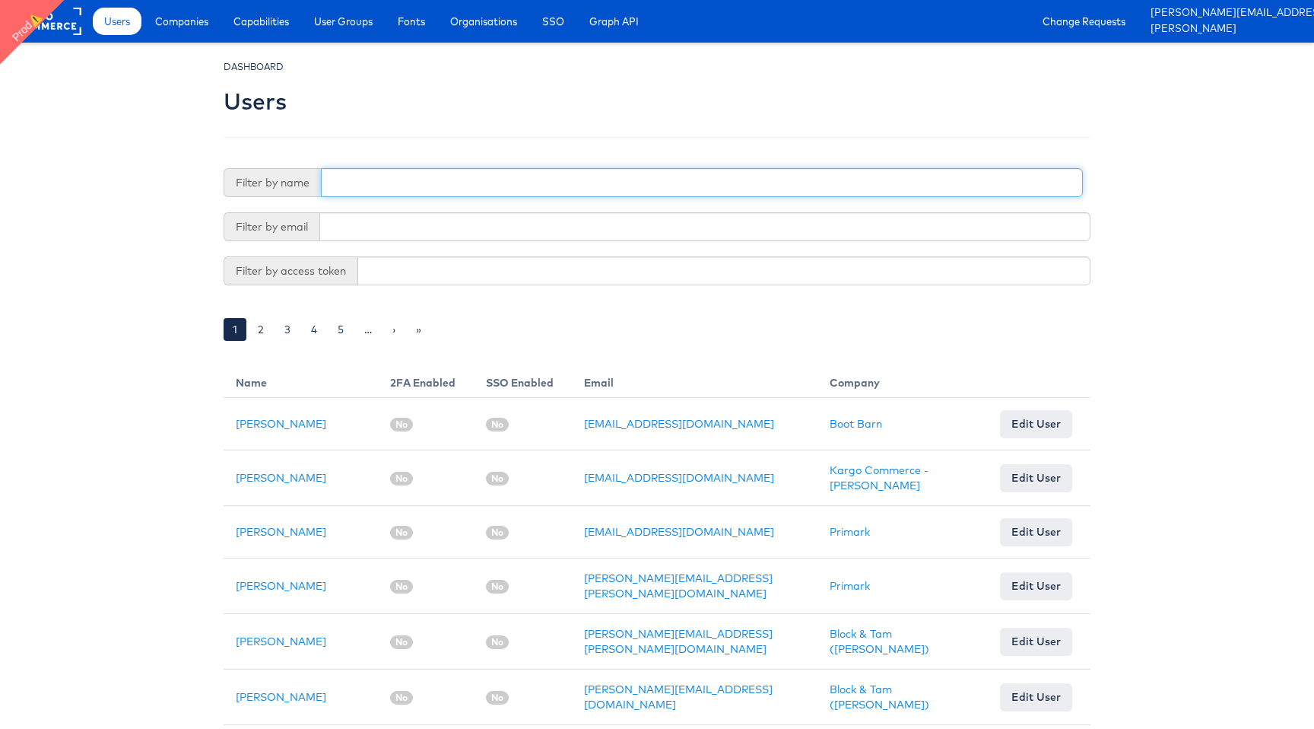
click at [701, 187] on input "text" at bounding box center [702, 182] width 762 height 29
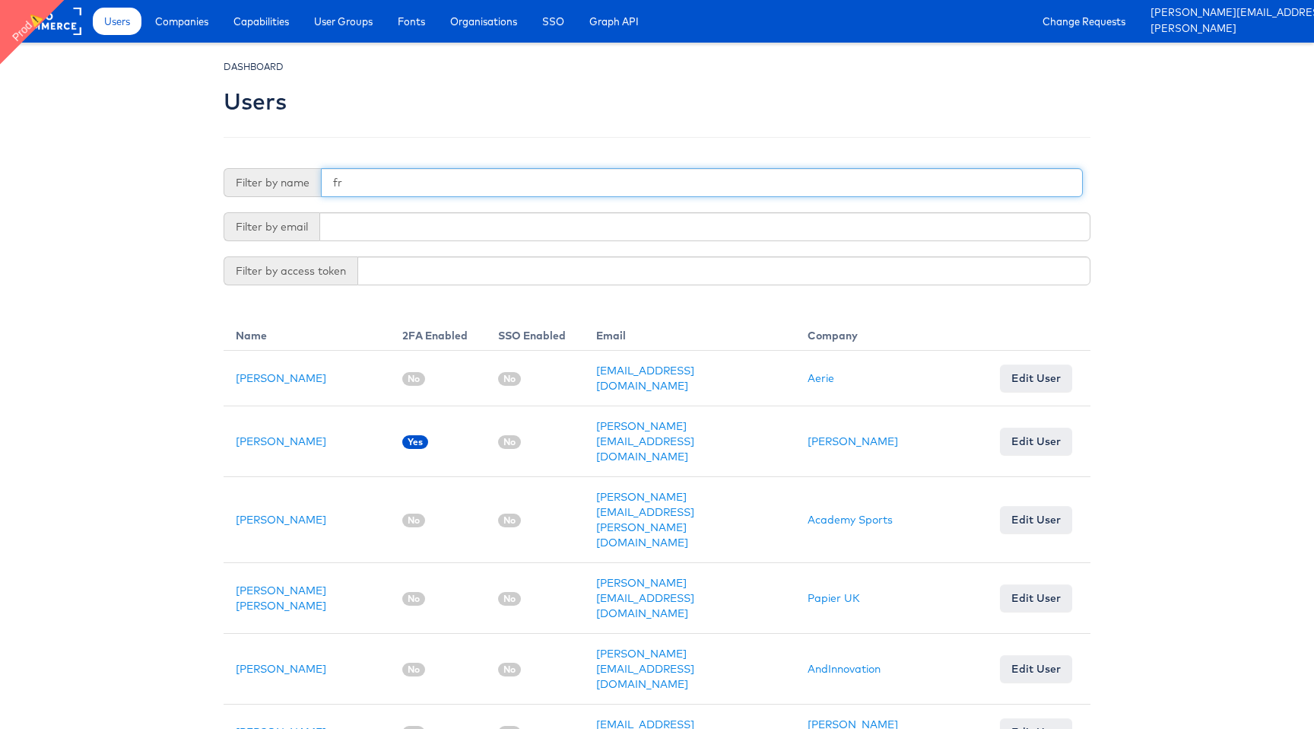
type input "f"
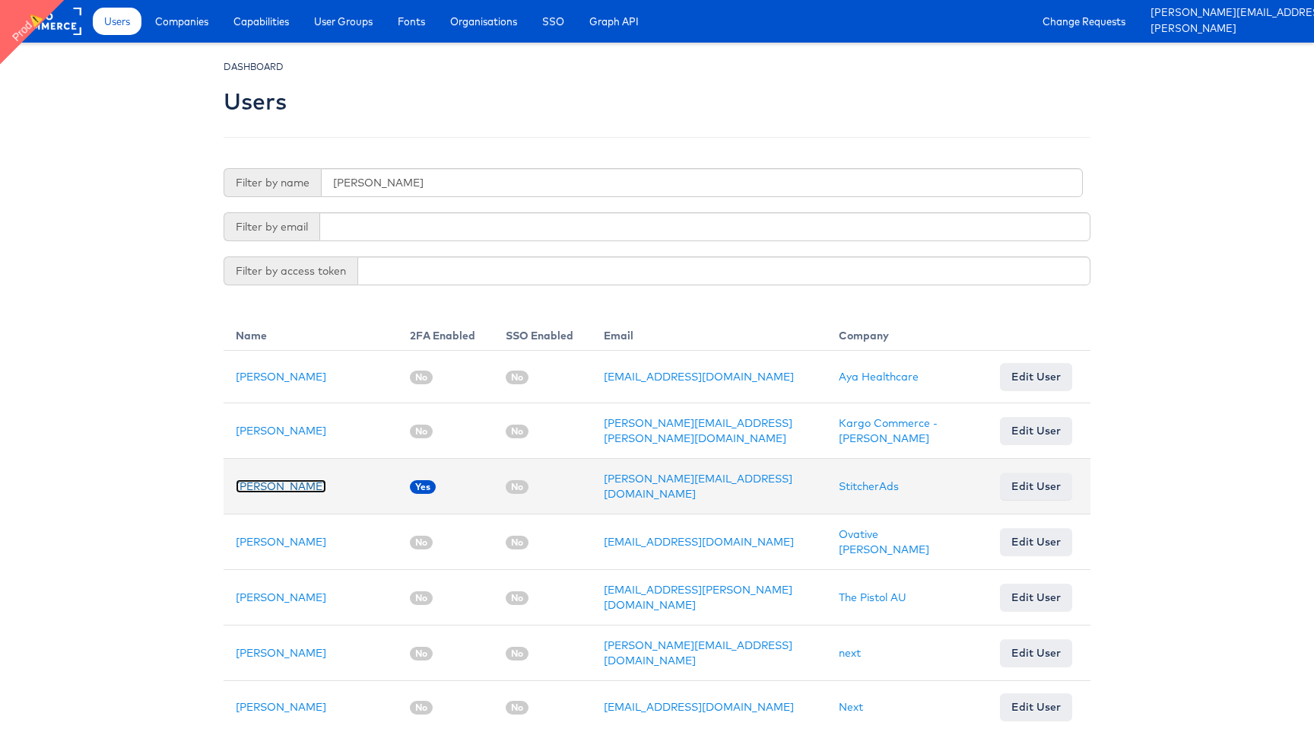
click at [268, 479] on link "[PERSON_NAME]" at bounding box center [281, 486] width 91 height 14
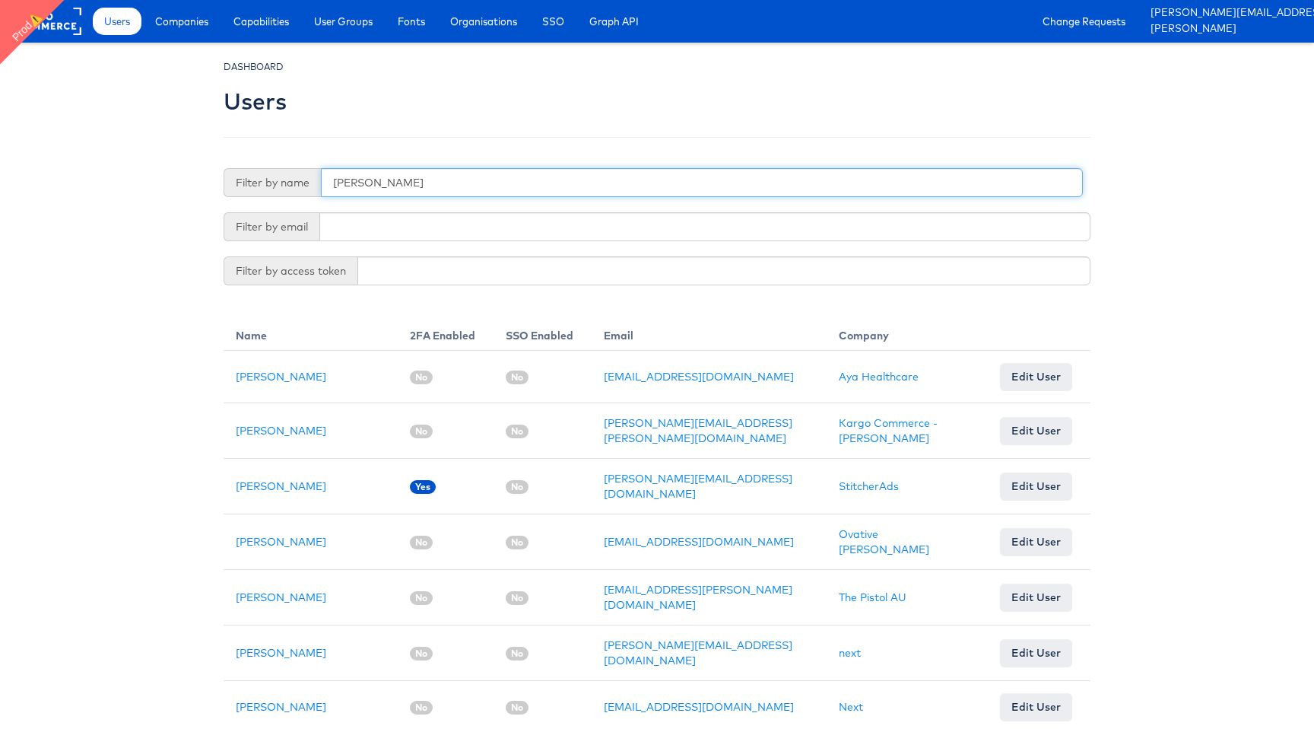
click at [381, 186] on input "[PERSON_NAME]" at bounding box center [702, 182] width 762 height 29
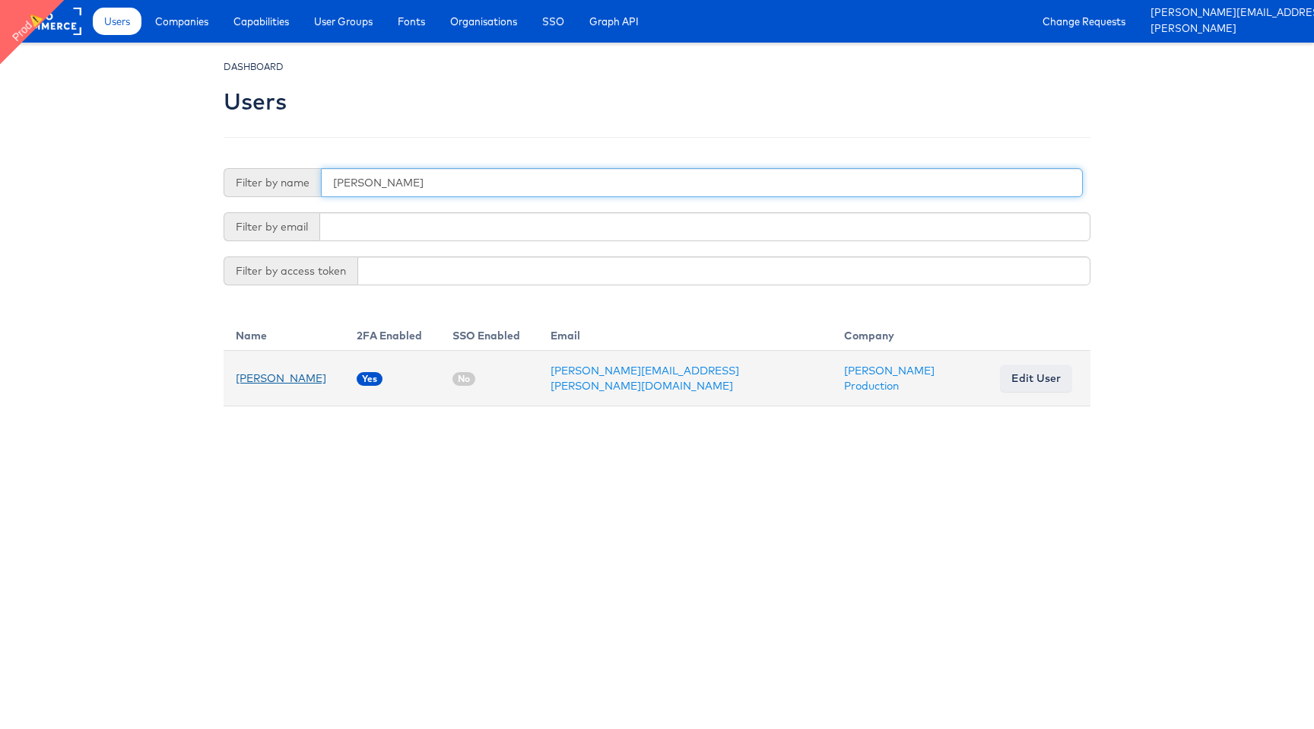
type input "[PERSON_NAME]"
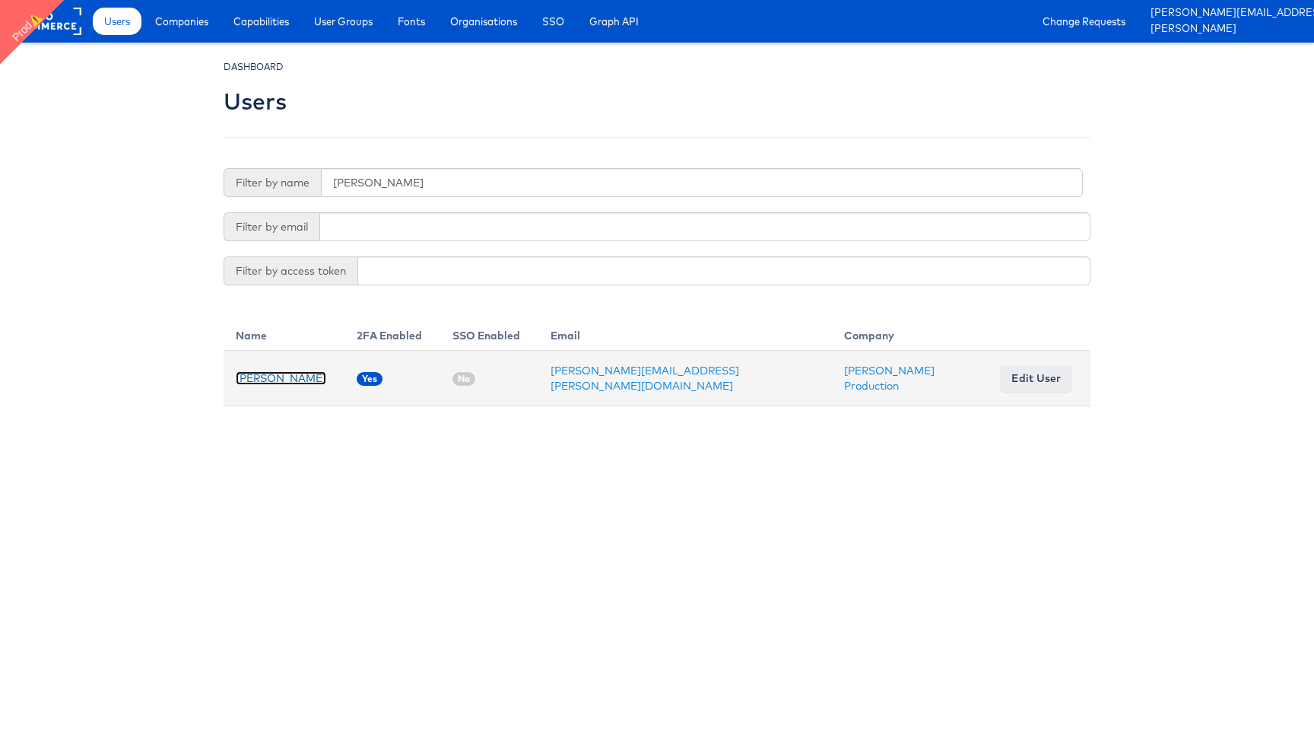
click at [296, 379] on link "[PERSON_NAME]" at bounding box center [281, 378] width 91 height 14
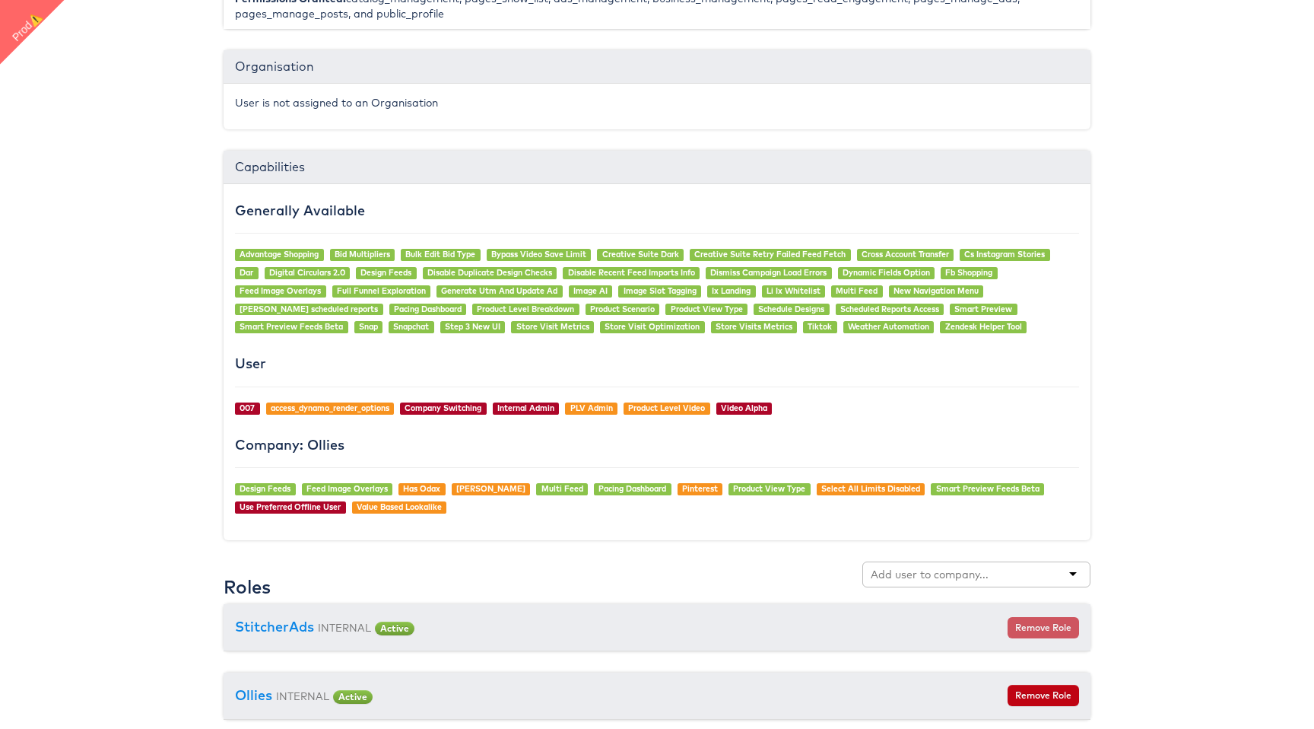
scroll to position [952, 0]
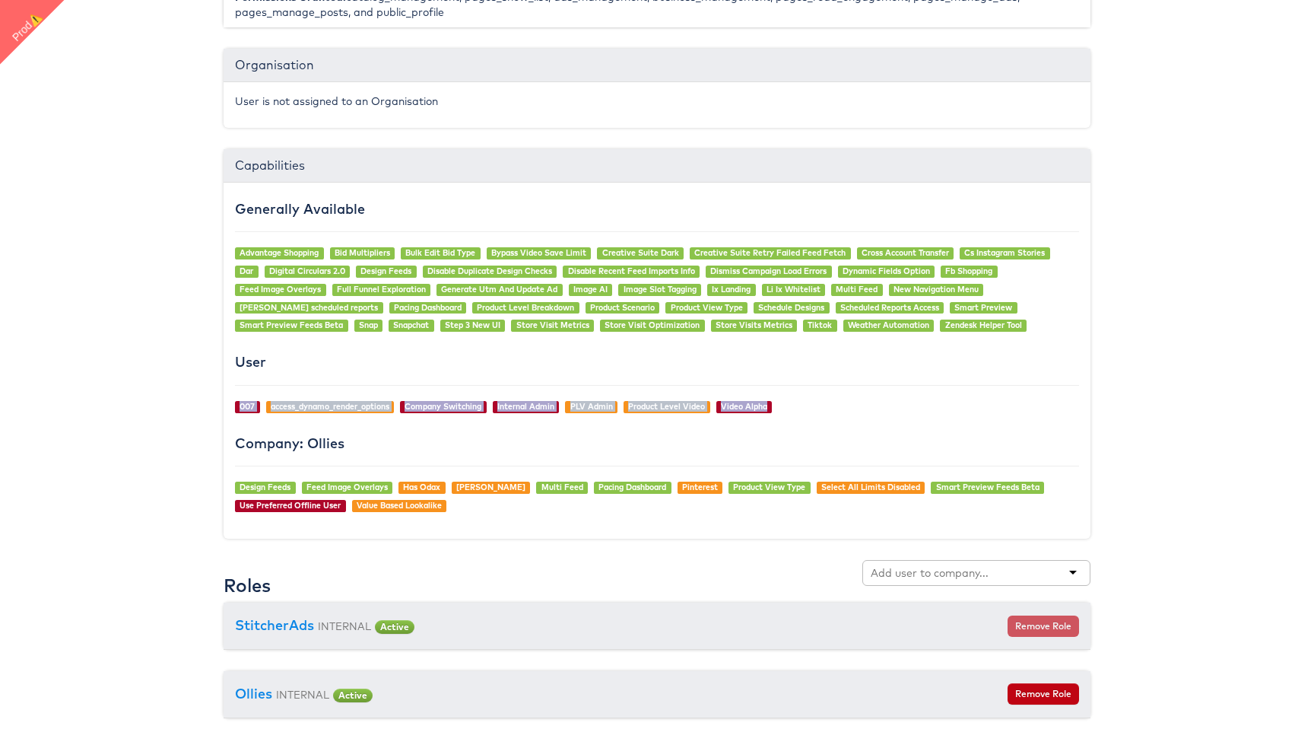
drag, startPoint x: 232, startPoint y: 386, endPoint x: 818, endPoint y: 419, distance: 587.4
click at [818, 419] on div "Generally Available Advantage Shopping Bid Multipliers Bulk Edit Bid Type Bypas…" at bounding box center [657, 361] width 867 height 356
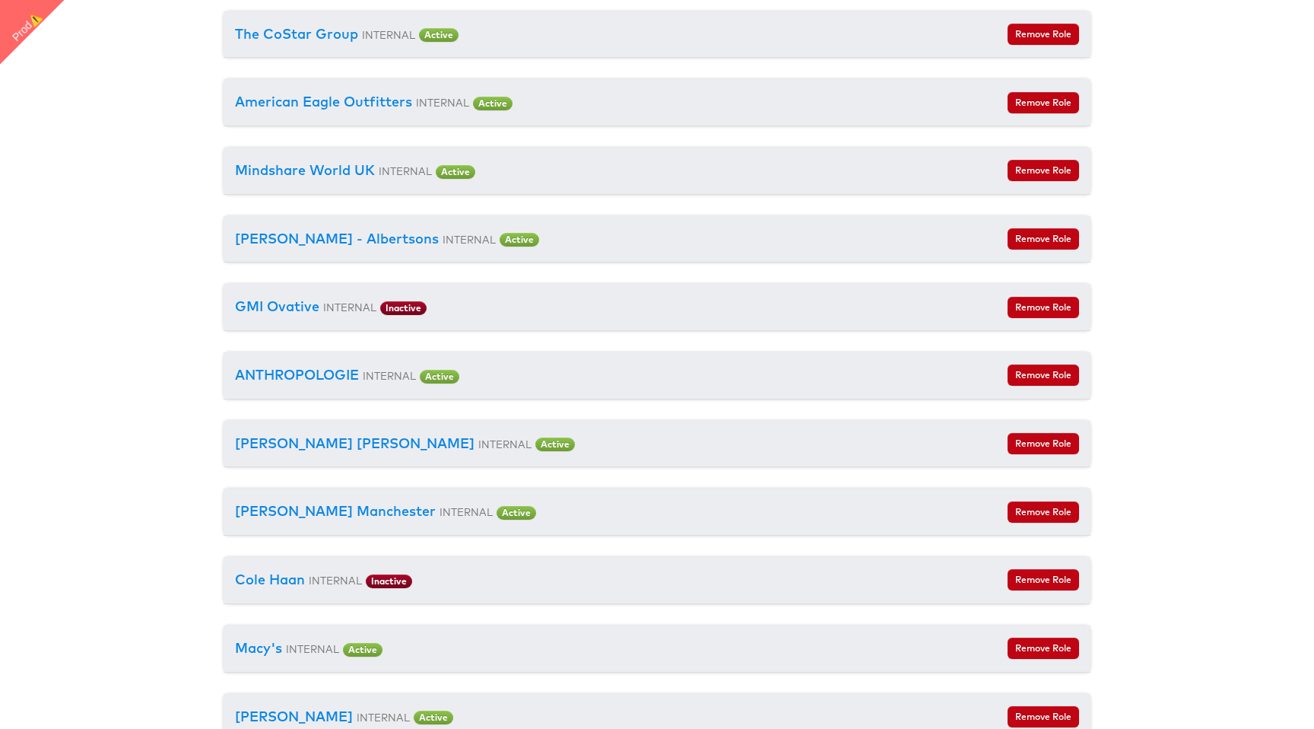
scroll to position [2649, 0]
